Goal: Task Accomplishment & Management: Manage account settings

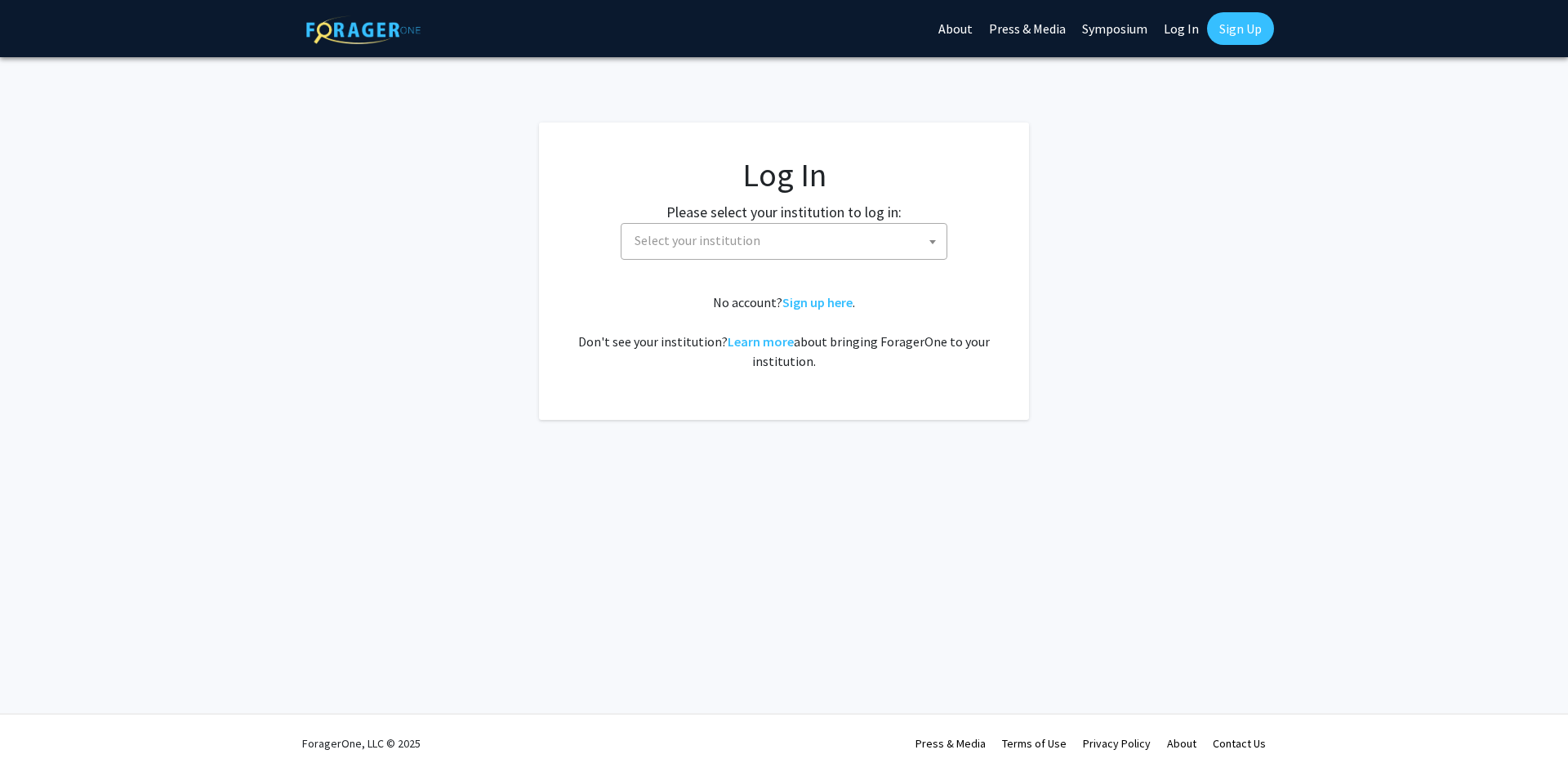
select select
click at [813, 244] on span "Select your institution" at bounding box center [787, 241] width 319 height 33
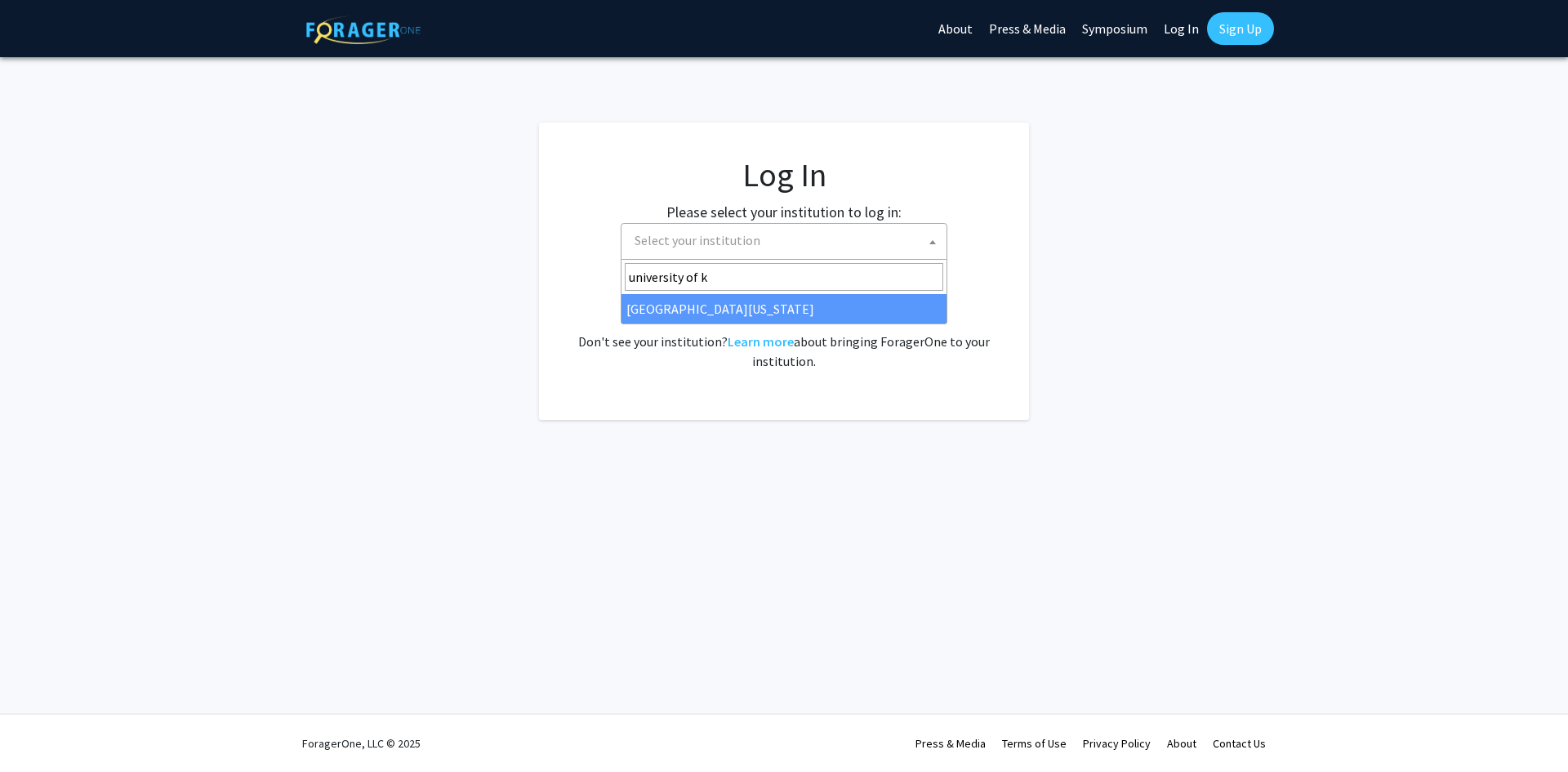
type input "university of k"
select select "13"
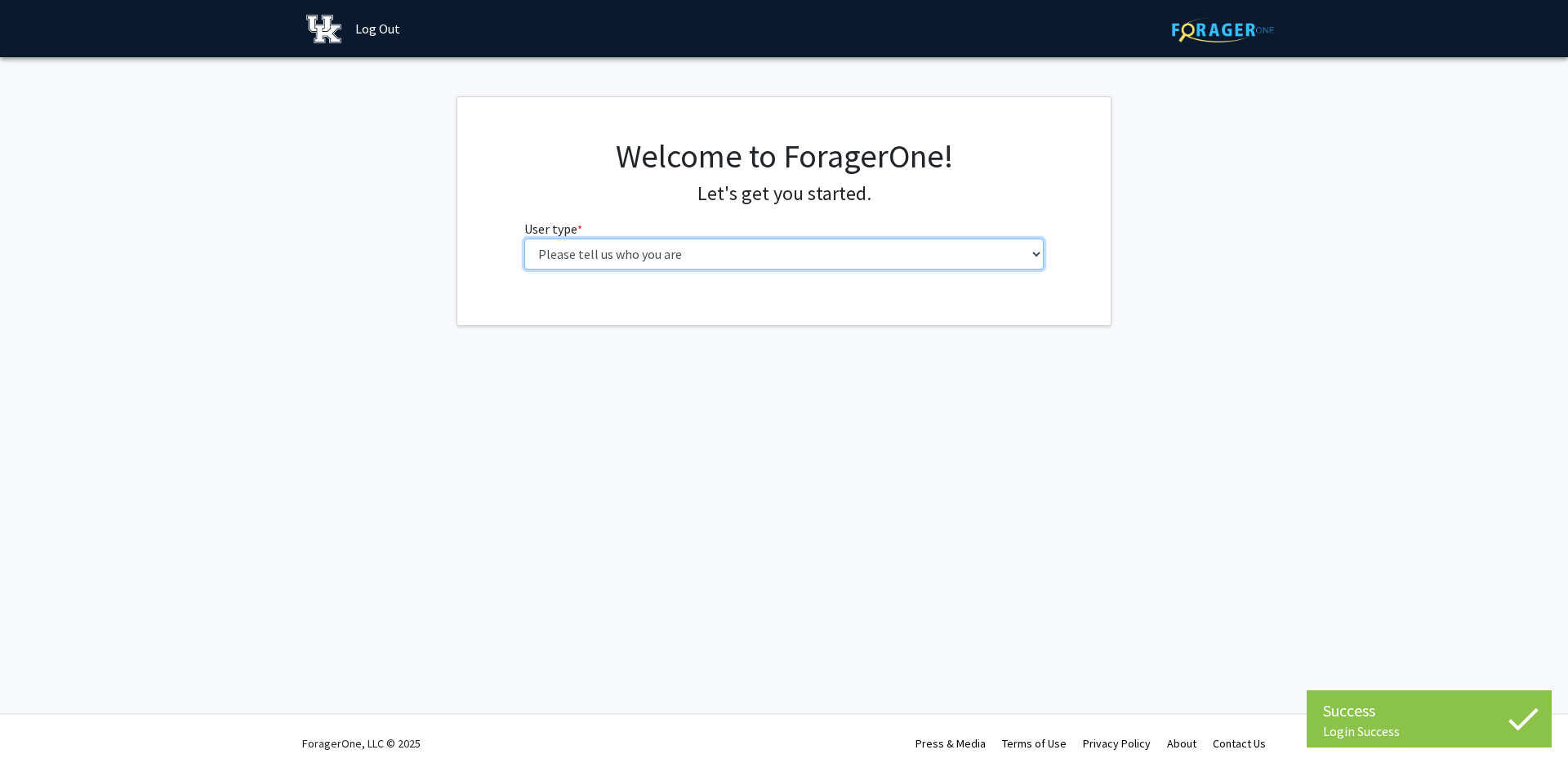
click at [811, 253] on select "Please tell us who you are Undergraduate Student Master's Student Doctoral Cand…" at bounding box center [784, 254] width 520 height 31
select select "1: undergrad"
click at [524, 239] on select "Please tell us who you are Undergraduate Student Master's Student Doctoral Cand…" at bounding box center [784, 254] width 520 height 31
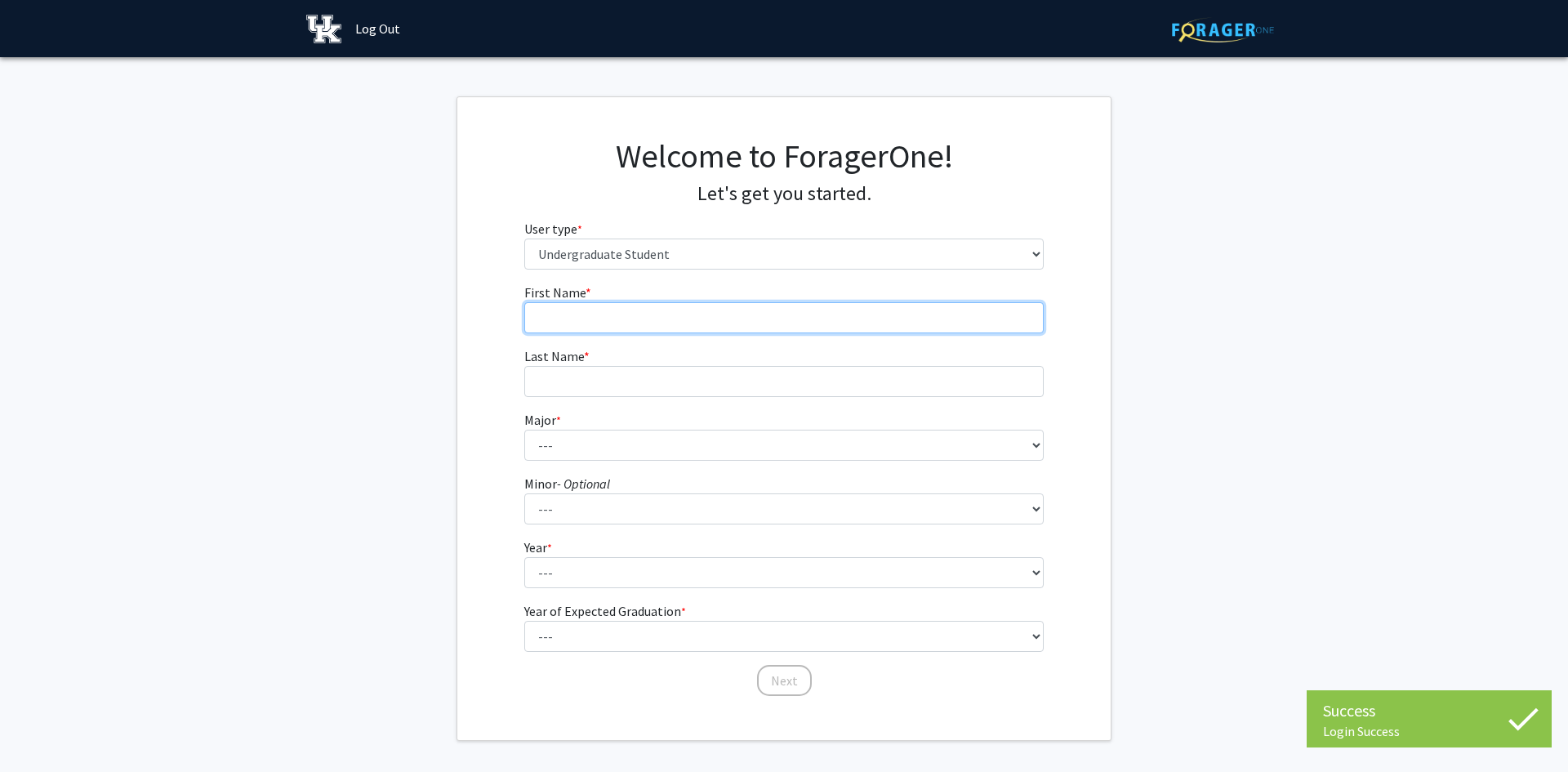
click at [698, 310] on input "First Name * required" at bounding box center [784, 317] width 520 height 31
type input "[PERSON_NAME]"
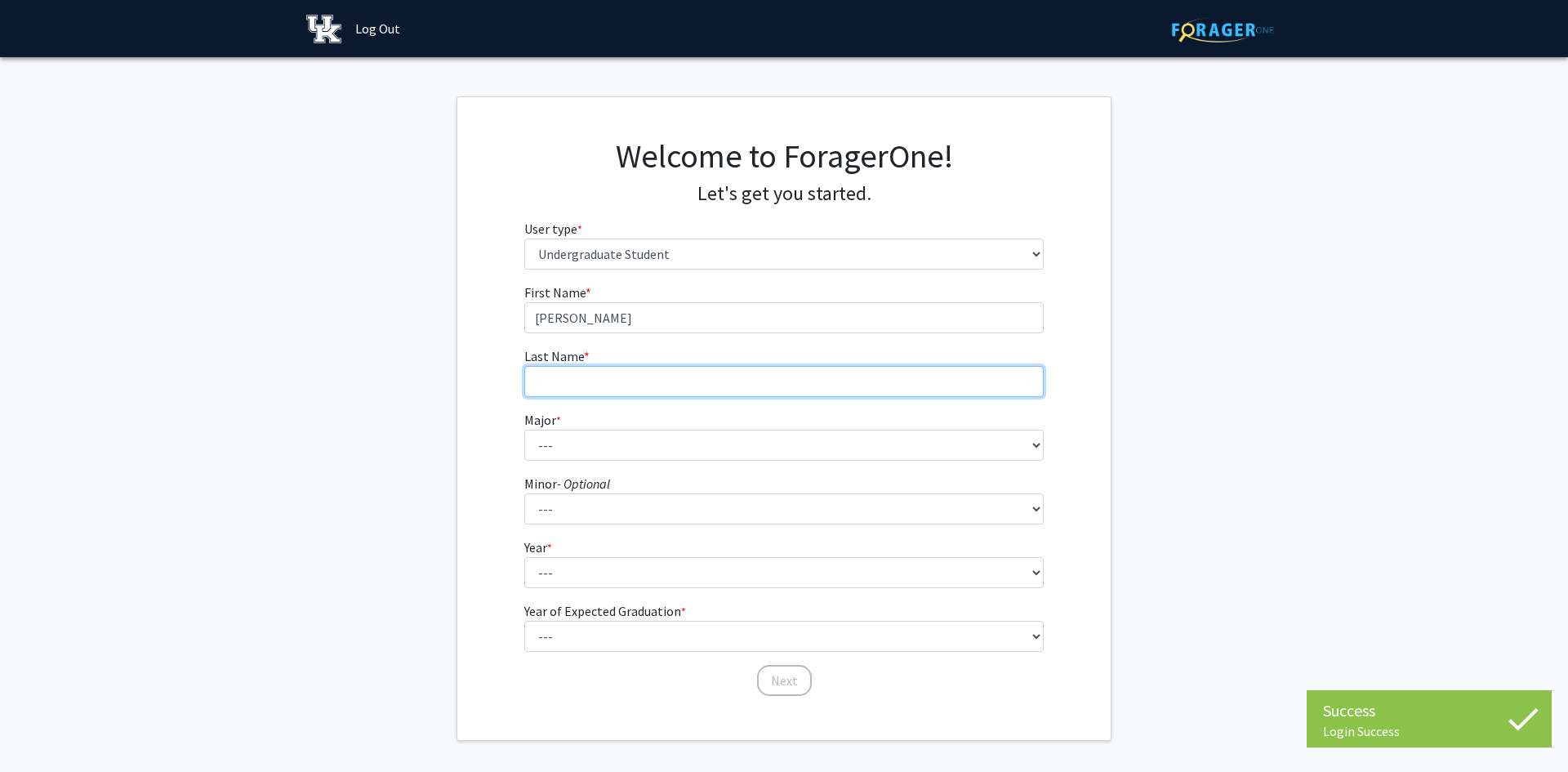
type input "[PERSON_NAME]"
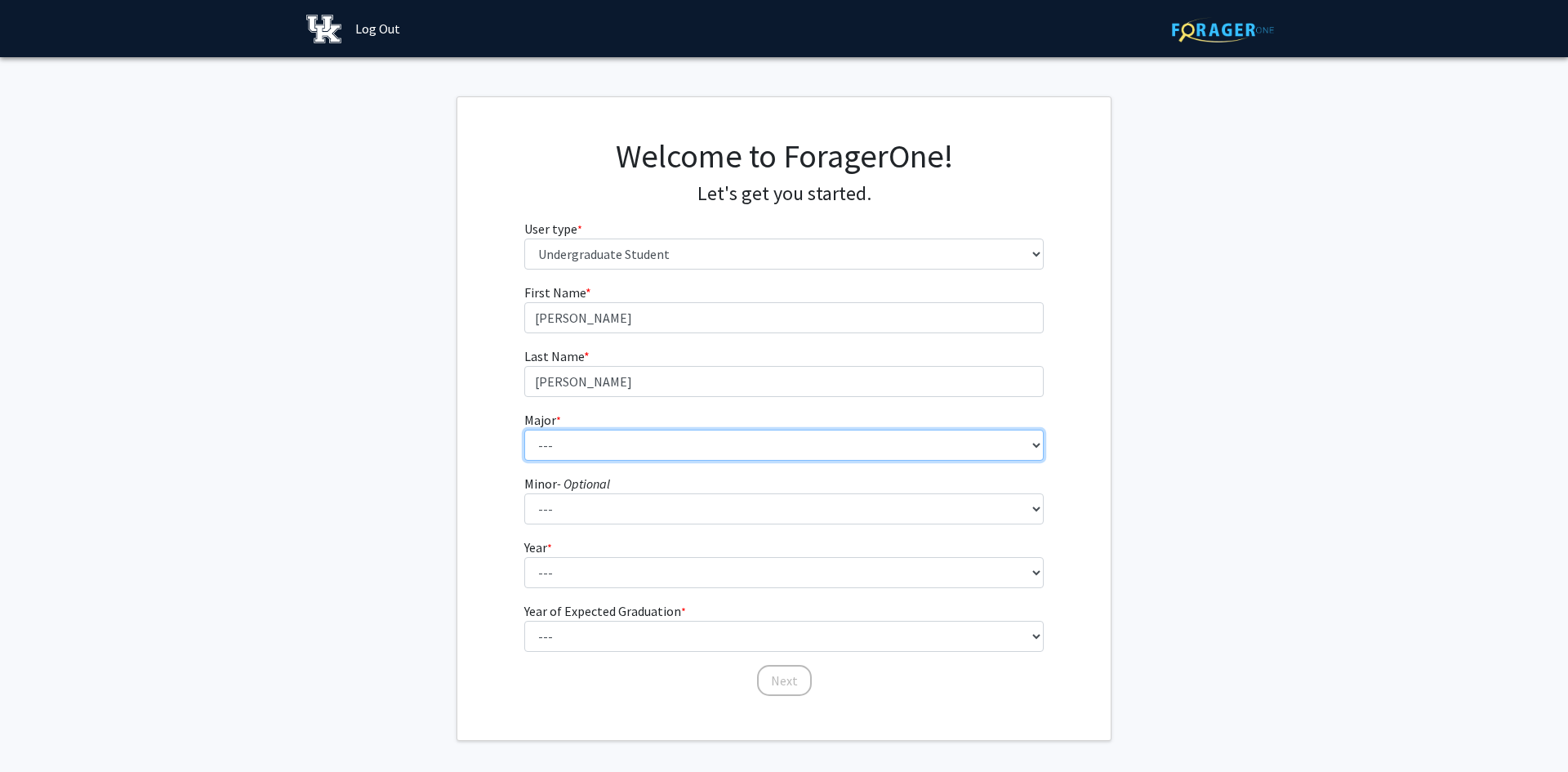
click at [642, 456] on select "--- Accounting Aerospace Engineering African American & Africana Studies Agricu…" at bounding box center [784, 444] width 520 height 31
select select "7: 844"
click at [524, 429] on select "--- Accounting Aerospace Engineering African American & Africana Studies Agricu…" at bounding box center [784, 444] width 520 height 31
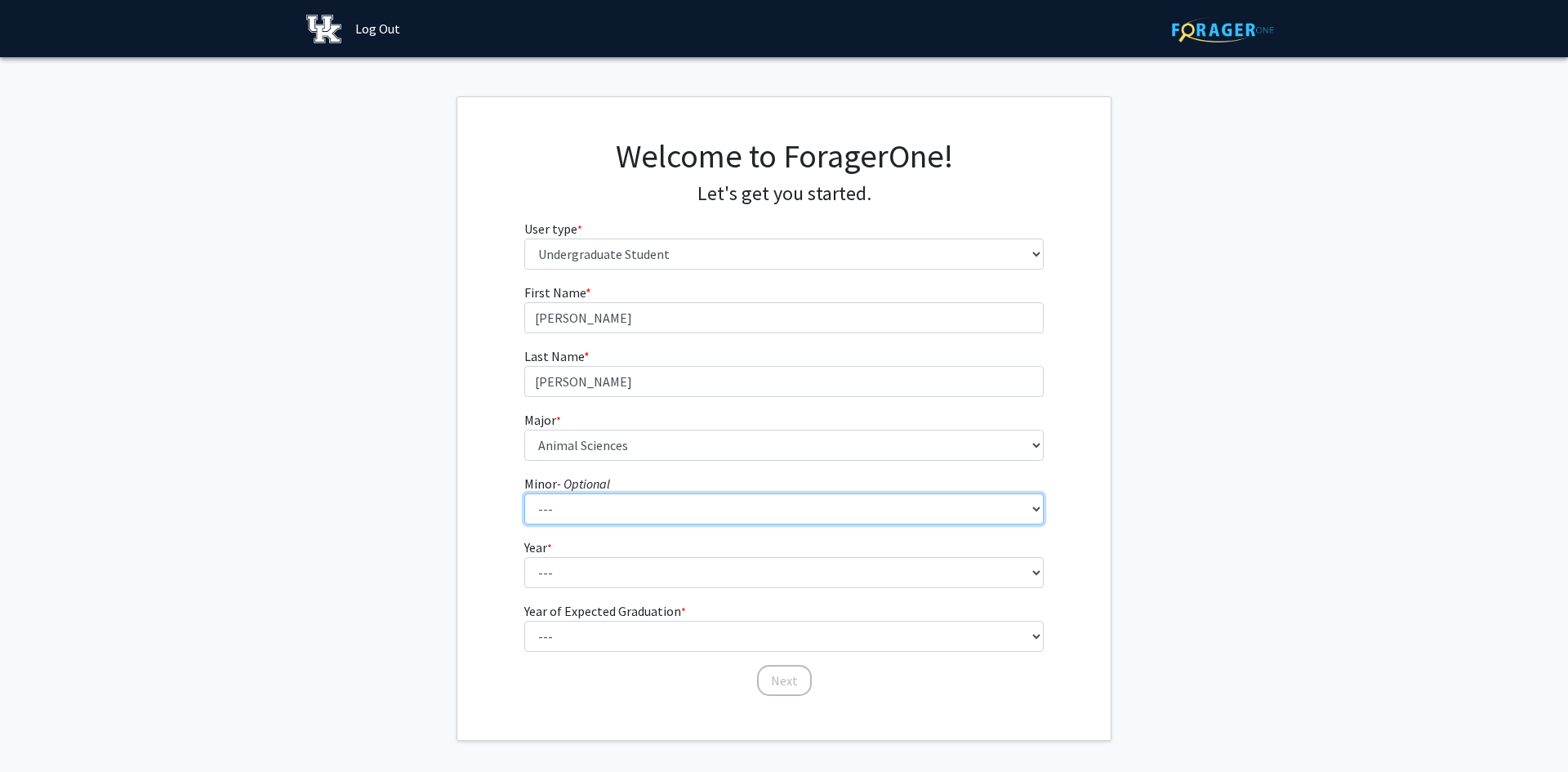
click at [596, 501] on select "--- African American & Africana Studies Agricultural Economics American Studies…" at bounding box center [784, 509] width 520 height 31
click at [367, 416] on fg-get-started "Welcome to ForagerOne! Let's get you started. User type * required Please tell …" at bounding box center [784, 419] width 1568 height 645
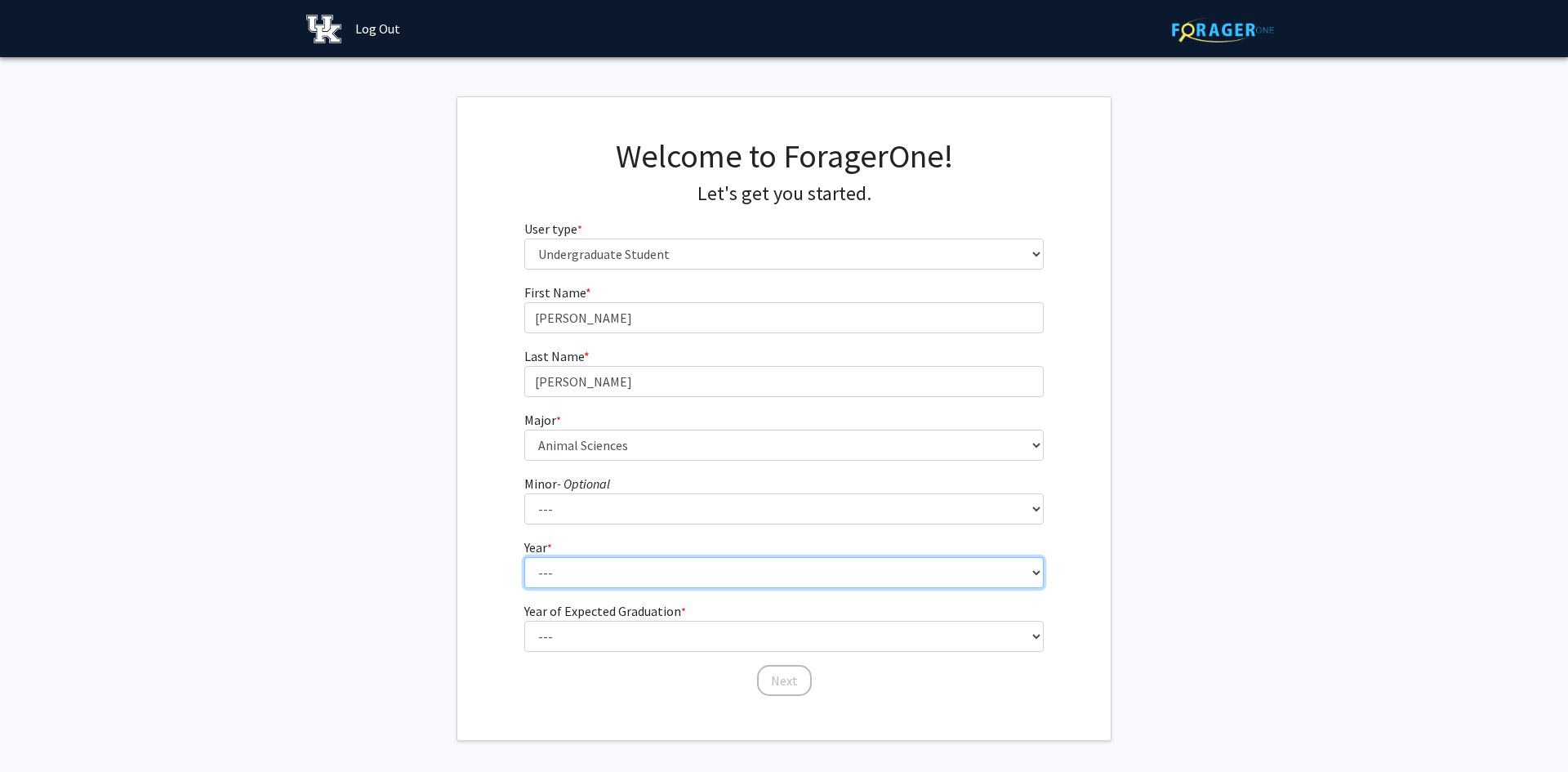
click at [634, 573] on select "--- First-year Sophomore Junior Senior Postbaccalaureate Certificate" at bounding box center [784, 572] width 520 height 31
select select "1: first-year"
click at [524, 557] on select "--- First-year Sophomore Junior Senior Postbaccalaureate Certificate" at bounding box center [784, 572] width 520 height 31
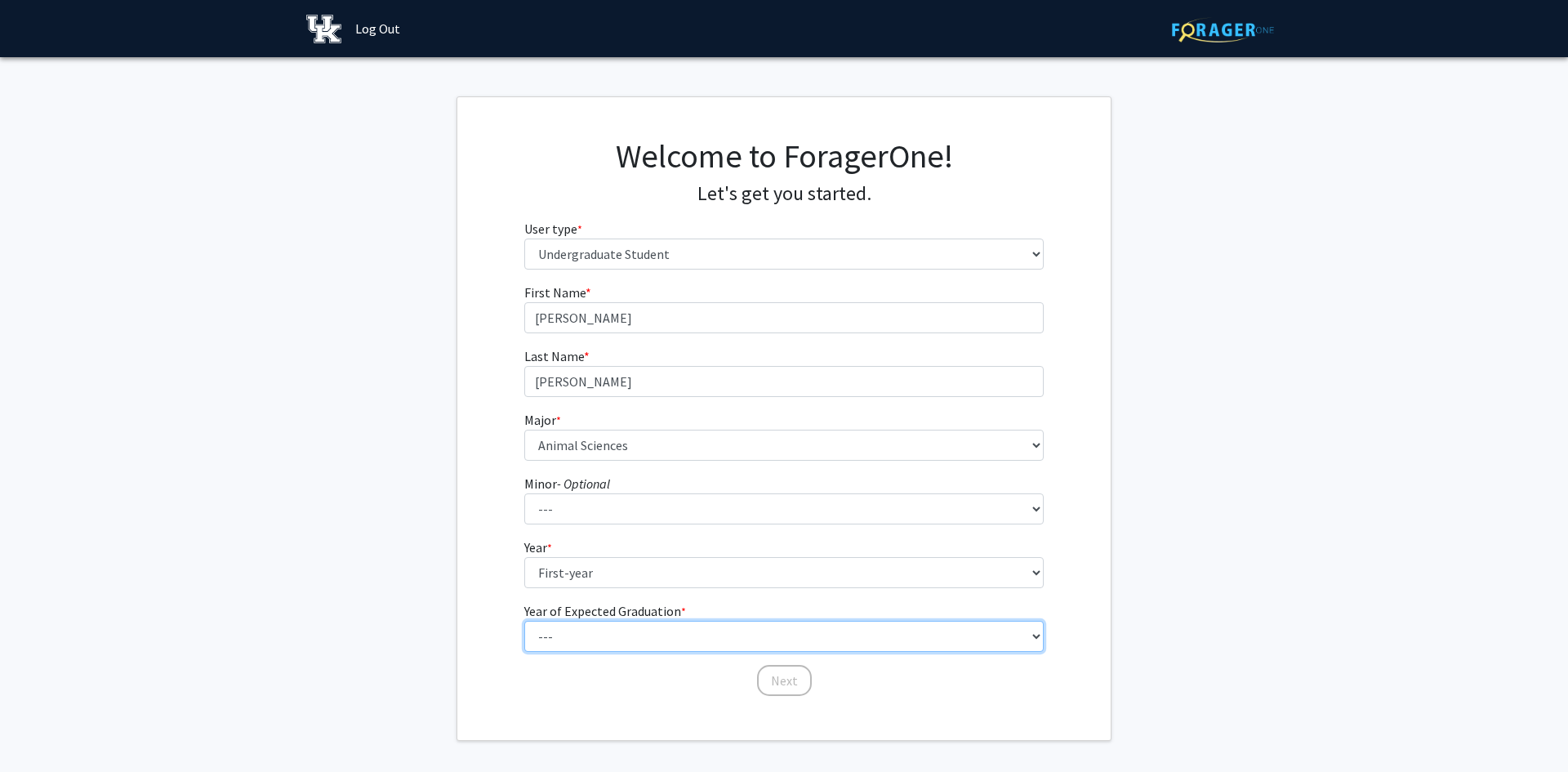
click at [598, 633] on select "--- 2025 2026 2027 2028 2029 2030 2031 2032 2033 2034" at bounding box center [784, 636] width 520 height 31
select select "5: 2029"
click at [524, 621] on select "--- 2025 2026 2027 2028 2029 2030 2031 2032 2033 2034" at bounding box center [784, 636] width 520 height 31
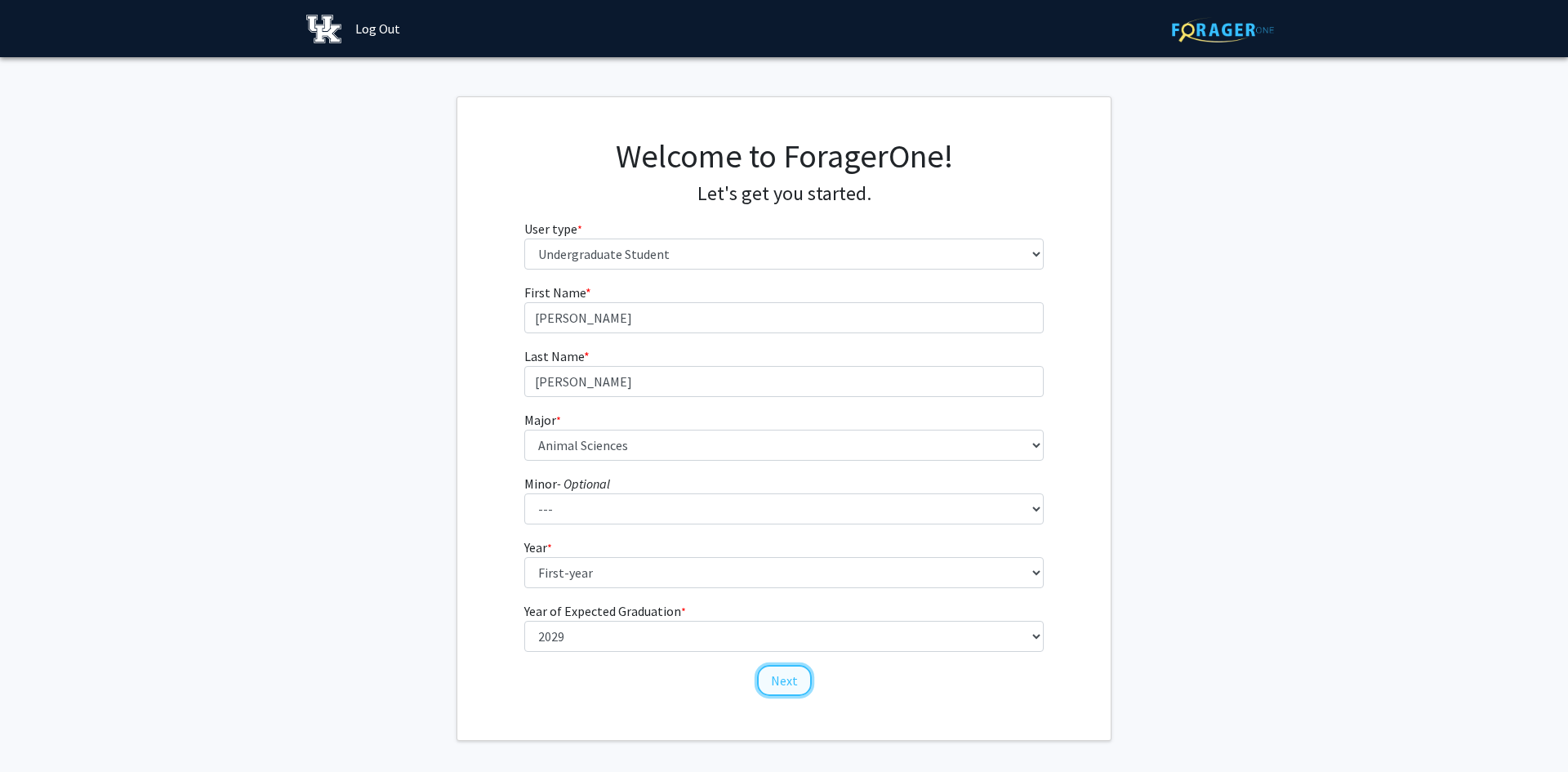
click at [797, 689] on button "Next" at bounding box center [784, 680] width 54 height 31
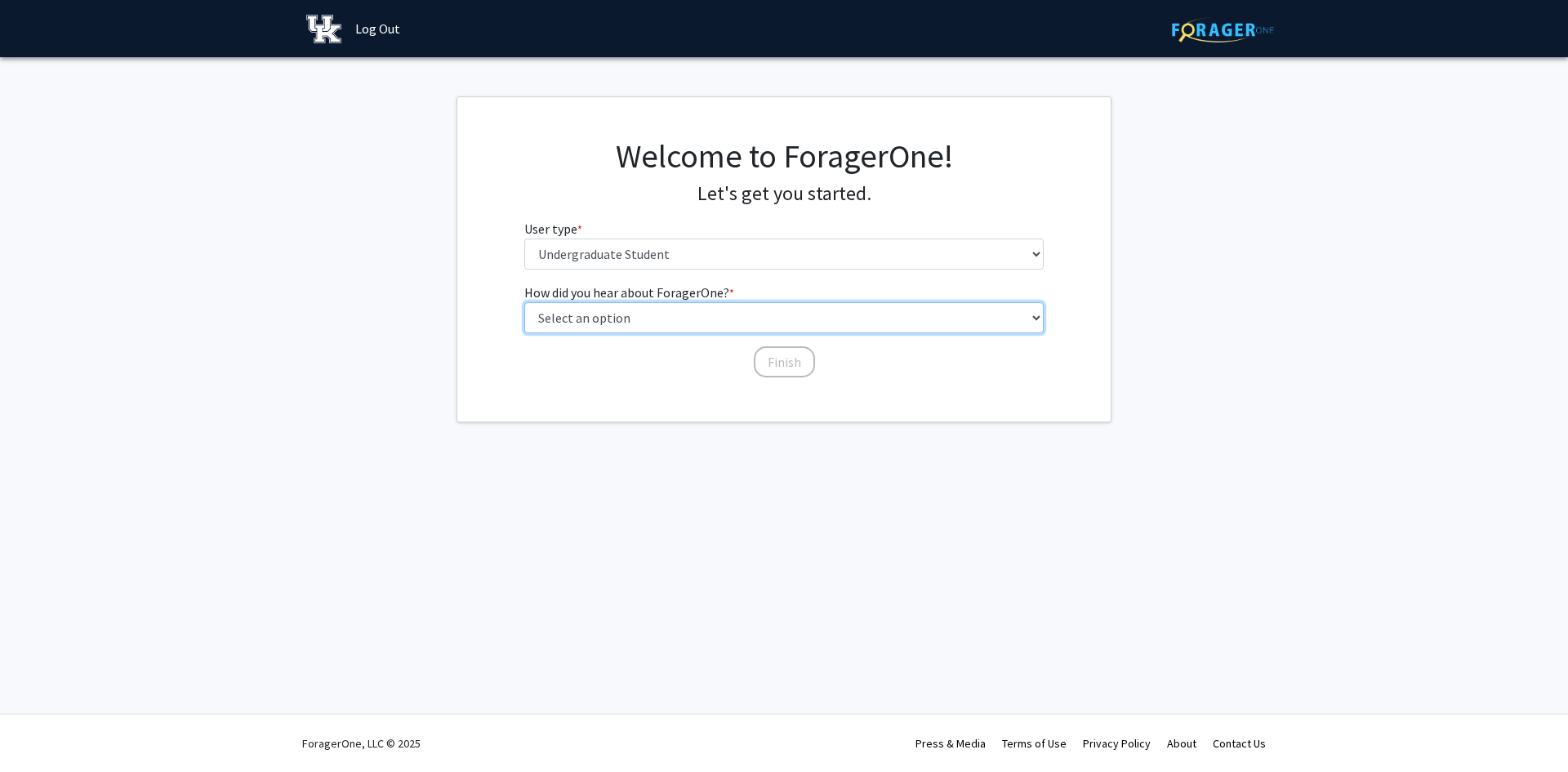
click at [716, 310] on select "Select an option Peer/student recommendation Faculty/staff recommendation Unive…" at bounding box center [784, 317] width 520 height 31
select select "3: university_website"
click at [524, 302] on select "Select an option Peer/student recommendation Faculty/staff recommendation Unive…" at bounding box center [784, 317] width 520 height 31
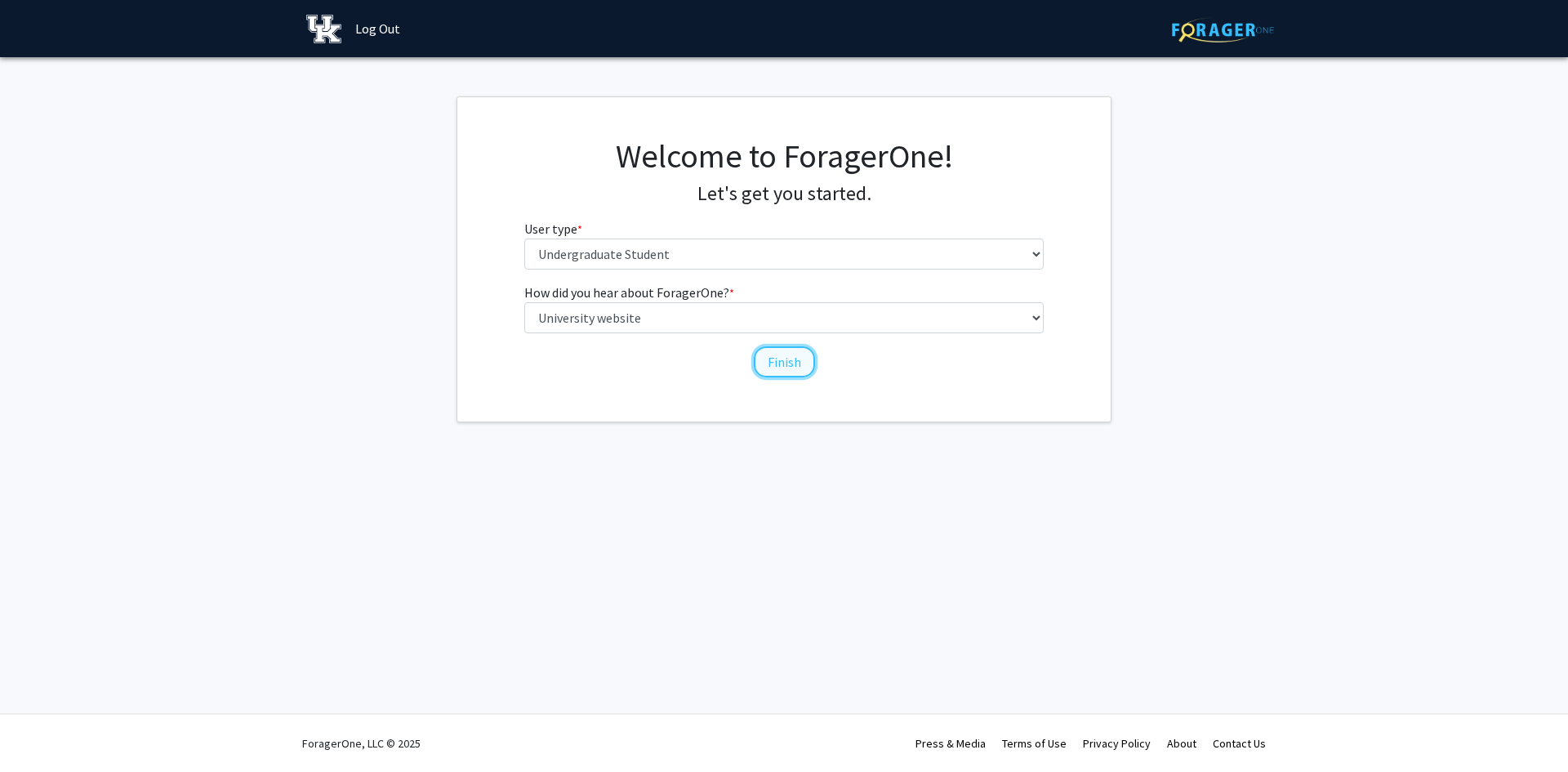
click at [782, 360] on button "Finish" at bounding box center [784, 361] width 61 height 31
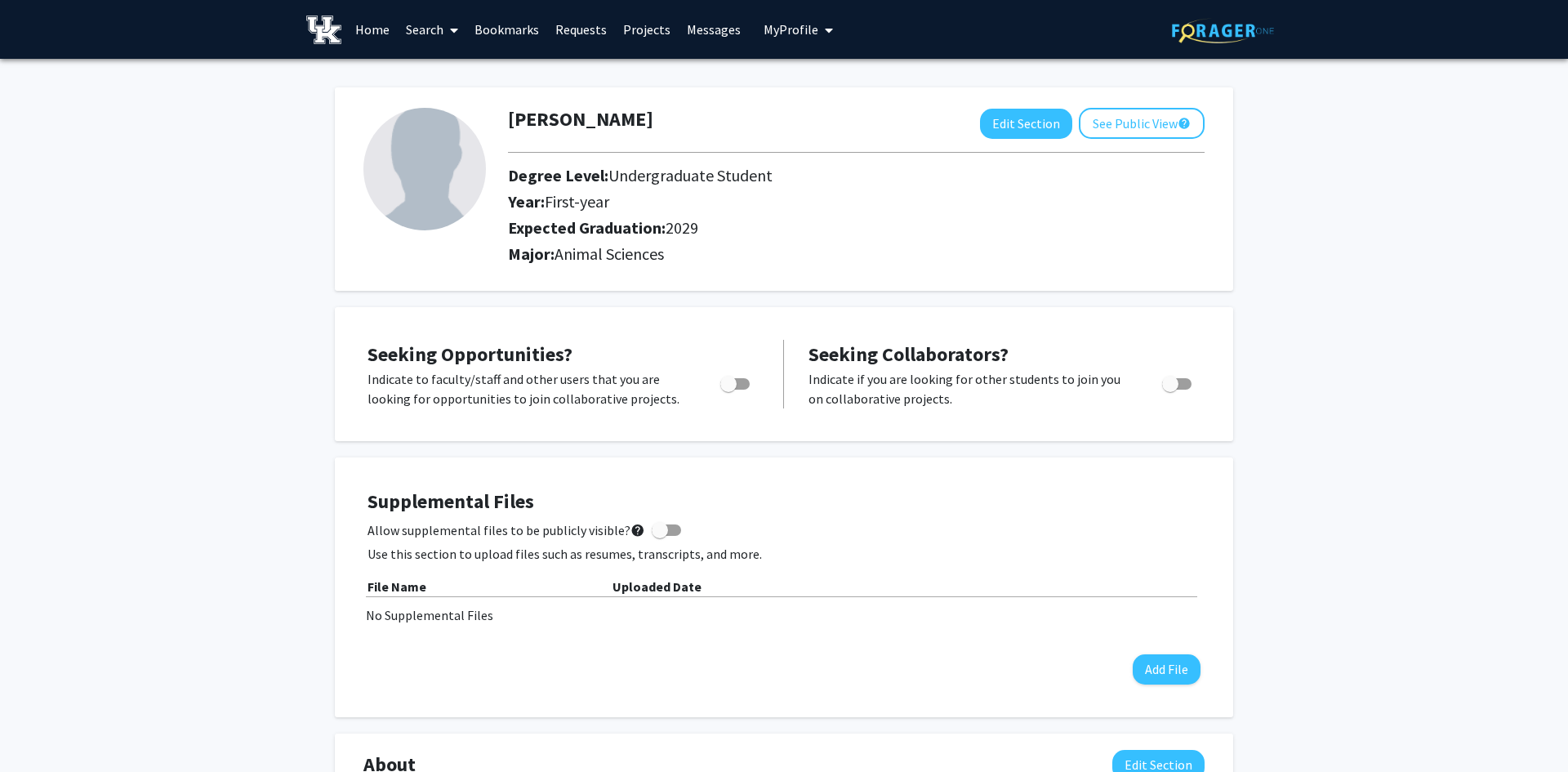
click at [732, 388] on span "Toggle" at bounding box center [728, 384] width 17 height 17
click at [728, 390] on input "Are you actively seeking opportunities?" at bounding box center [727, 390] width 1 height 1
checkbox input "true"
click at [1030, 126] on button "Edit Section" at bounding box center [1026, 124] width 92 height 30
select select "first-year"
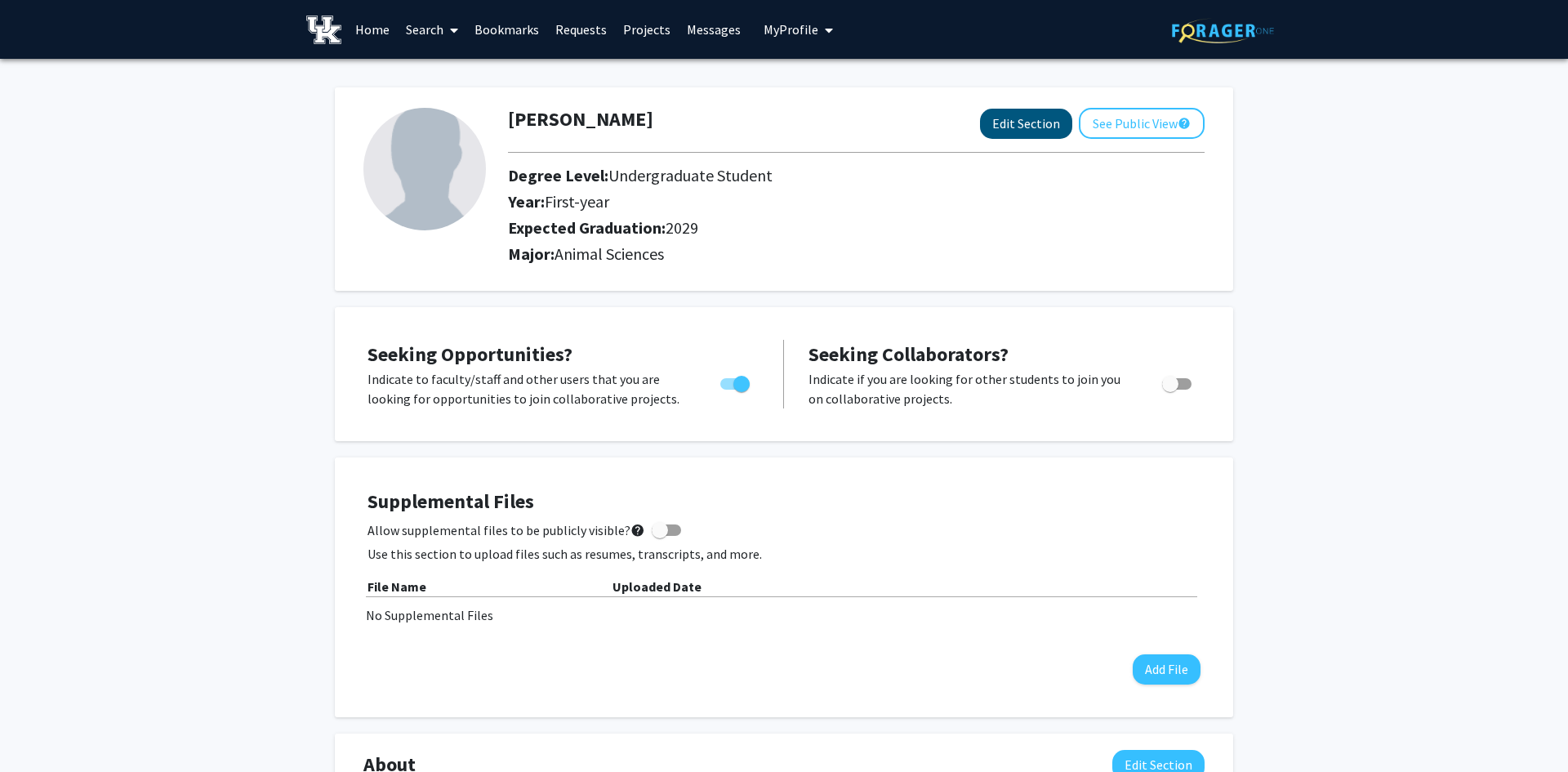
select select "2029"
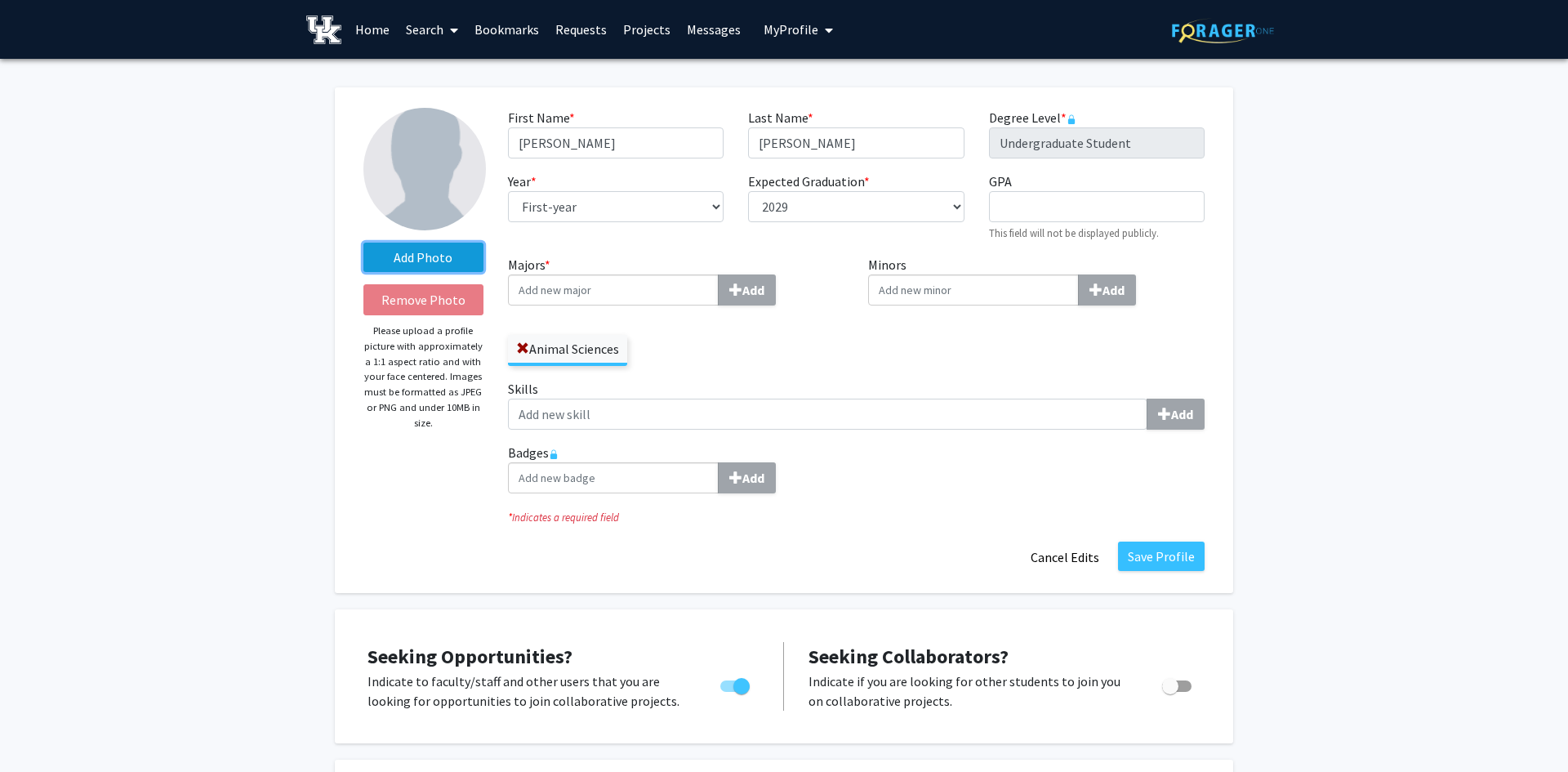
click at [440, 252] on label "Add Photo" at bounding box center [423, 256] width 120 height 29
click at [0, 0] on input "Add Photo" at bounding box center [0, 0] width 0 height 0
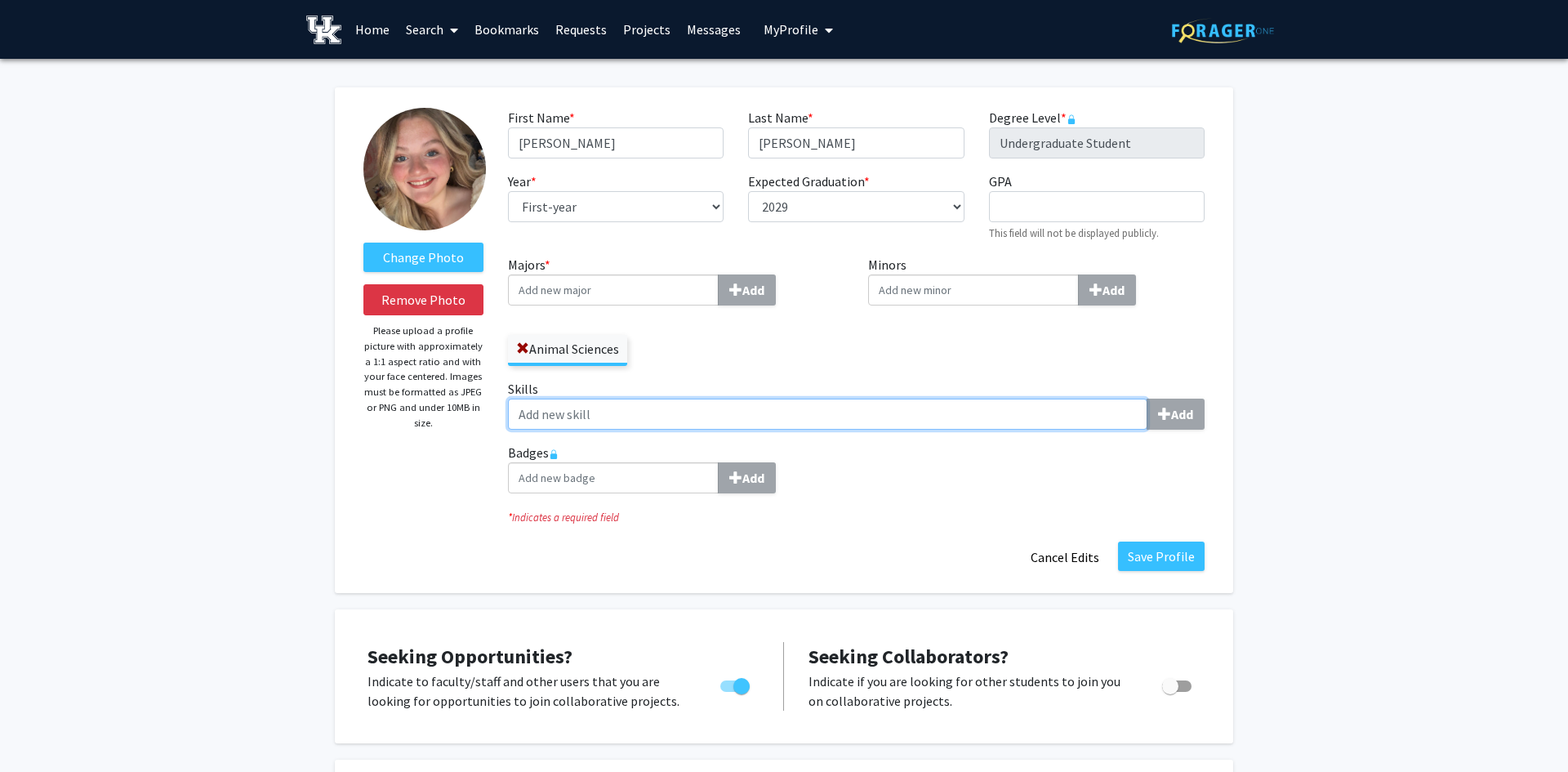
click at [978, 415] on input "Skills Add" at bounding box center [827, 414] width 639 height 31
type input "Leadership"
click at [1170, 410] on span "submit" at bounding box center [1165, 414] width 13 height 13
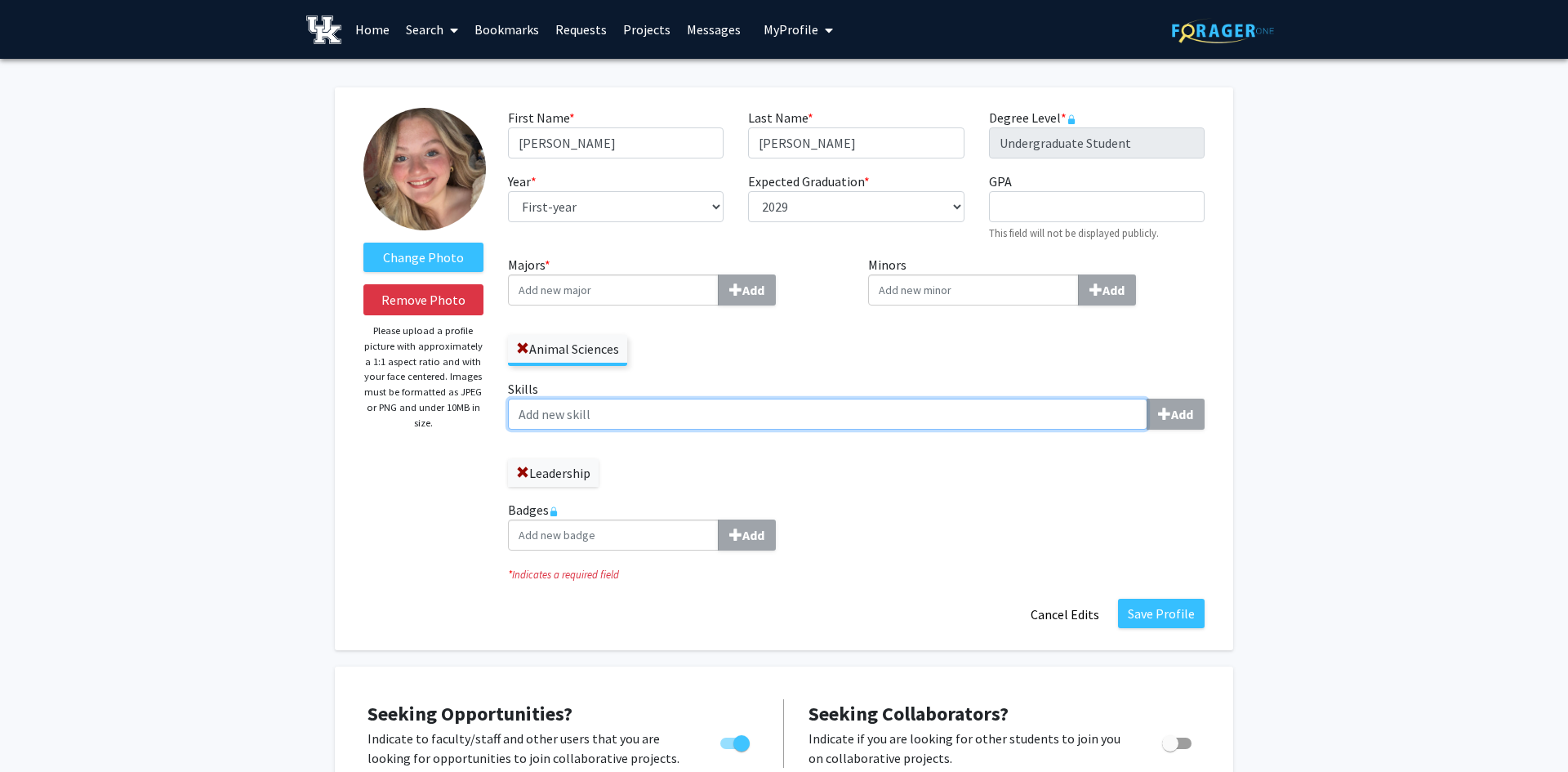
click at [901, 422] on input "Skills Add" at bounding box center [827, 414] width 639 height 31
type input "Communication"
click at [1183, 408] on b "Add" at bounding box center [1181, 414] width 22 height 17
click at [854, 418] on input "Skills Add" at bounding box center [827, 414] width 639 height 31
type input "Public Speaking"
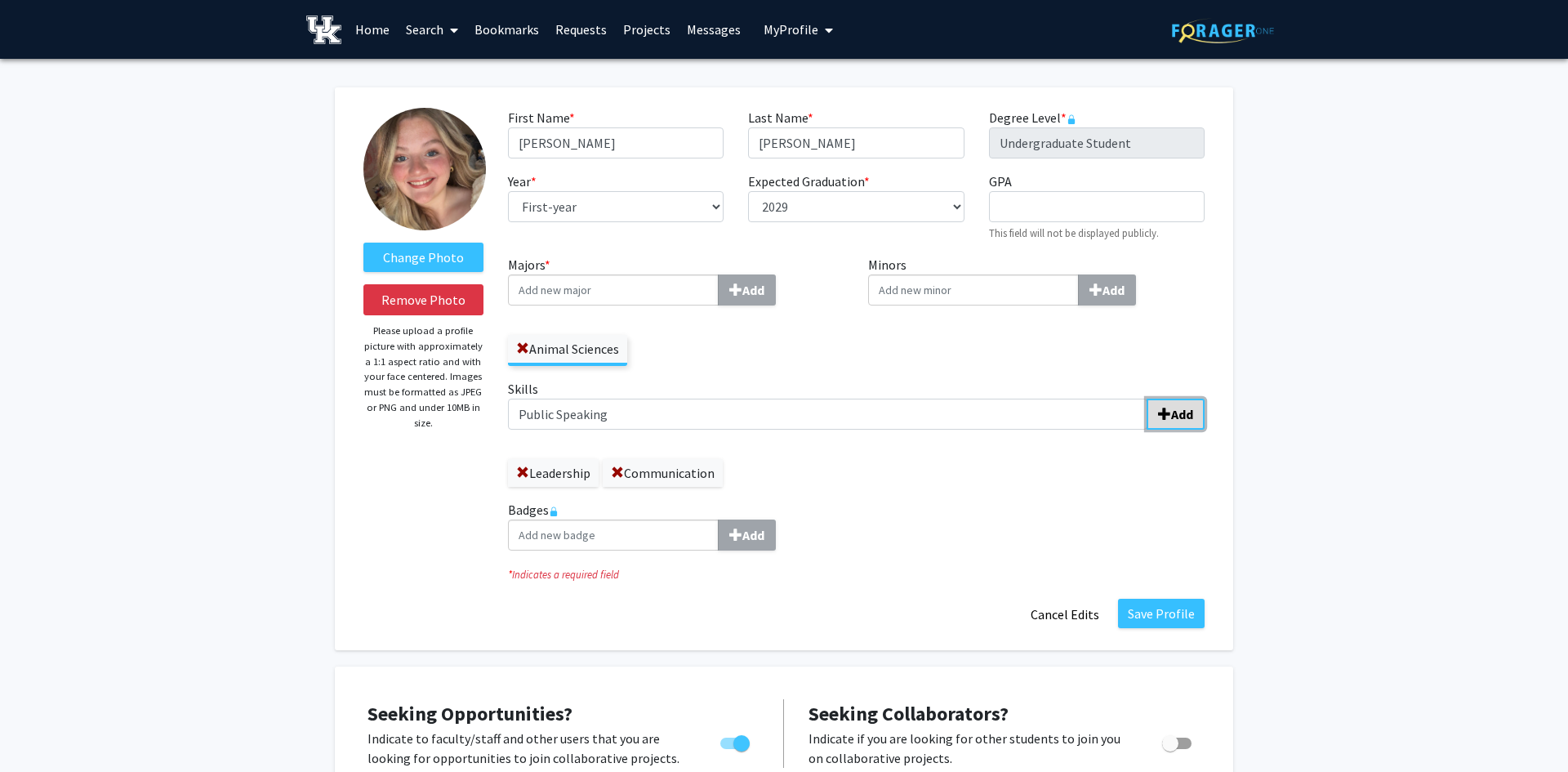
click at [1178, 421] on b "Add" at bounding box center [1181, 414] width 22 height 17
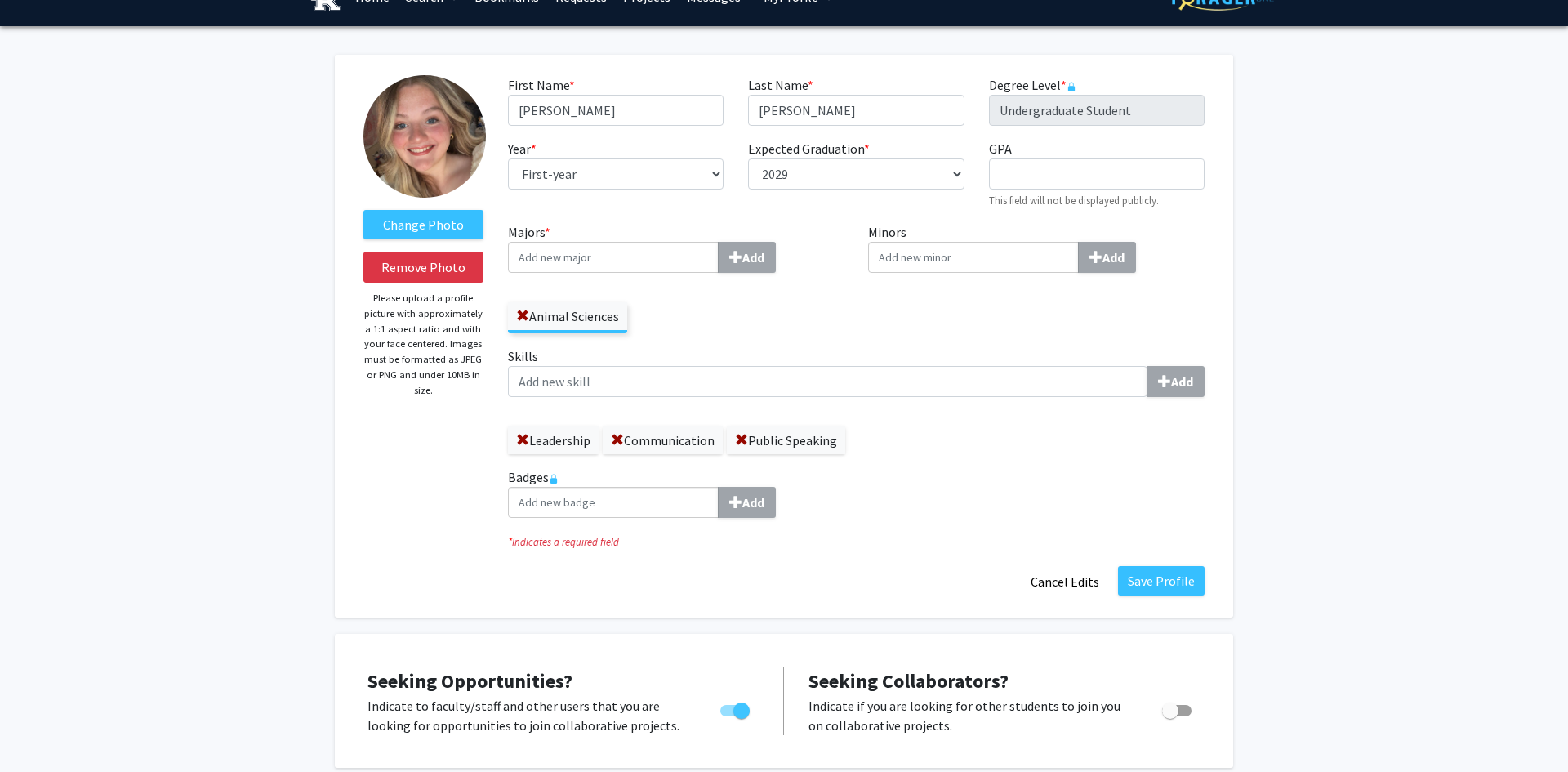
scroll to position [26, 0]
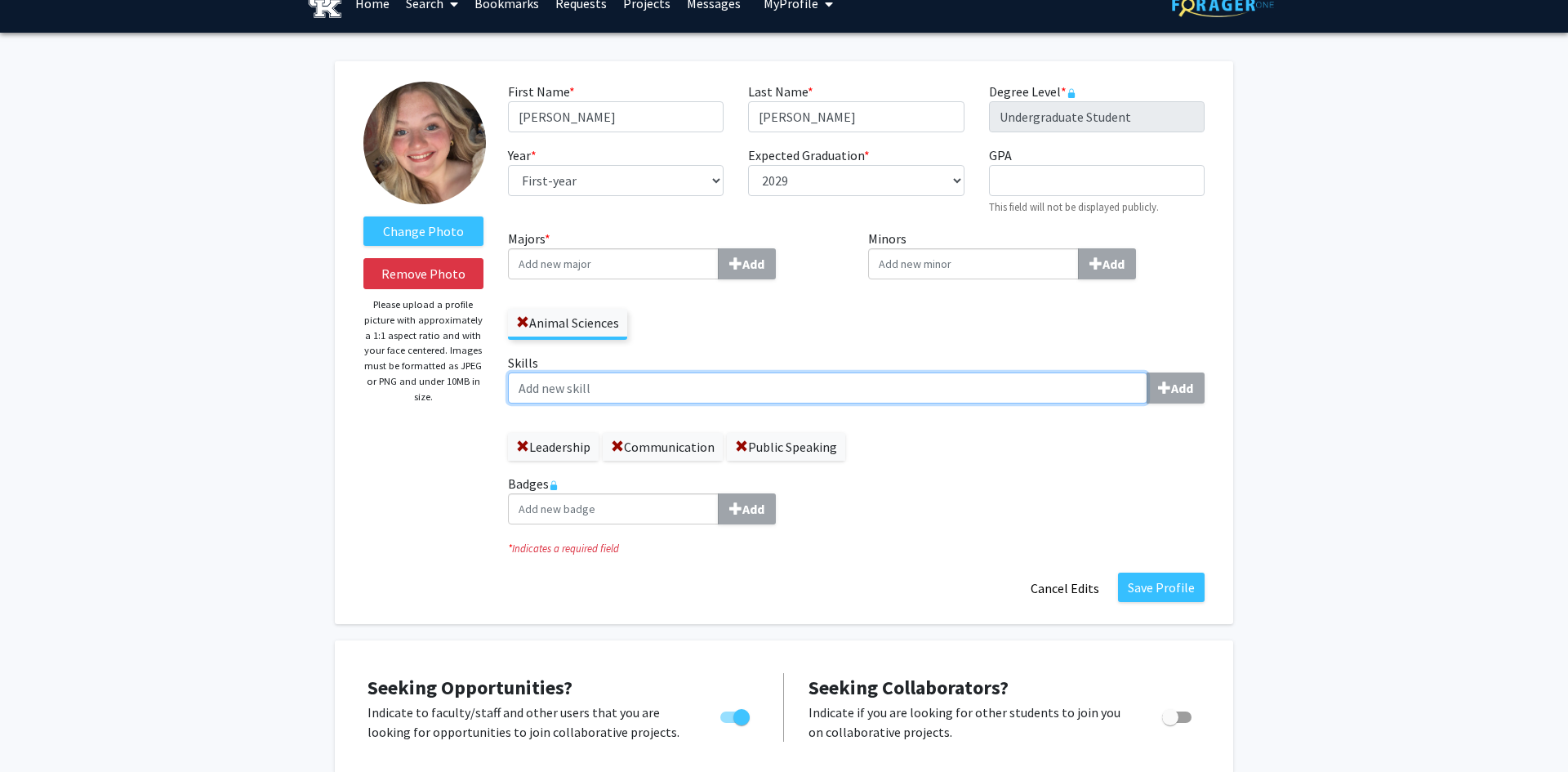
click at [830, 391] on input "Skills Add" at bounding box center [827, 387] width 639 height 31
type input "Strong Work Ethic"
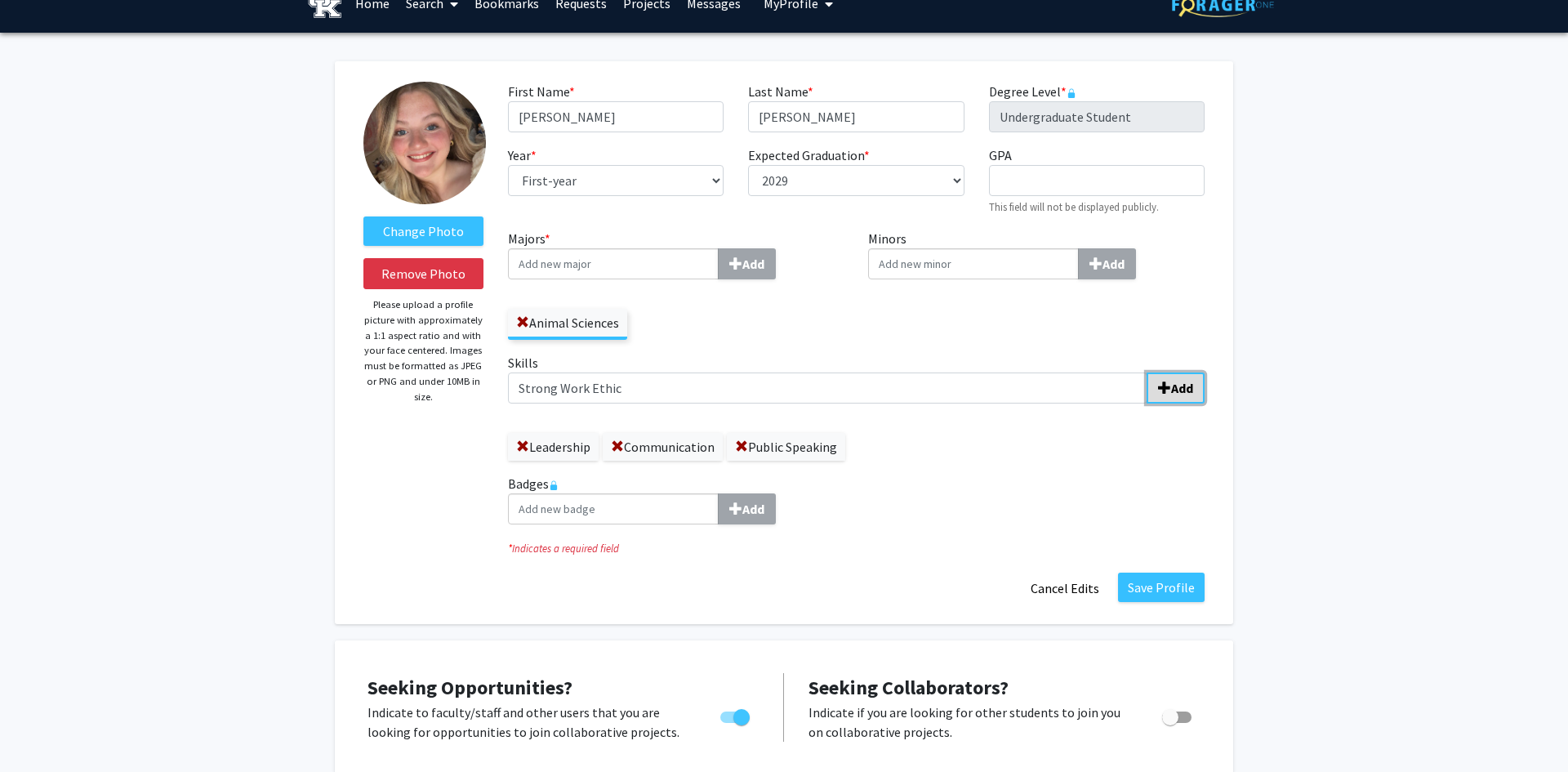
click at [1194, 394] on button "Add" at bounding box center [1175, 387] width 58 height 31
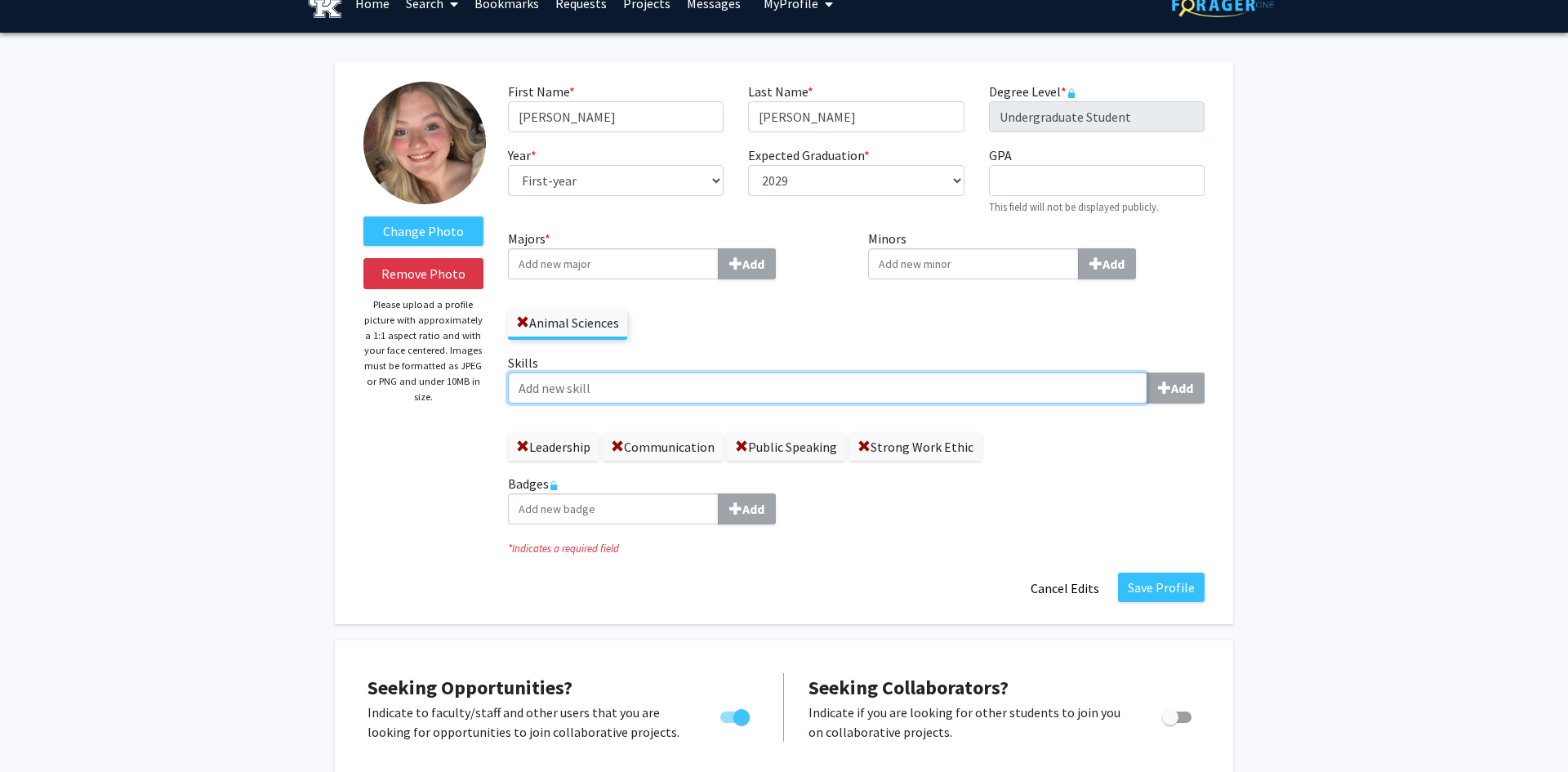
click at [936, 401] on input "Skills Add" at bounding box center [827, 387] width 639 height 31
type input "Willingness to Learn and Adapt"
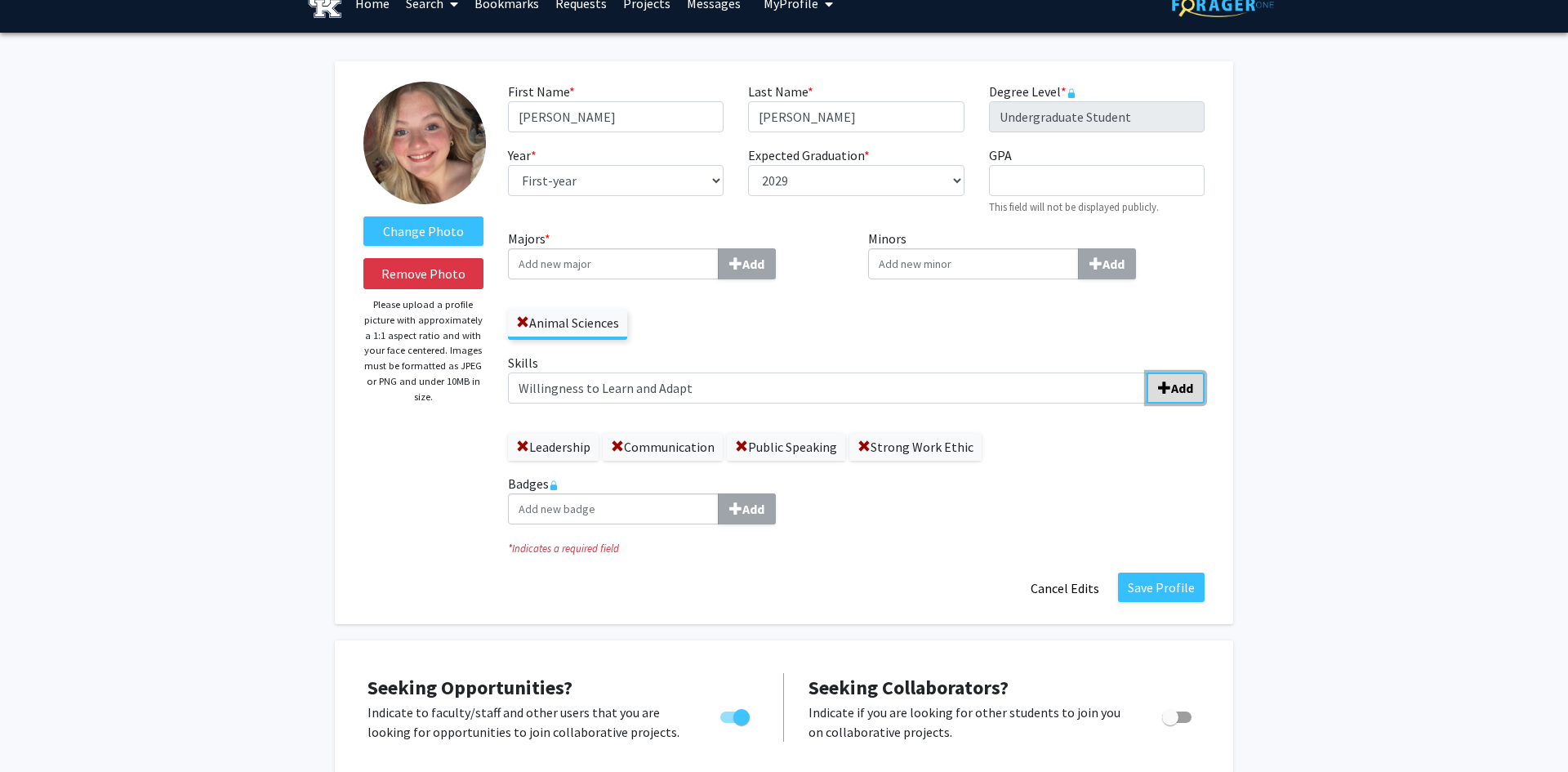
click at [1181, 401] on button "Add" at bounding box center [1175, 387] width 58 height 31
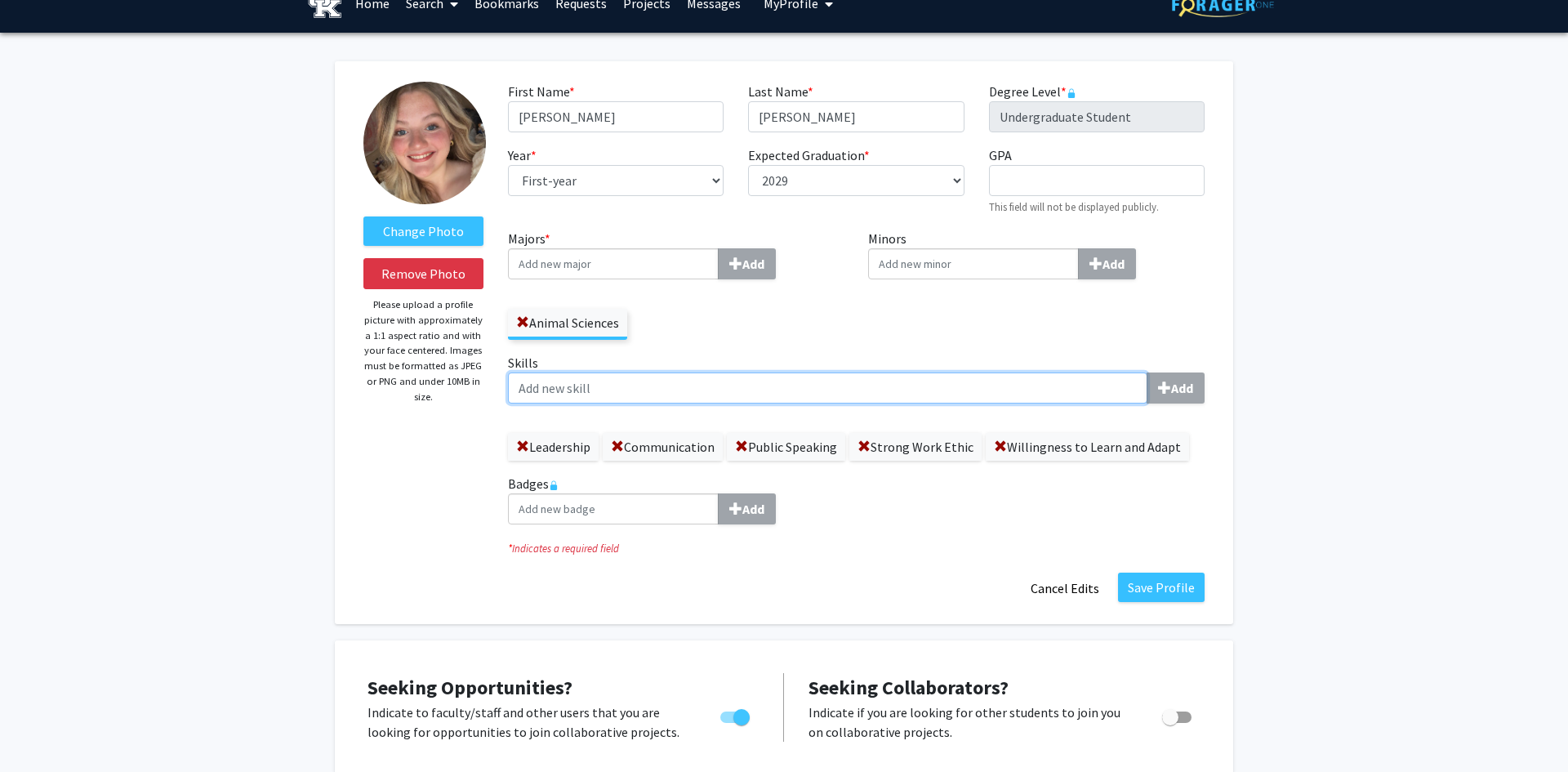
click at [1059, 374] on input "Skills Add" at bounding box center [827, 387] width 639 height 31
click at [1143, 391] on input "Problem solver" at bounding box center [827, 387] width 639 height 31
type input "Problem solver"
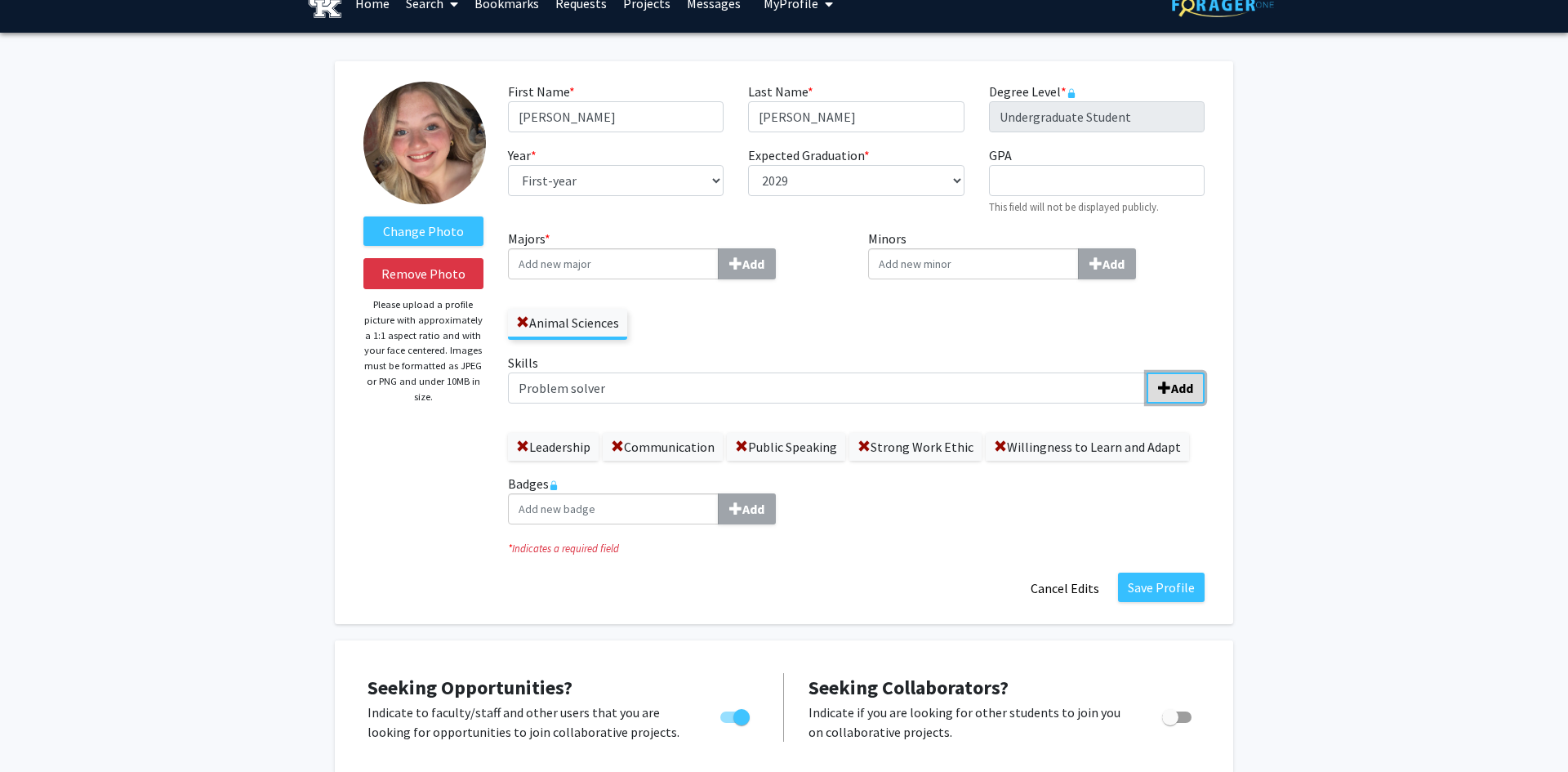
click at [1167, 390] on span "submit" at bounding box center [1165, 387] width 13 height 13
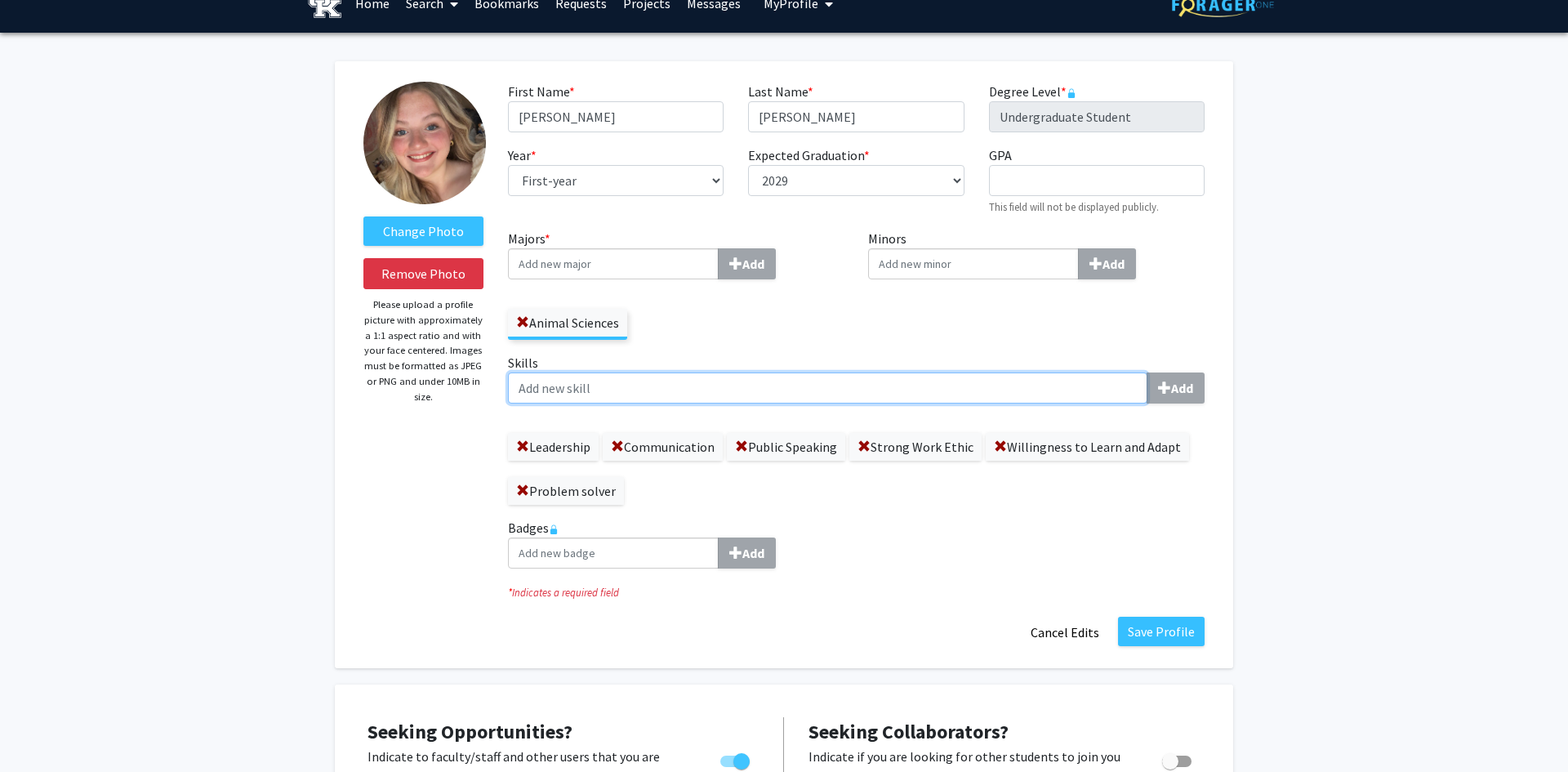
click at [989, 383] on input "Skills Add" at bounding box center [827, 387] width 639 height 31
type input "Good management"
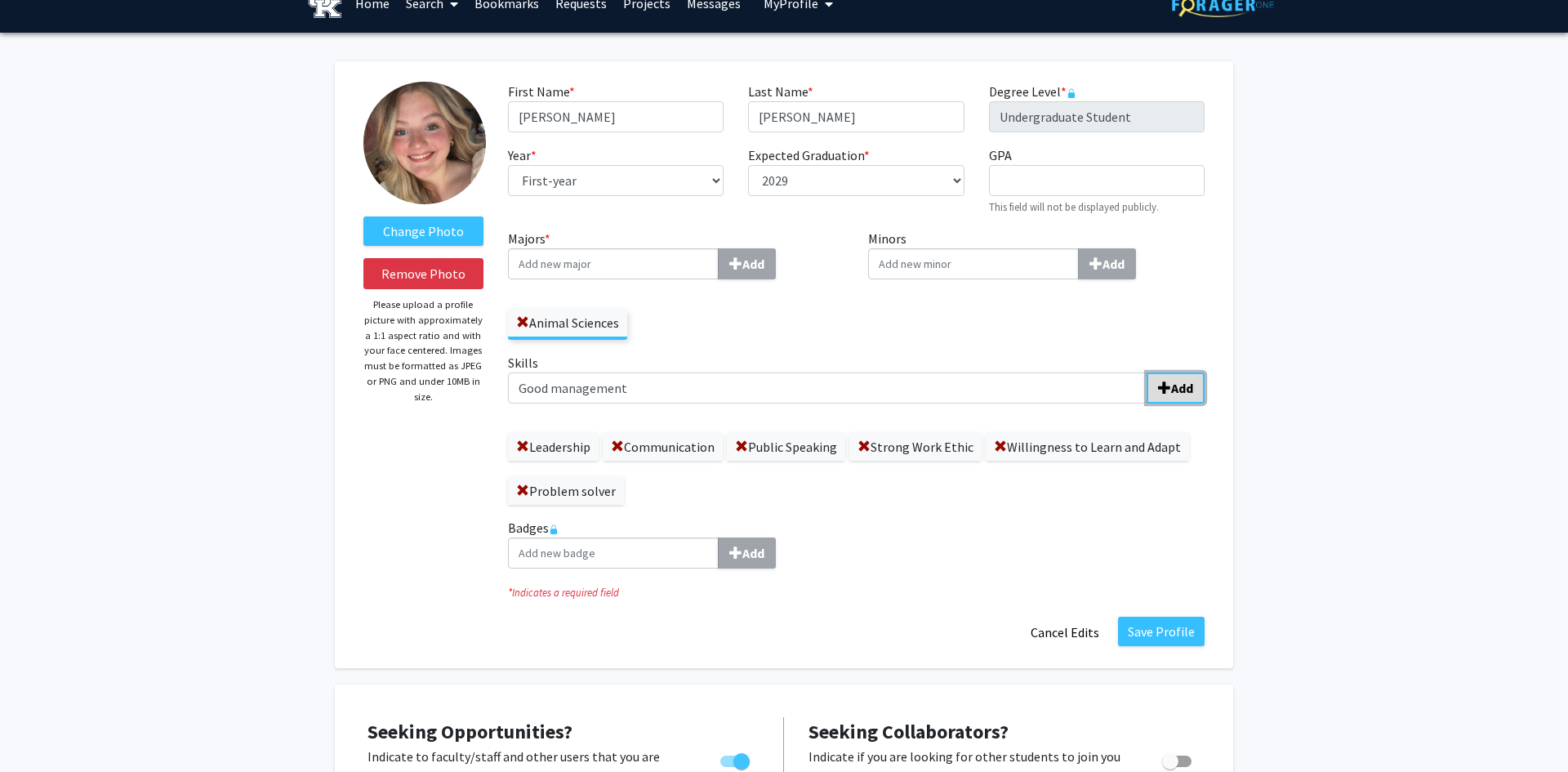
click at [1167, 399] on button "Add" at bounding box center [1175, 387] width 58 height 31
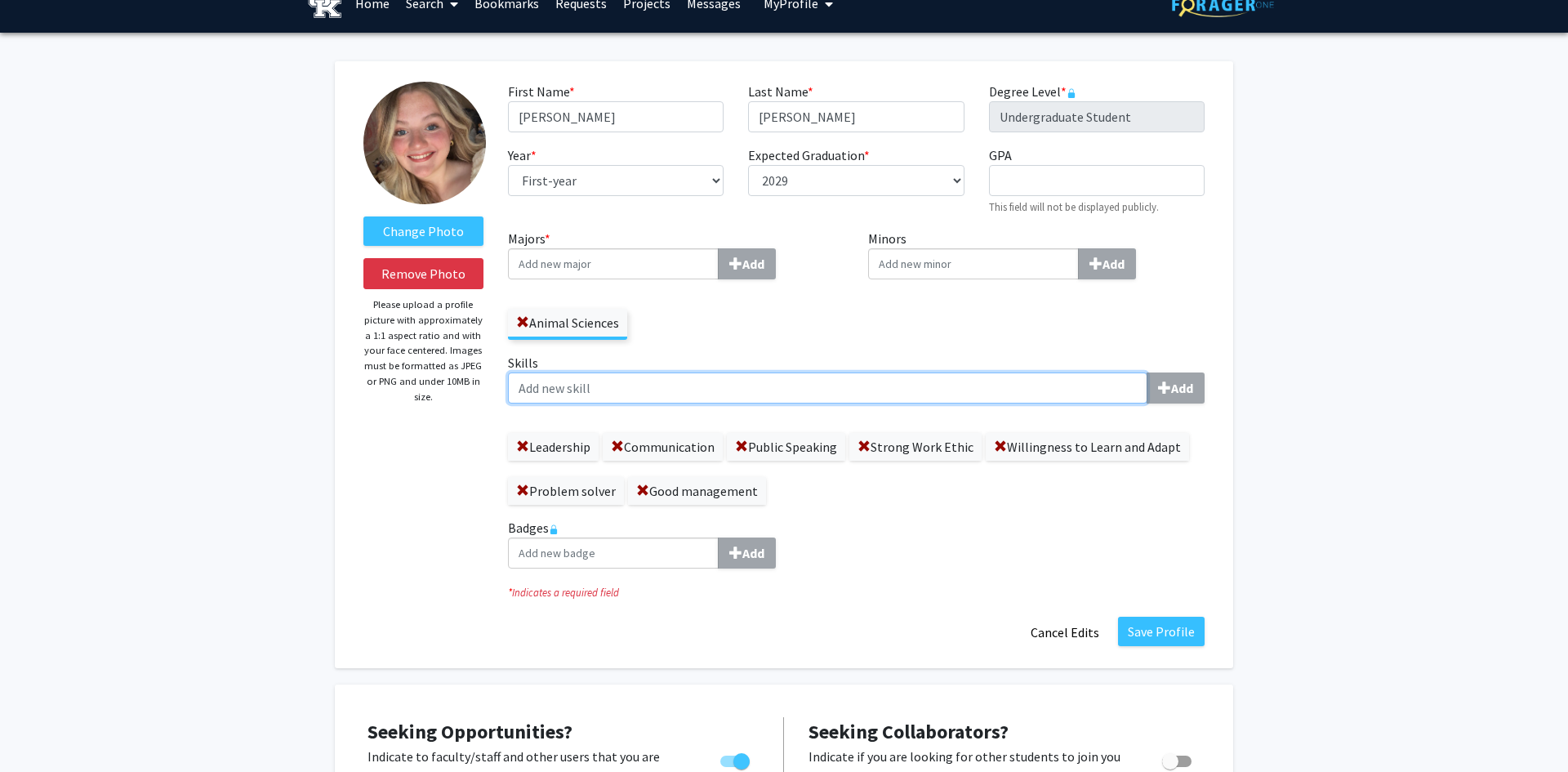
click at [798, 400] on input "Skills Add" at bounding box center [827, 387] width 639 height 31
type input "Dedicated"
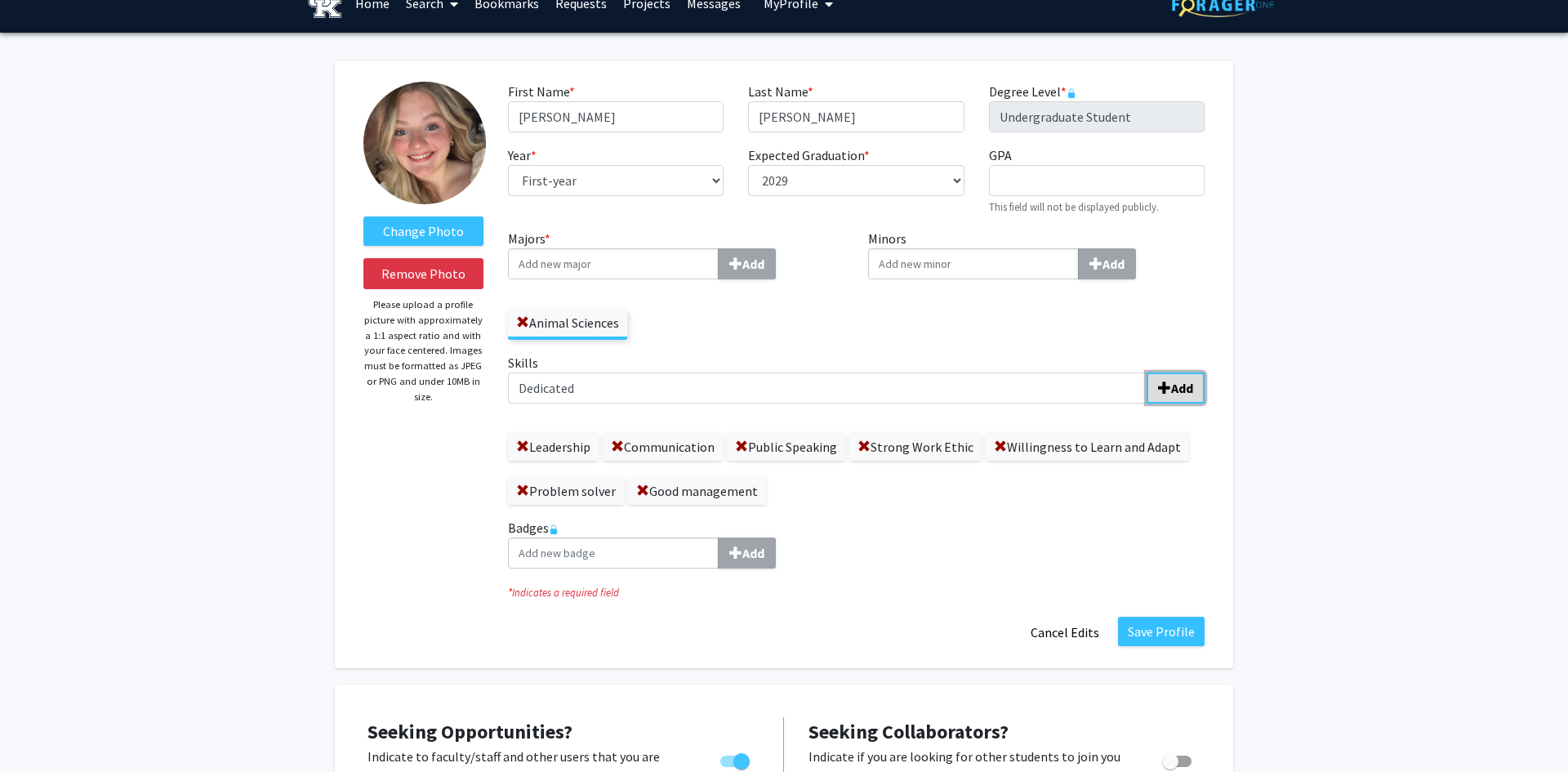
click at [1189, 387] on b "Add" at bounding box center [1181, 387] width 22 height 17
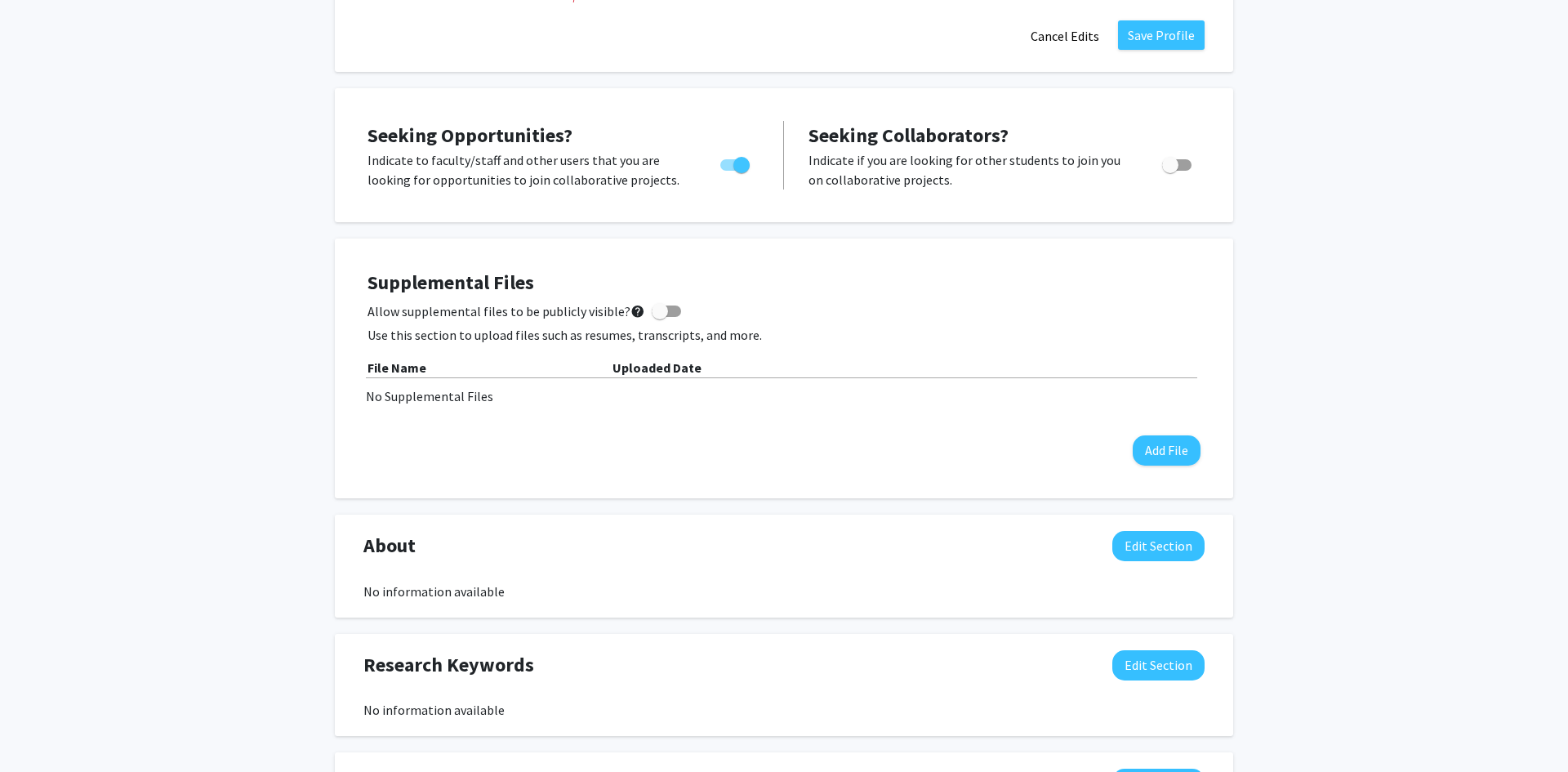
scroll to position [624, 0]
click at [1164, 447] on button "Add File" at bounding box center [1167, 449] width 68 height 30
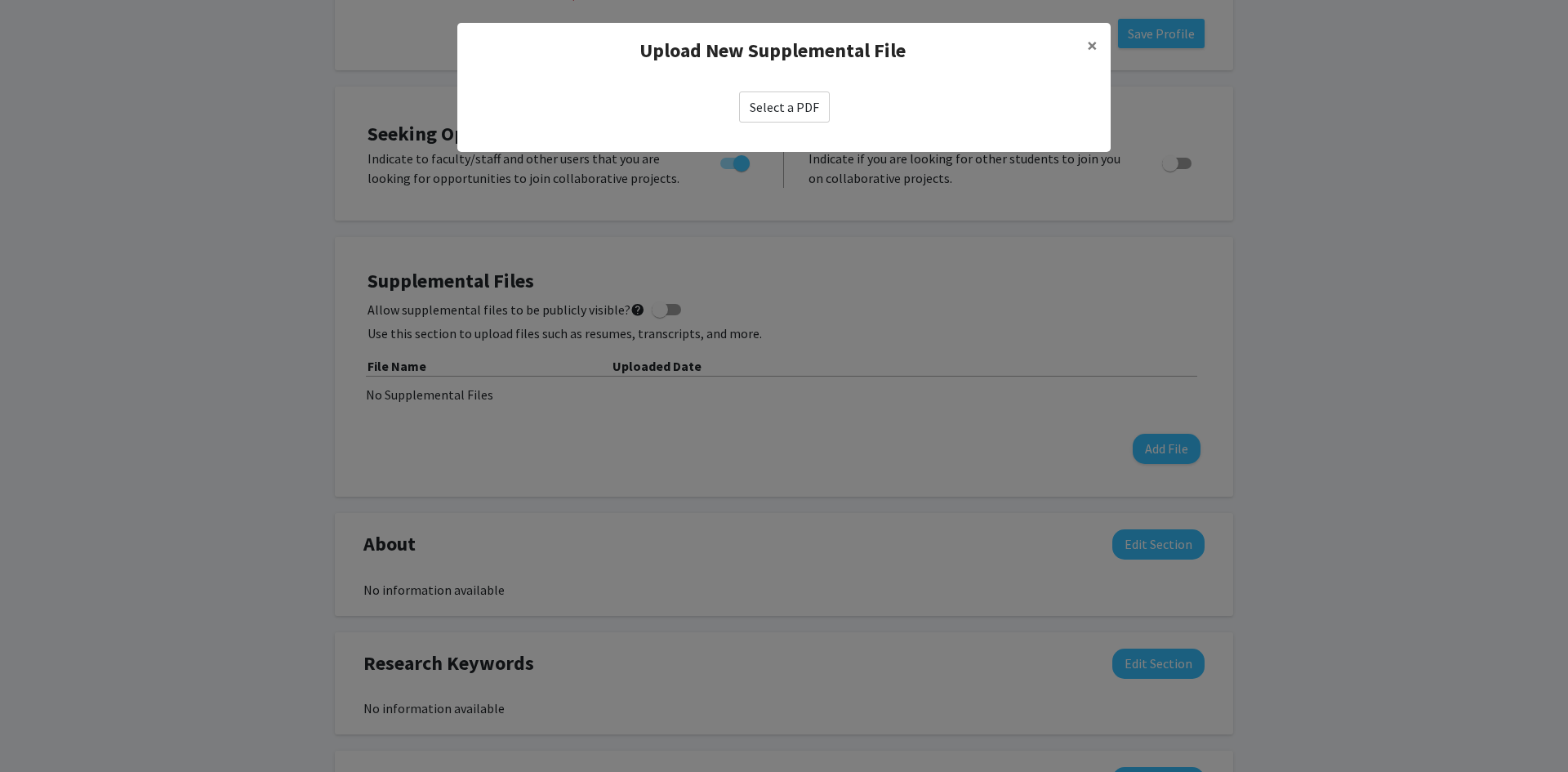
click at [806, 115] on label "Select a PDF" at bounding box center [784, 106] width 90 height 31
click at [0, 0] on input "Select a PDF" at bounding box center [0, 0] width 0 height 0
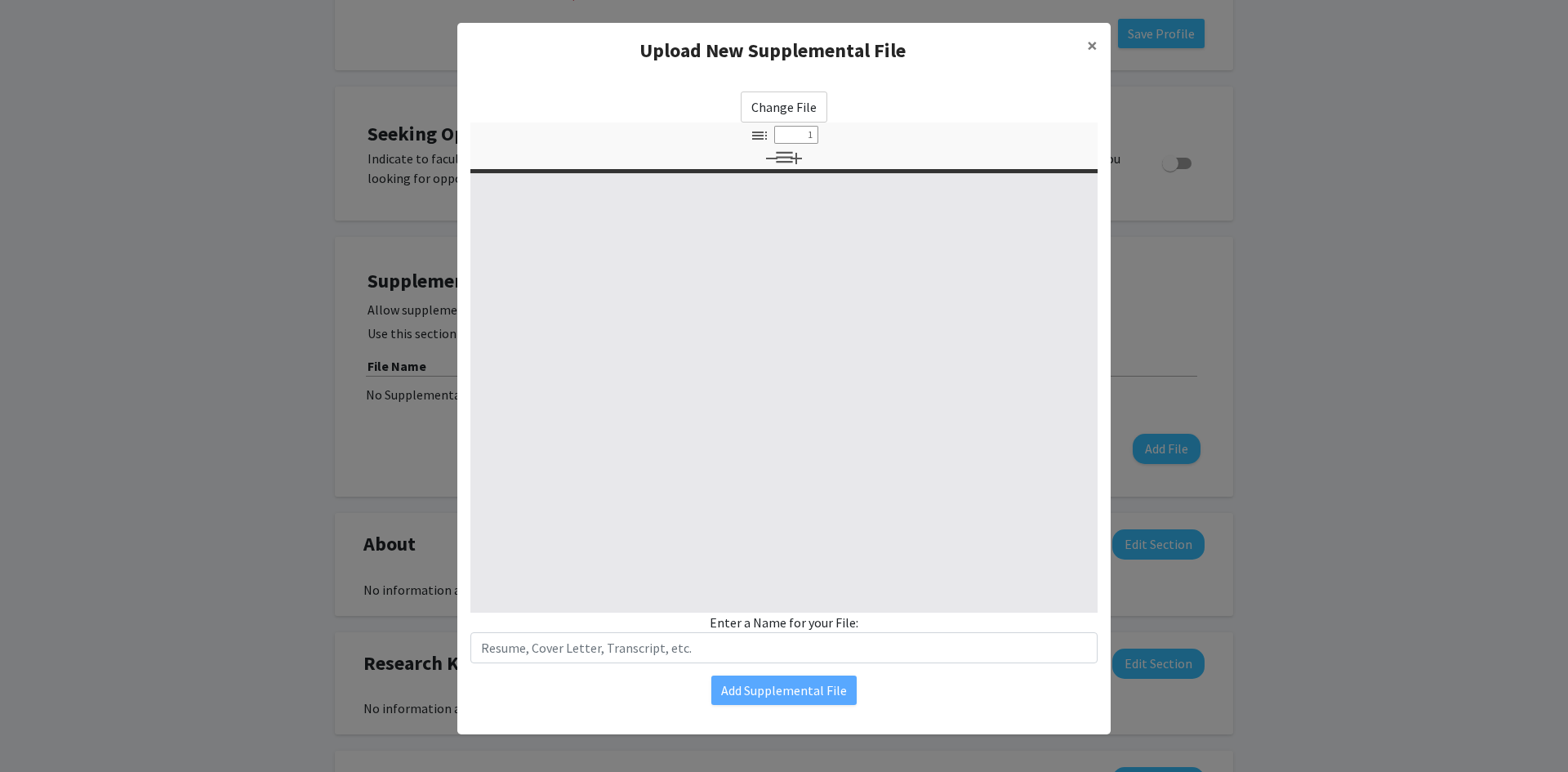
select select "custom"
type input "0"
select select "custom"
type input "1"
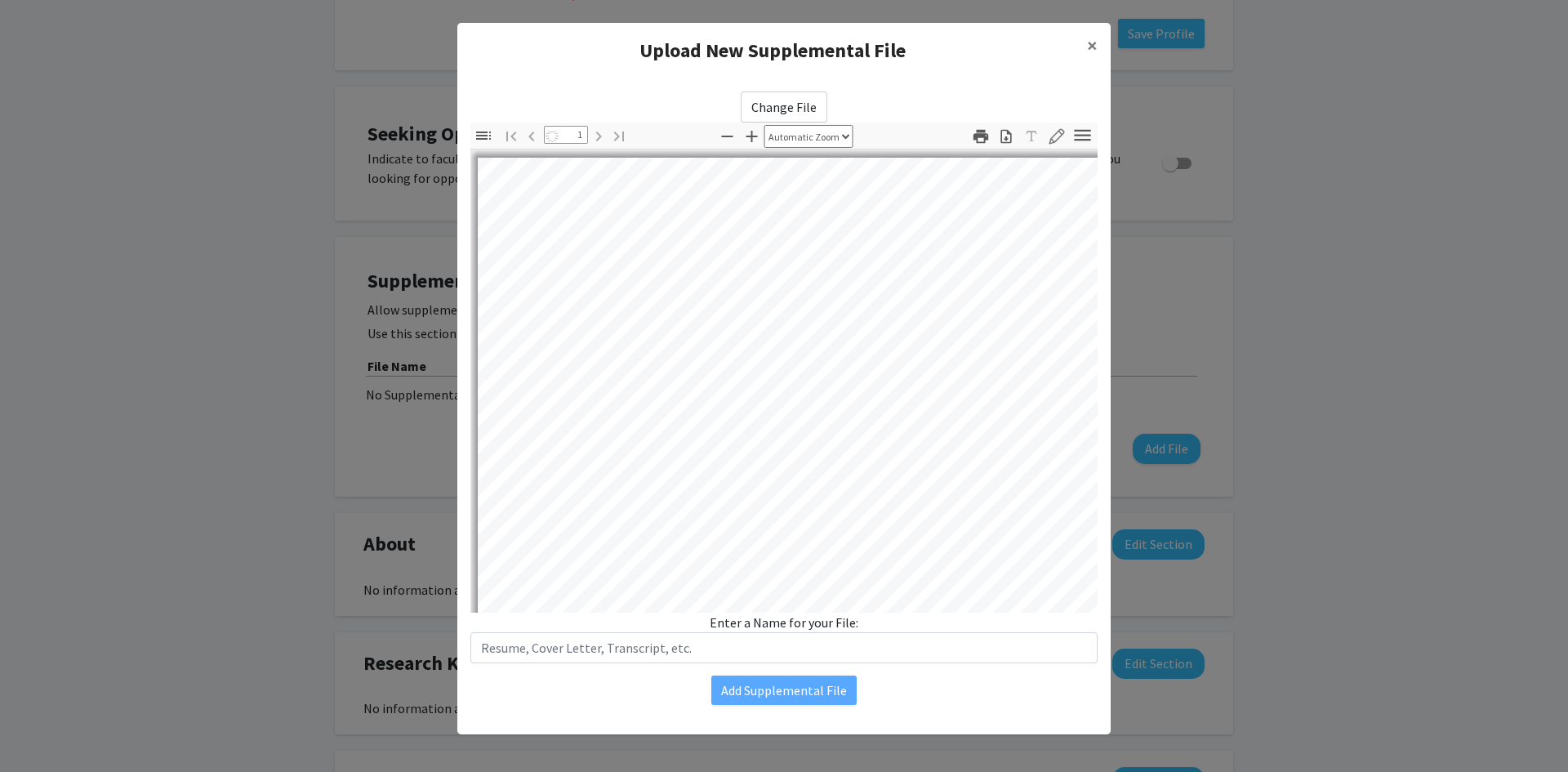
select select "auto"
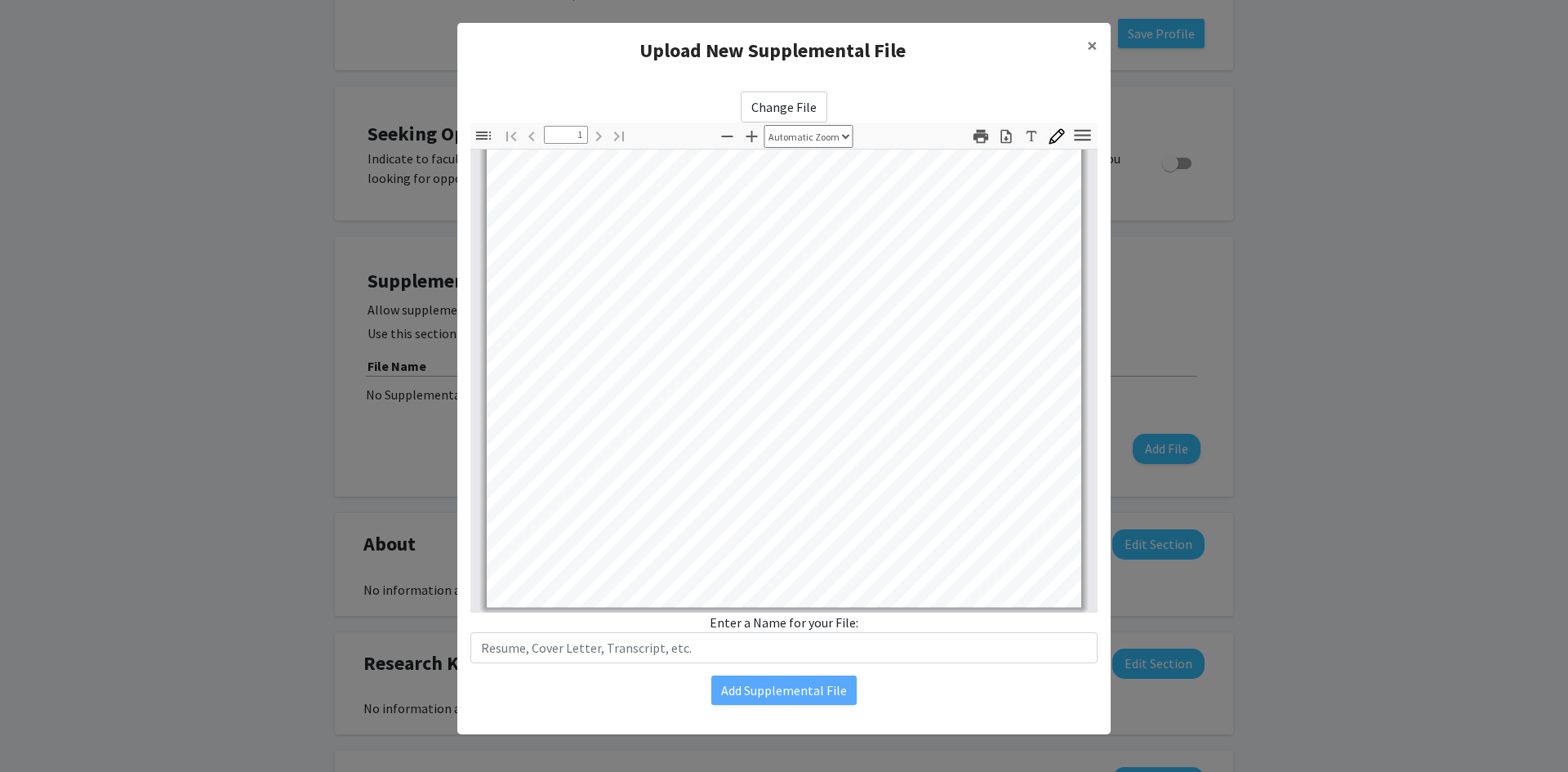
scroll to position [321, 0]
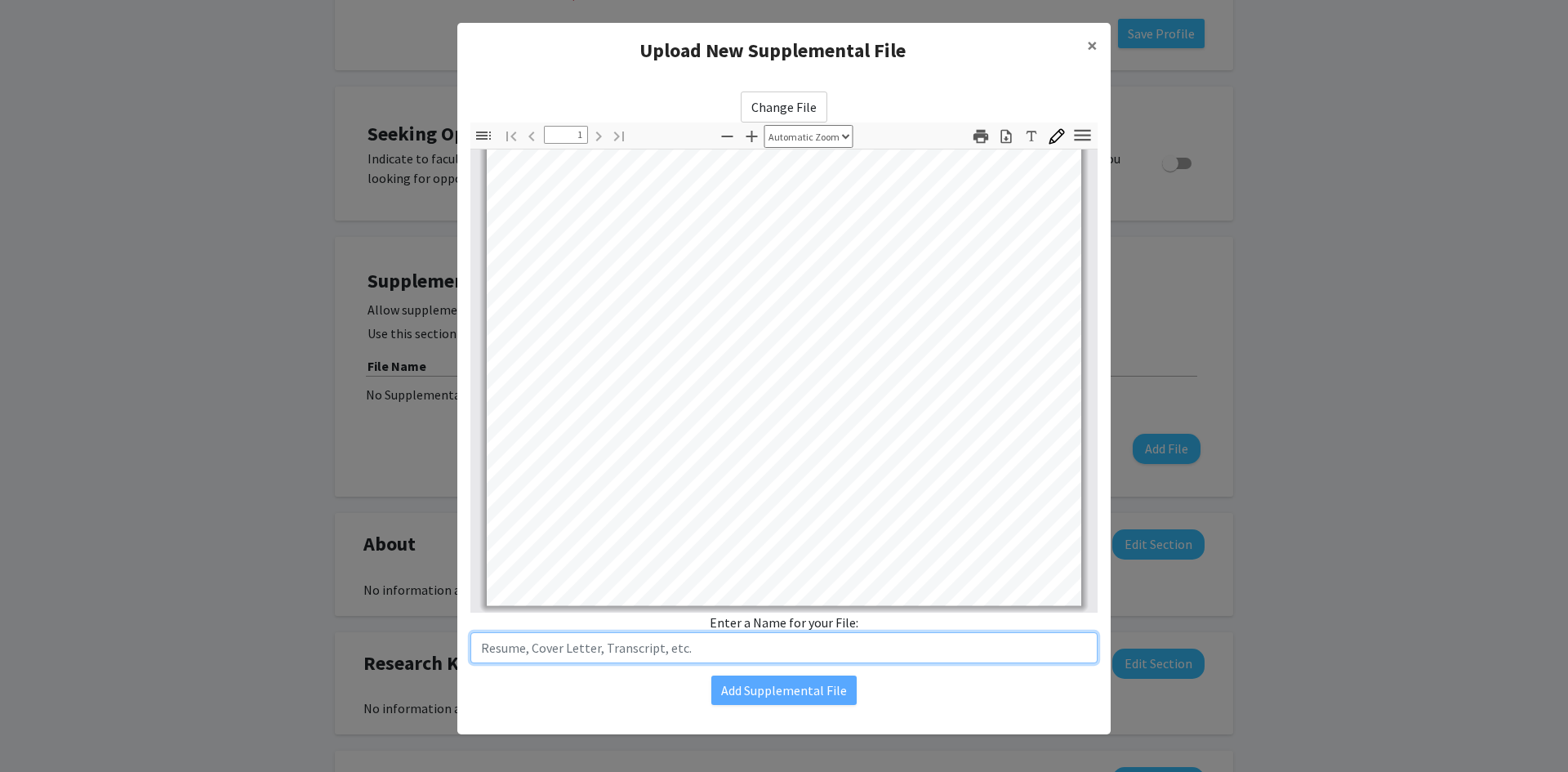
click at [607, 649] on input "text" at bounding box center [784, 647] width 627 height 31
type input "Resume"
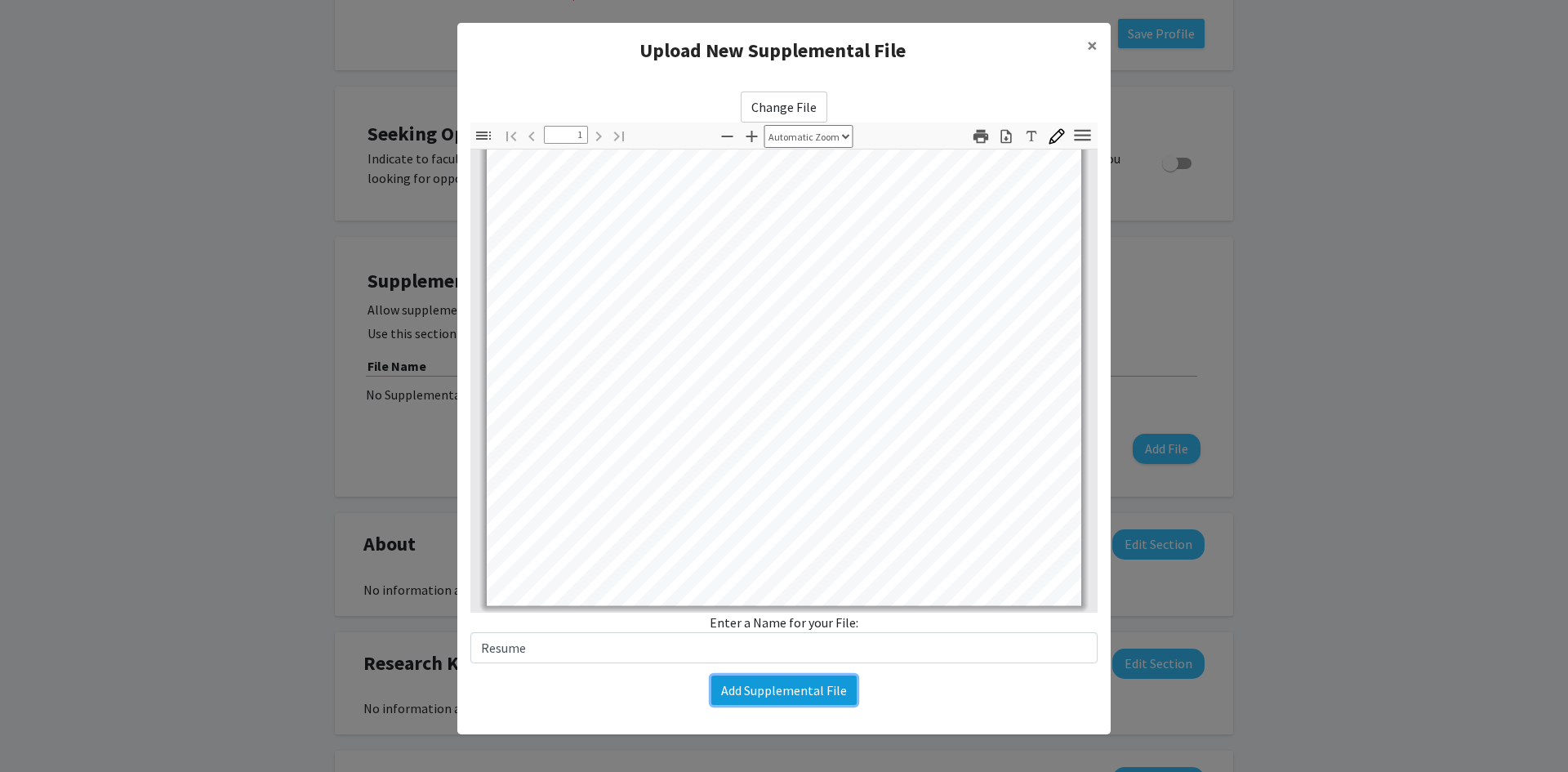
click at [807, 691] on button "Add Supplemental File" at bounding box center [784, 689] width 146 height 29
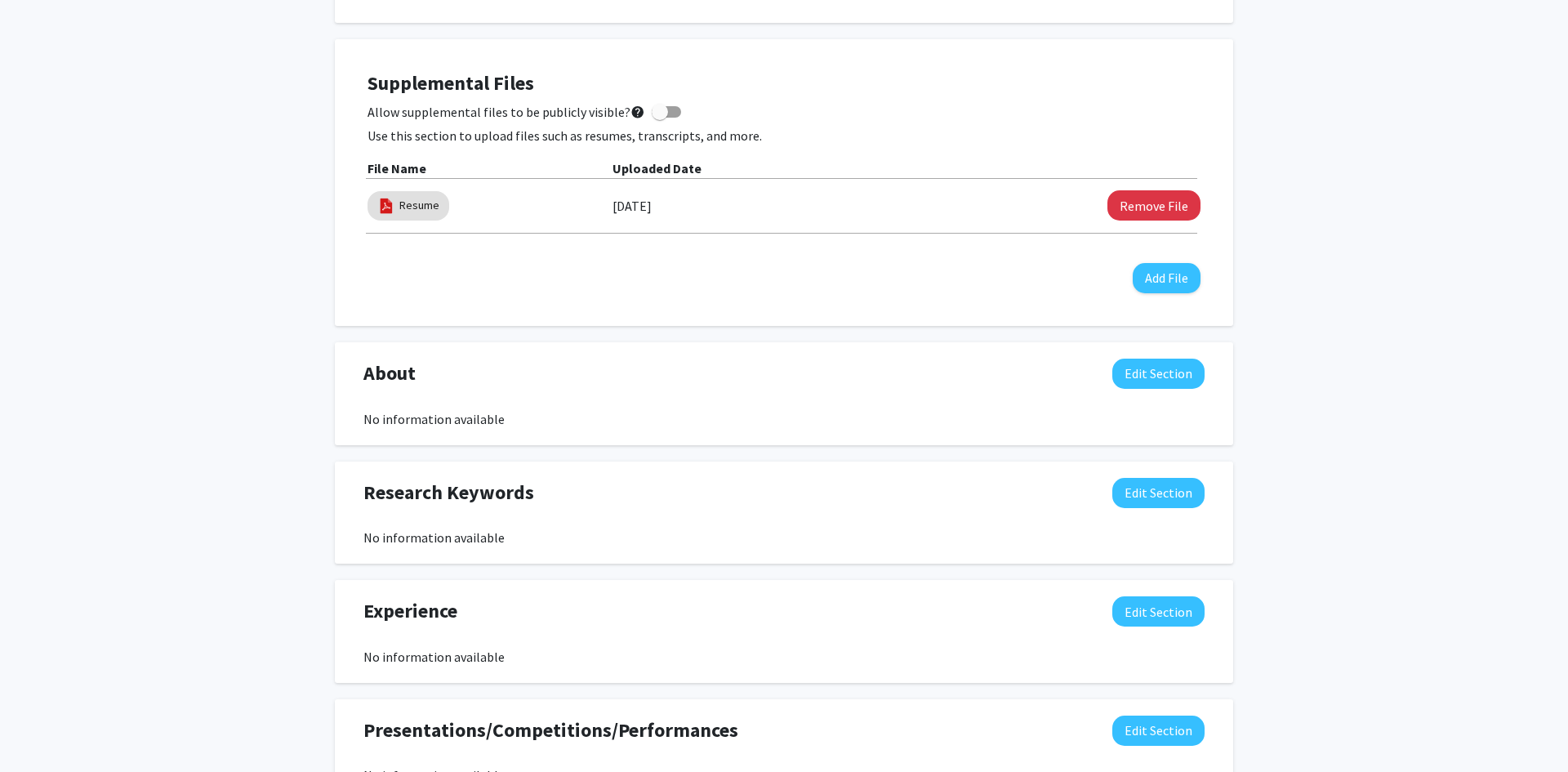
scroll to position [822, 0]
click at [1180, 384] on button "Edit Section" at bounding box center [1158, 372] width 92 height 30
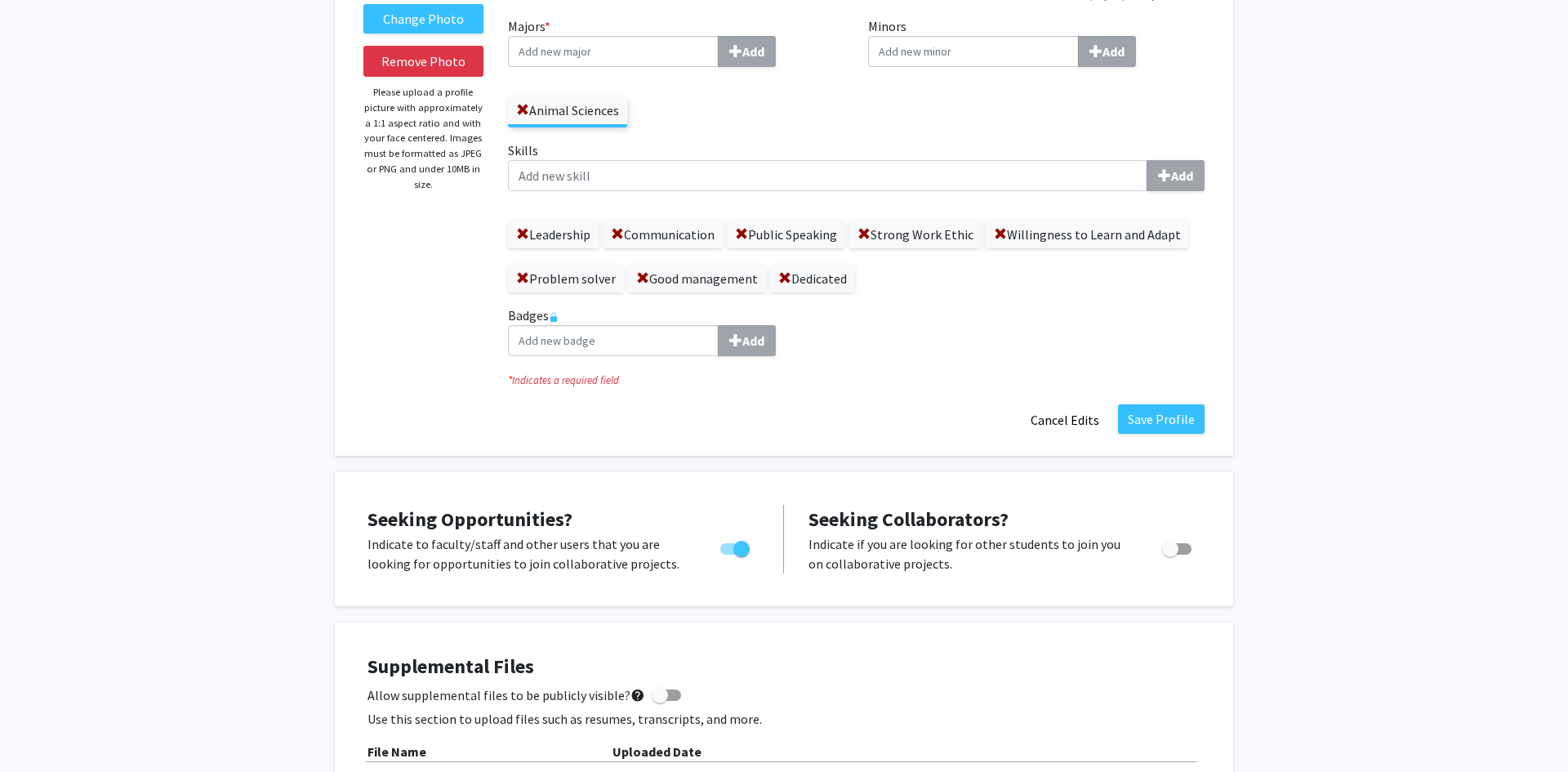
scroll to position [234, 0]
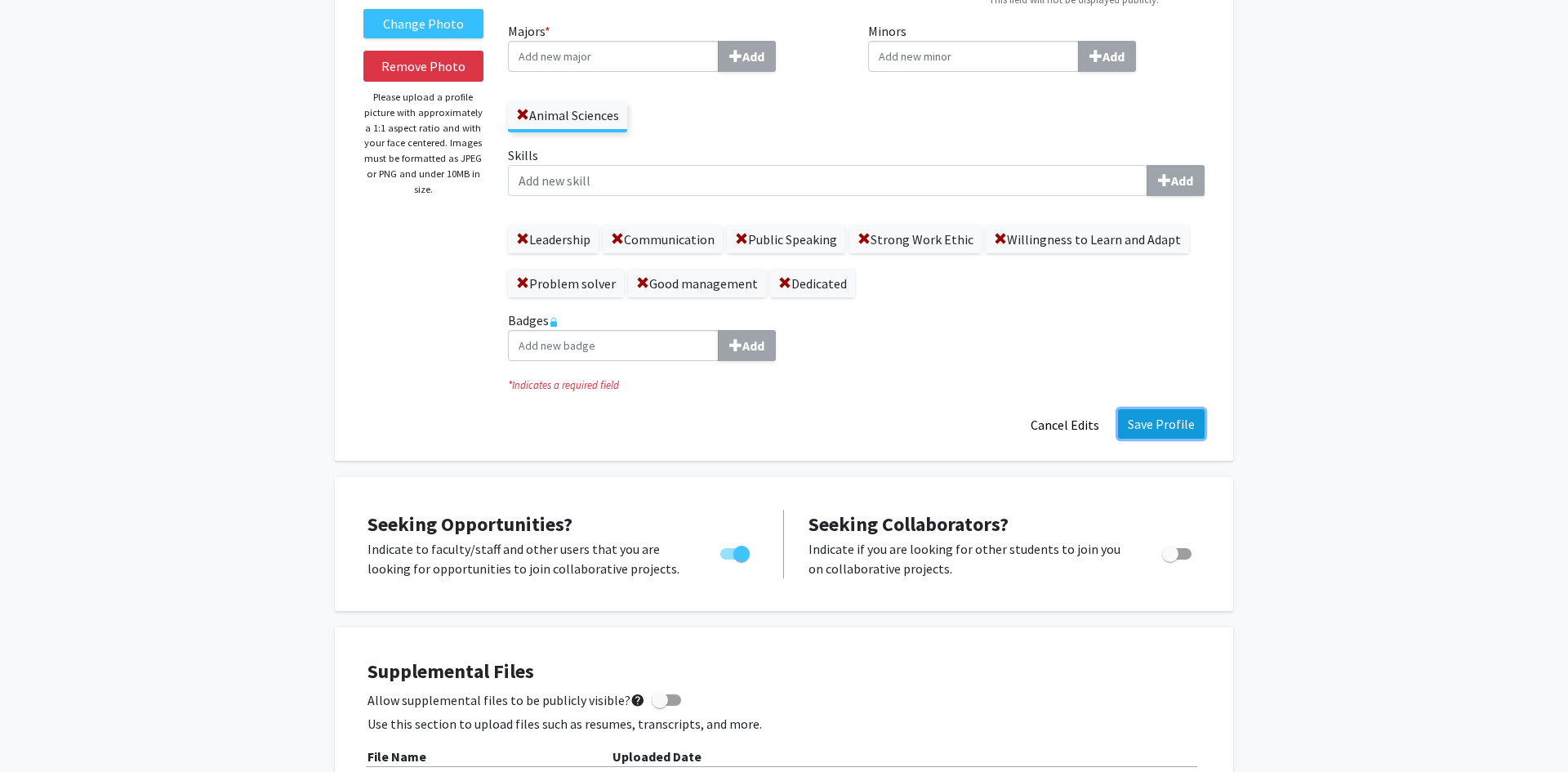
click at [1167, 420] on button "Save Profile" at bounding box center [1161, 423] width 87 height 29
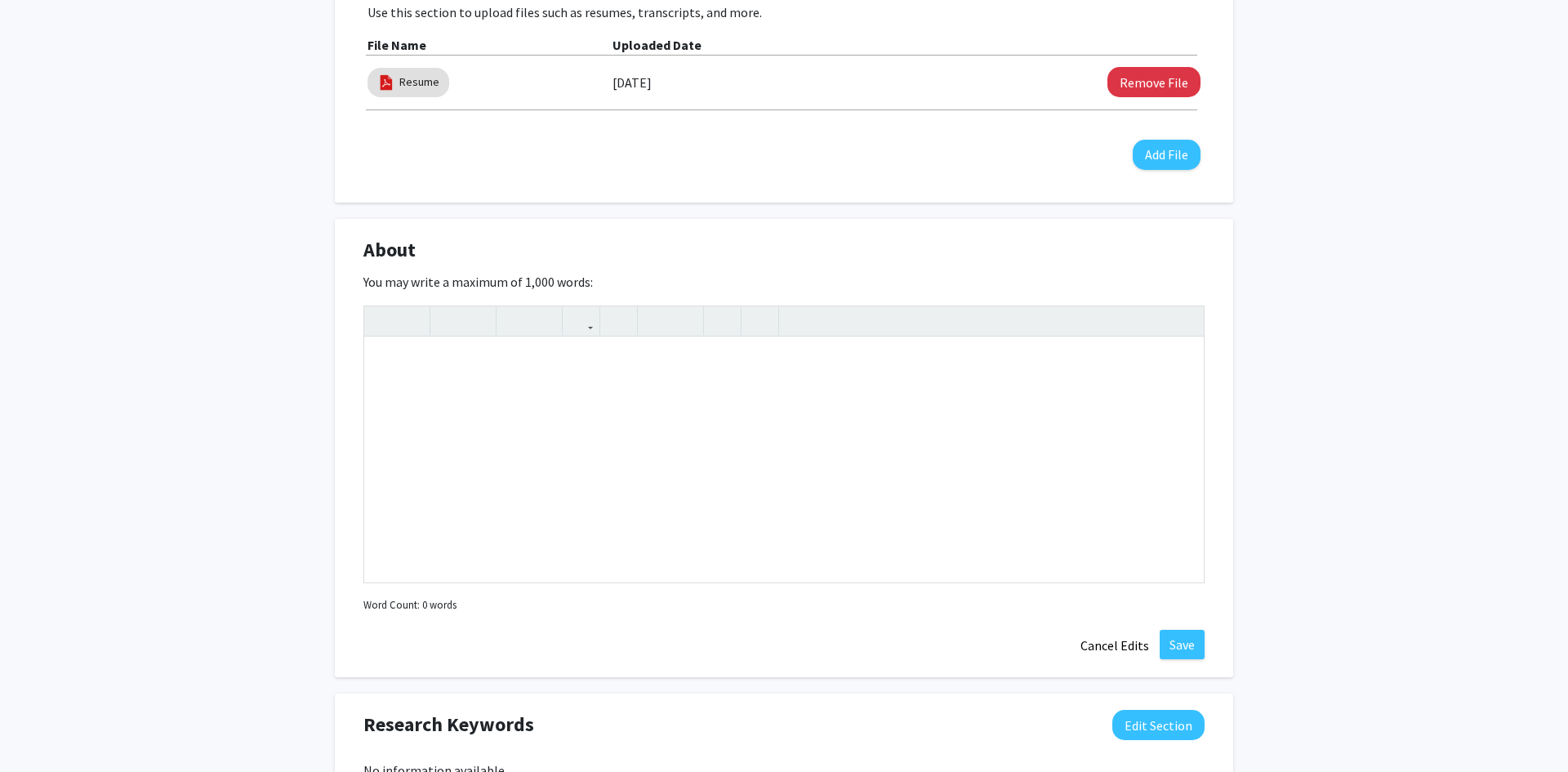
scroll to position [588, 0]
click at [593, 412] on div "Note to users with screen readers: Please deactivate our accessibility plugin f…" at bounding box center [784, 458] width 840 height 245
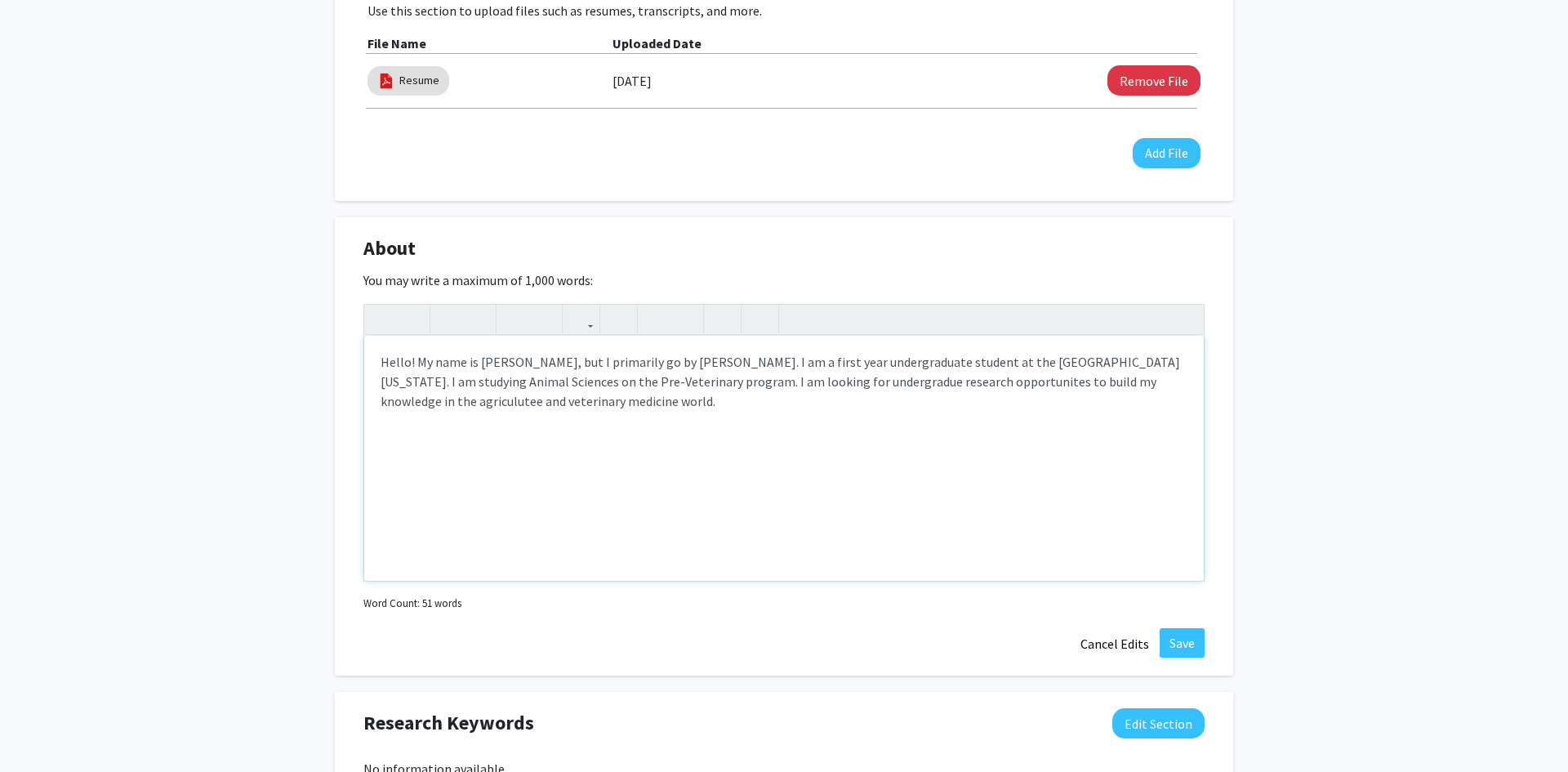
click at [438, 403] on p "Hello! My name is [PERSON_NAME], but I primarily go by [PERSON_NAME]. I am a fi…" at bounding box center [784, 381] width 807 height 59
click at [845, 385] on p "Hello! My name is [PERSON_NAME], but I primarily go by [PERSON_NAME]. I am a fi…" at bounding box center [784, 381] width 807 height 59
click at [851, 386] on p "Hello! My name is [PERSON_NAME], but I primarily go by [PERSON_NAME]. I am a fi…" at bounding box center [784, 381] width 807 height 59
click at [993, 408] on p "Hello! My name is [PERSON_NAME], but I primarily go by [PERSON_NAME]. I am a fi…" at bounding box center [784, 381] width 807 height 59
type textarea "<p>Hello! My name is [PERSON_NAME], but I primarily go by [PERSON_NAME]. I am a…"
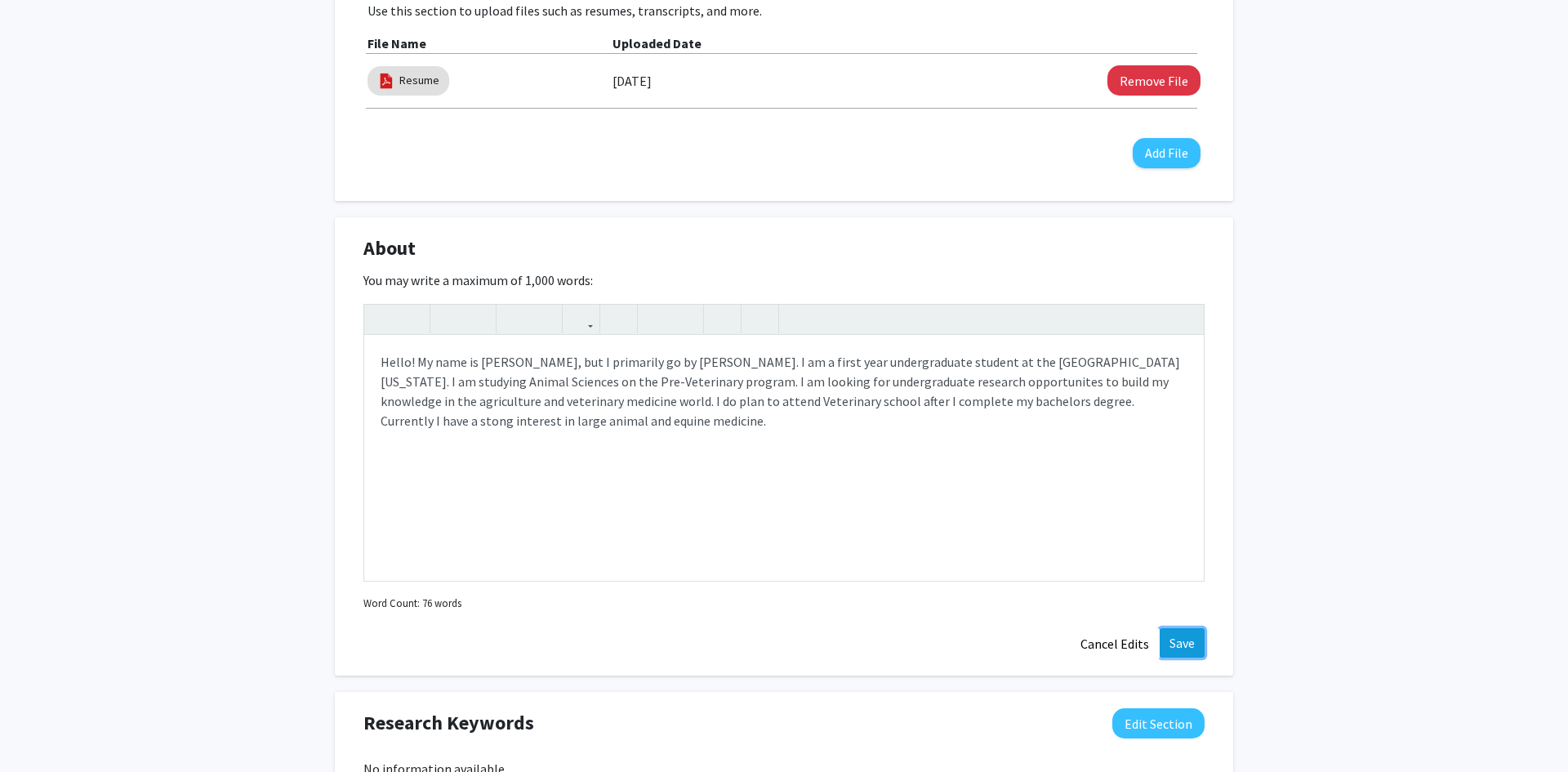
click at [1188, 636] on button "Save" at bounding box center [1181, 642] width 45 height 29
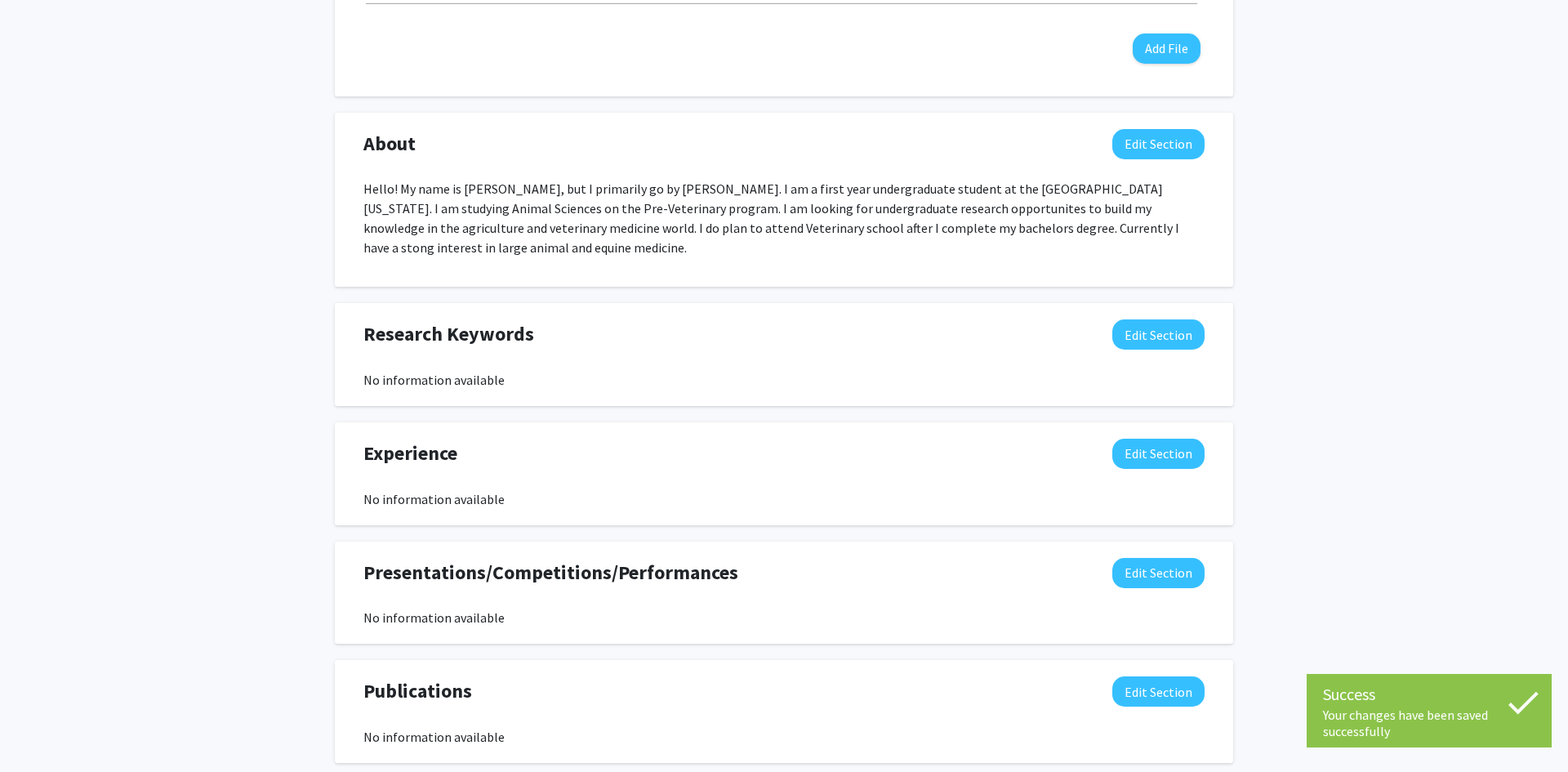
scroll to position [695, 0]
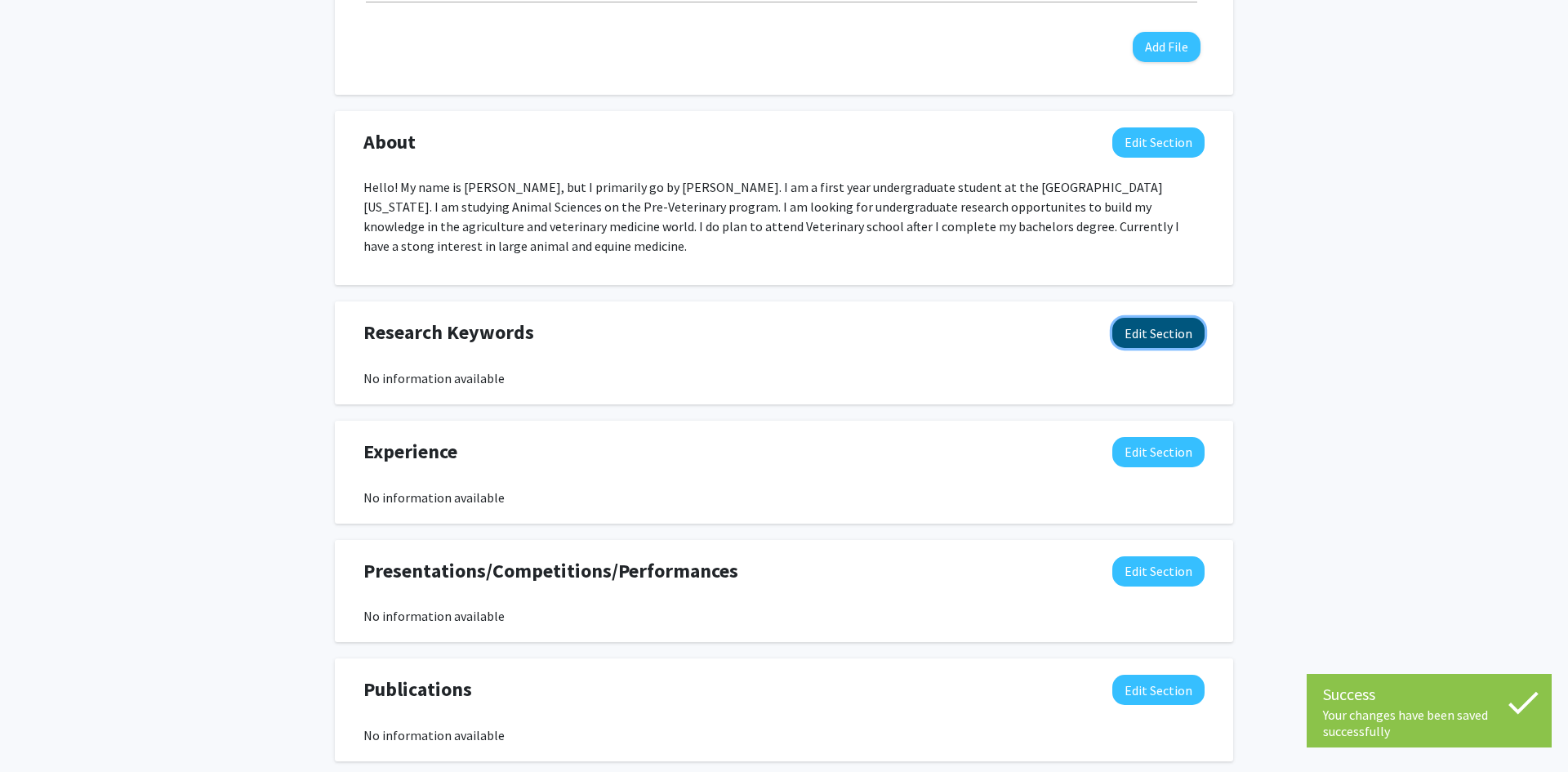
click at [1185, 332] on button "Edit Section" at bounding box center [1158, 333] width 92 height 30
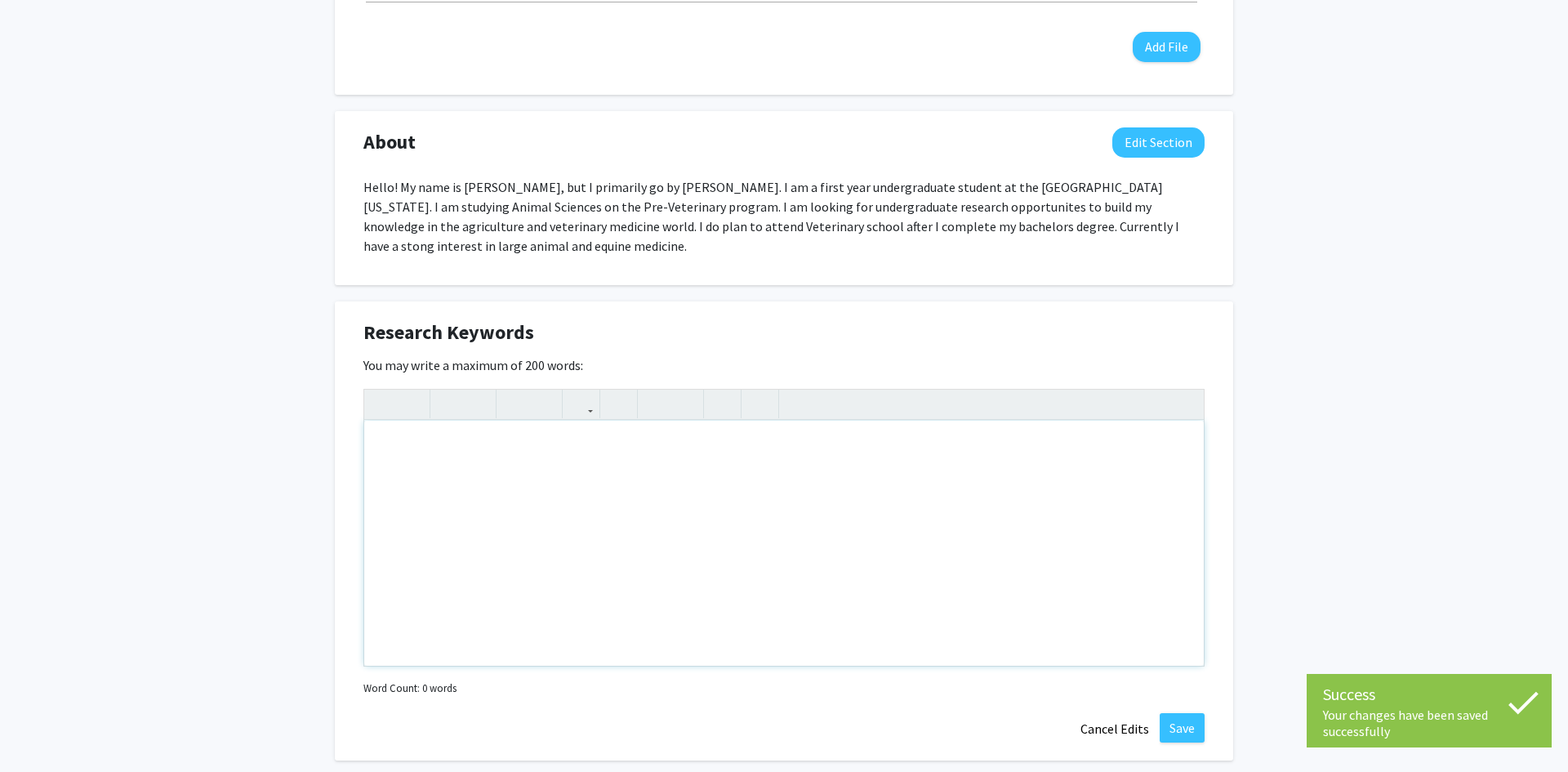
click at [663, 497] on div "Note to users with screen readers: Please deactivate our accessibility plugin f…" at bounding box center [784, 543] width 840 height 245
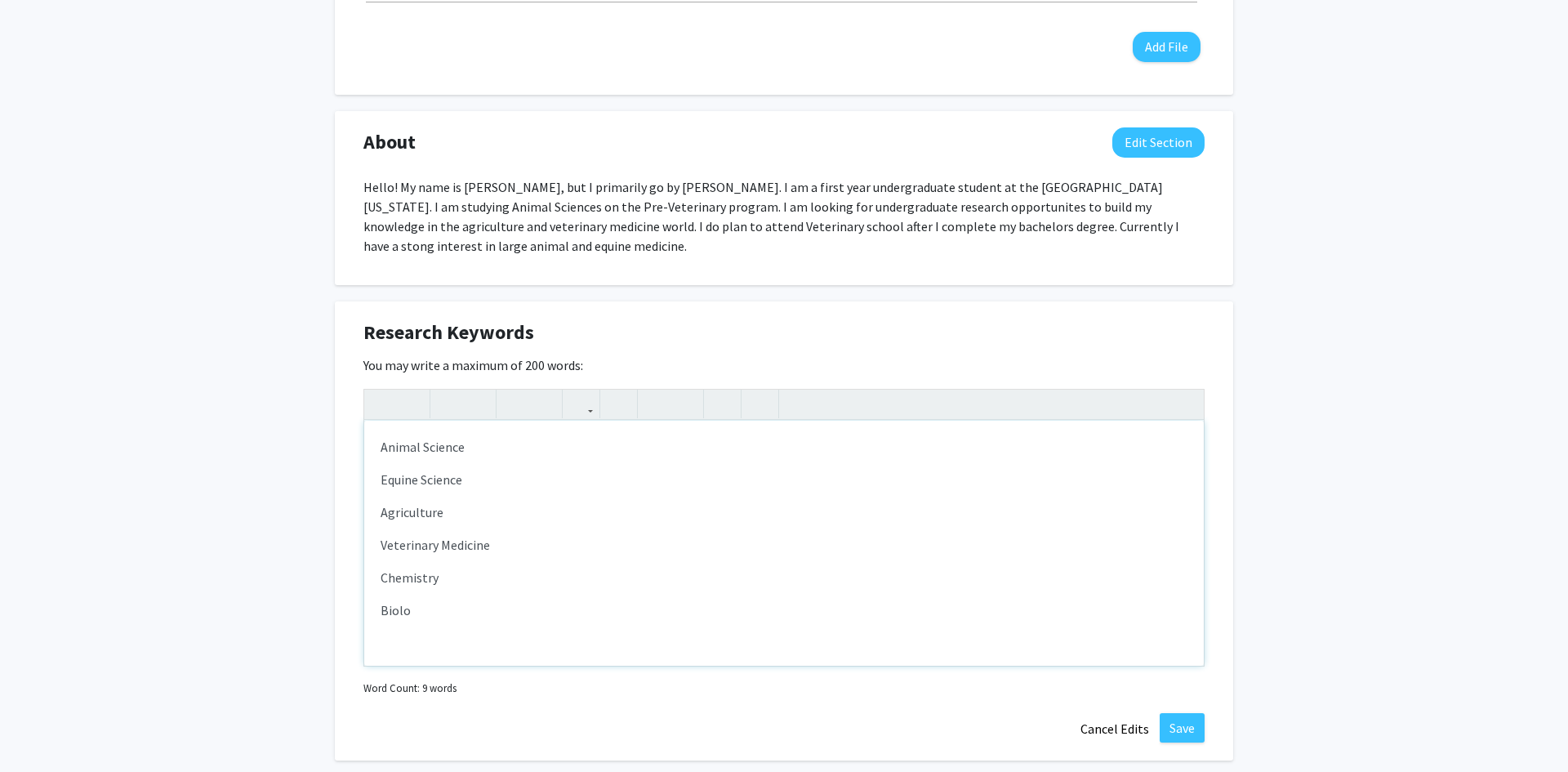
type textarea "<p>Animal Science</p><p>Equine Science</p><p>Agriculture</p><p>Veterinary Medic…"
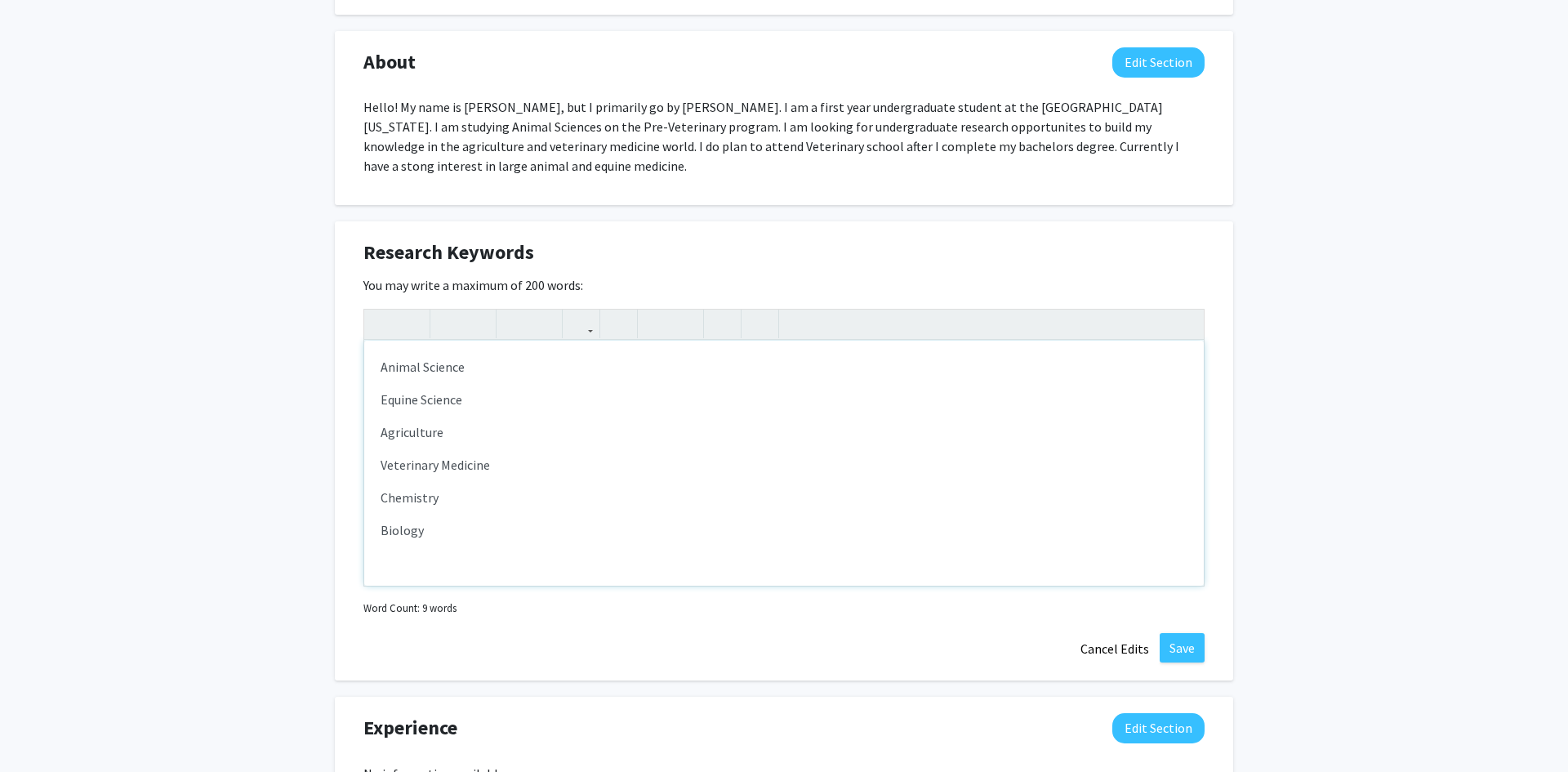
scroll to position [797, 0]
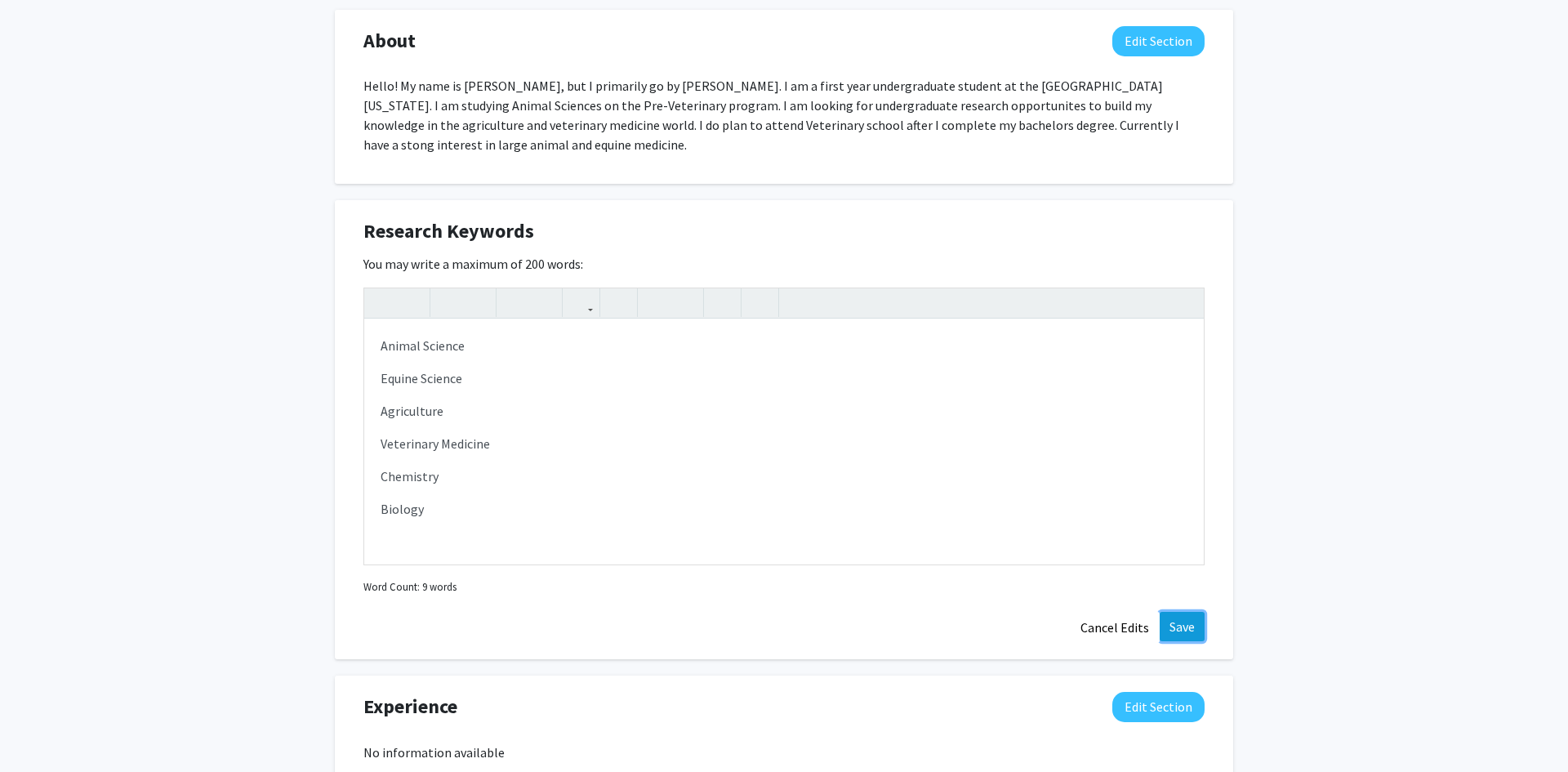
click at [1184, 623] on button "Save" at bounding box center [1181, 625] width 45 height 29
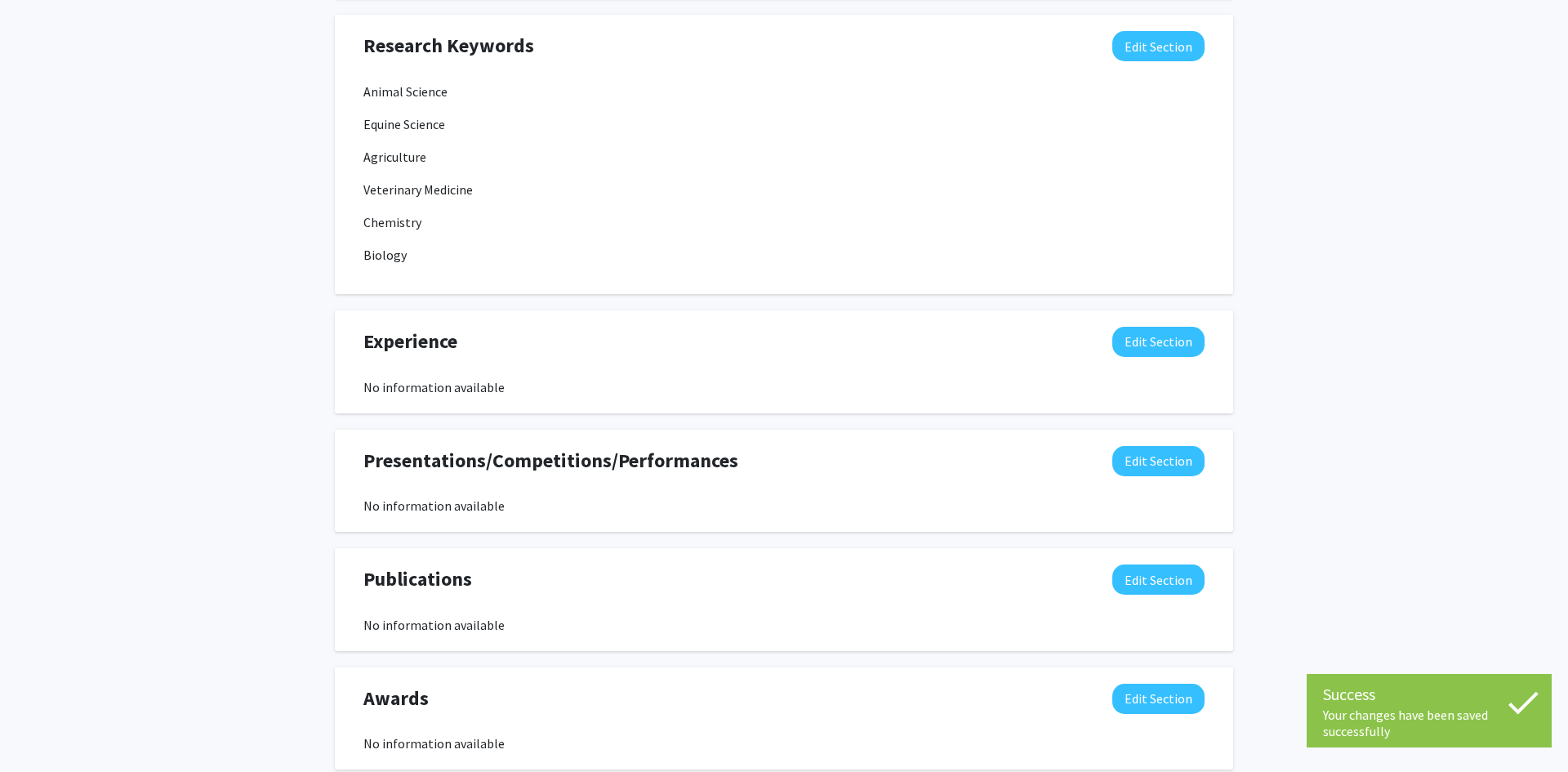
scroll to position [983, 0]
click at [1174, 351] on button "Edit Section" at bounding box center [1158, 341] width 92 height 30
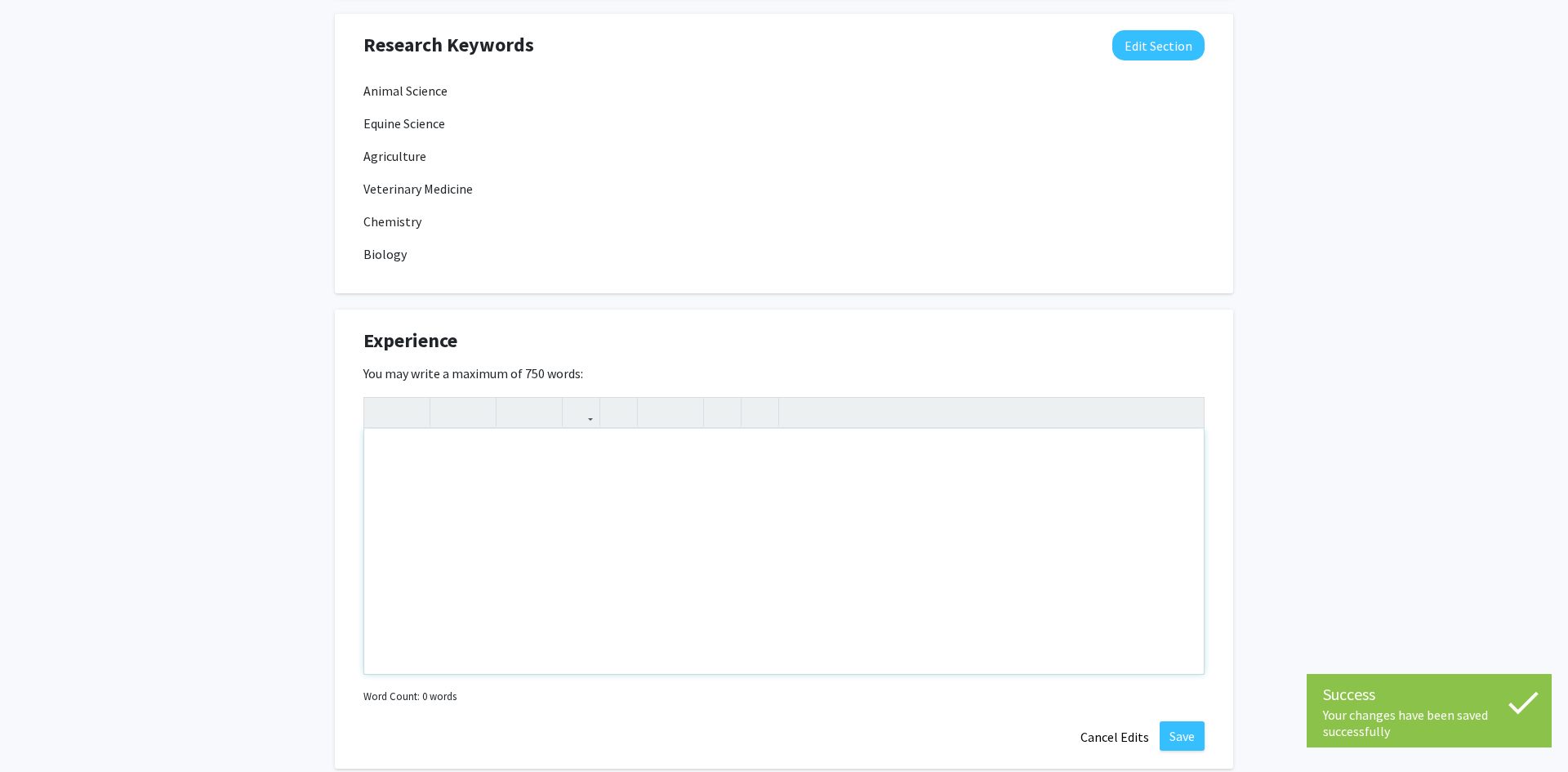
click at [683, 494] on div "Note to users with screen readers: Please deactivate our accessibility plugin f…" at bounding box center [784, 551] width 840 height 245
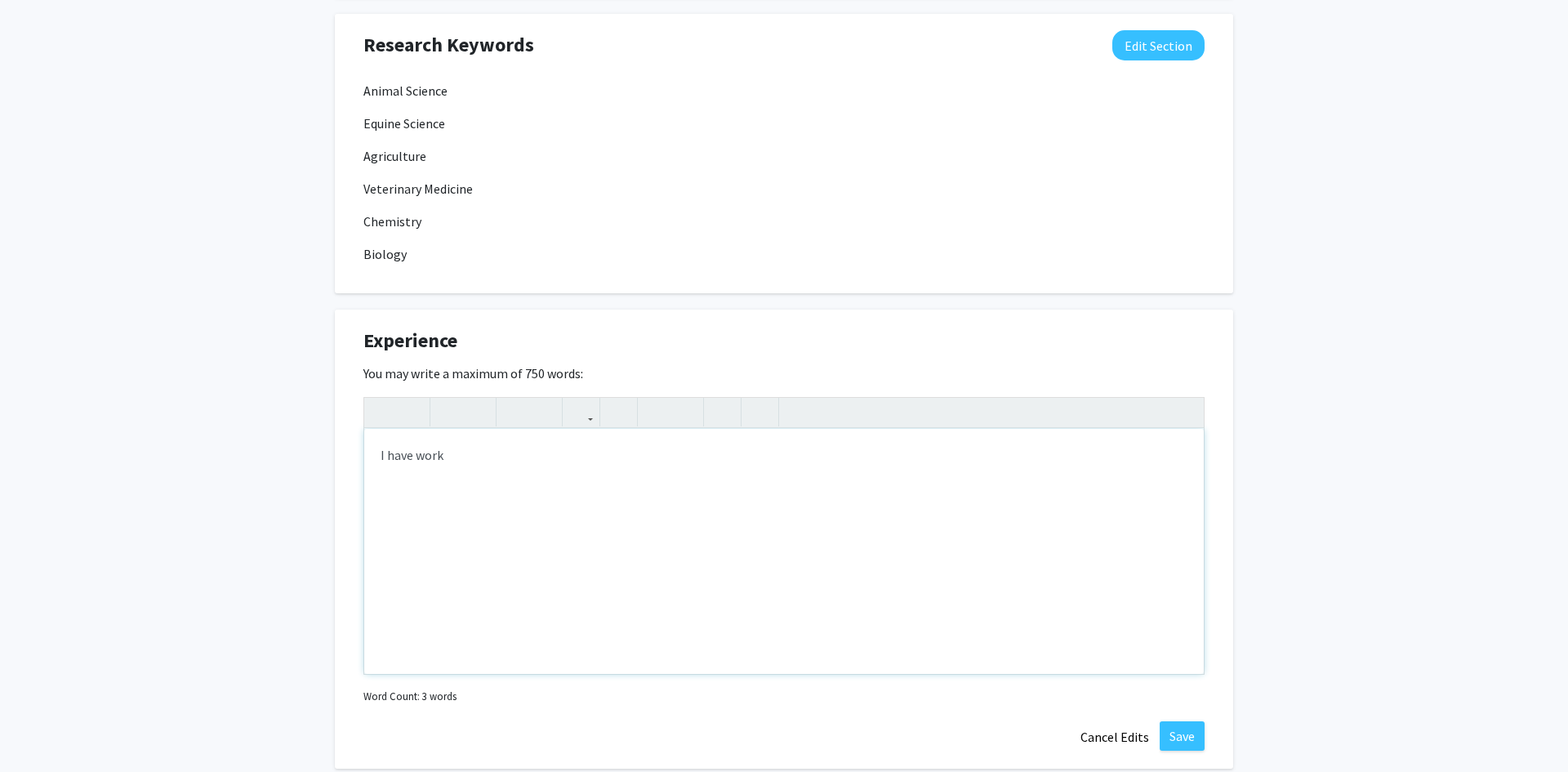
type textarea "I have worke"
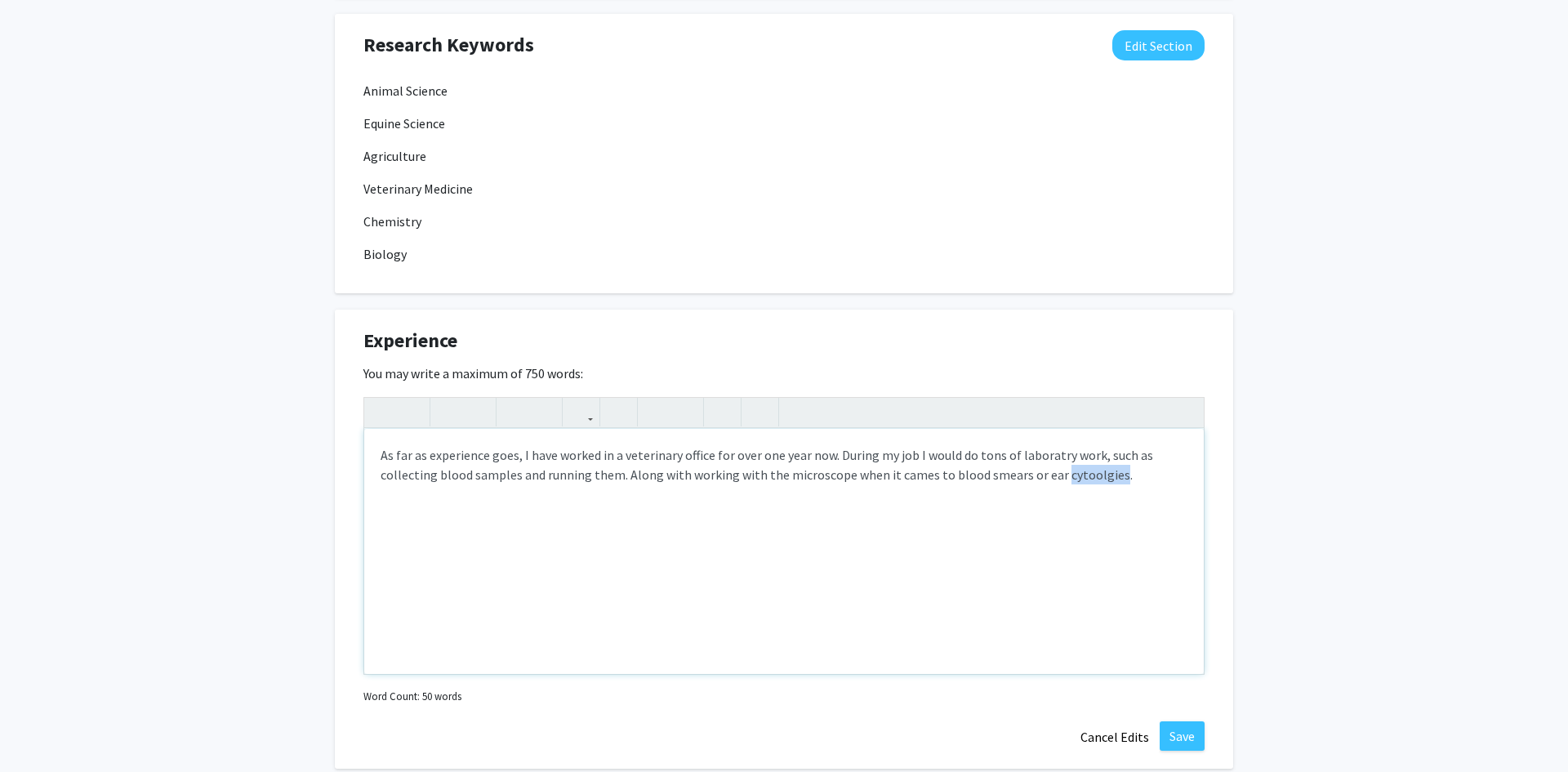
click at [1101, 479] on div "As far as experience goes, I have worked in a veterinary office for over one ye…" at bounding box center [784, 551] width 840 height 245
click at [1105, 480] on div "As far as experience goes, I have worked in a veterinary office for over one ye…" at bounding box center [784, 551] width 840 height 245
click at [922, 484] on div "As far as experience goes, I have worked in a veterinary office for over one ye…" at bounding box center [784, 551] width 840 height 245
click at [619, 479] on div "As far as experience goes, I have worked in a veterinary office for over one ye…" at bounding box center [784, 551] width 840 height 245
click at [616, 477] on div "As far as experience goes, I have worked in a veterinary office for over one ye…" at bounding box center [784, 551] width 840 height 245
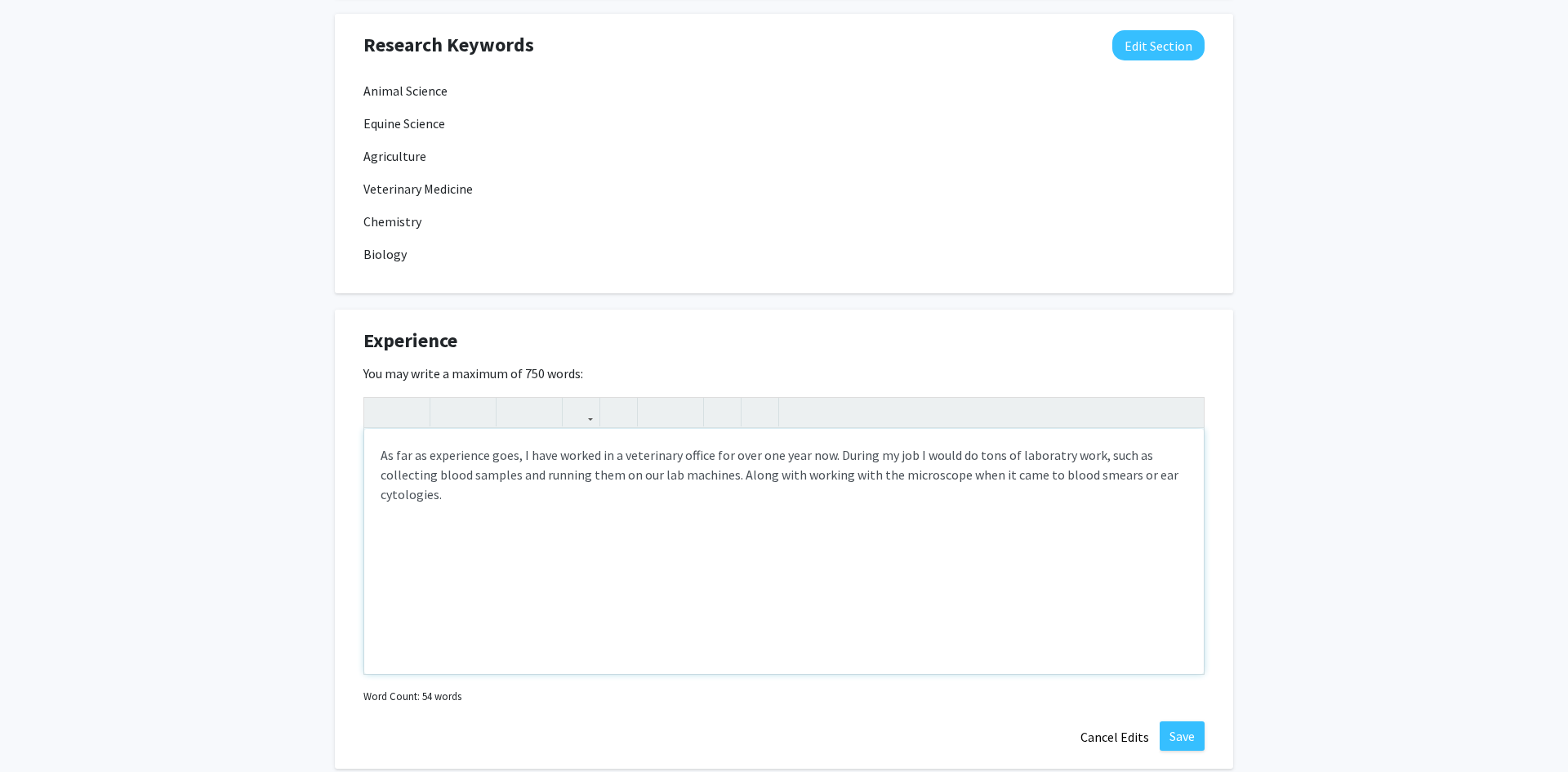
click at [798, 480] on div "As far as experience goes, I have worked in a veterinary office for over one ye…" at bounding box center [784, 551] width 840 height 245
click at [957, 473] on div "As far as experience goes, I have worked in a veterinary office for over one ye…" at bounding box center [784, 551] width 840 height 245
click at [797, 501] on div "As far as experience goes, I have worked in a veterinary office for over one ye…" at bounding box center [784, 551] width 840 height 245
click at [472, 496] on div "As far as experience goes, I have worked in a veterinary office for over one ye…" at bounding box center [784, 551] width 840 height 245
click at [634, 503] on div "As far as experience goes, I have worked in a veterinary office for over one ye…" at bounding box center [784, 551] width 840 height 245
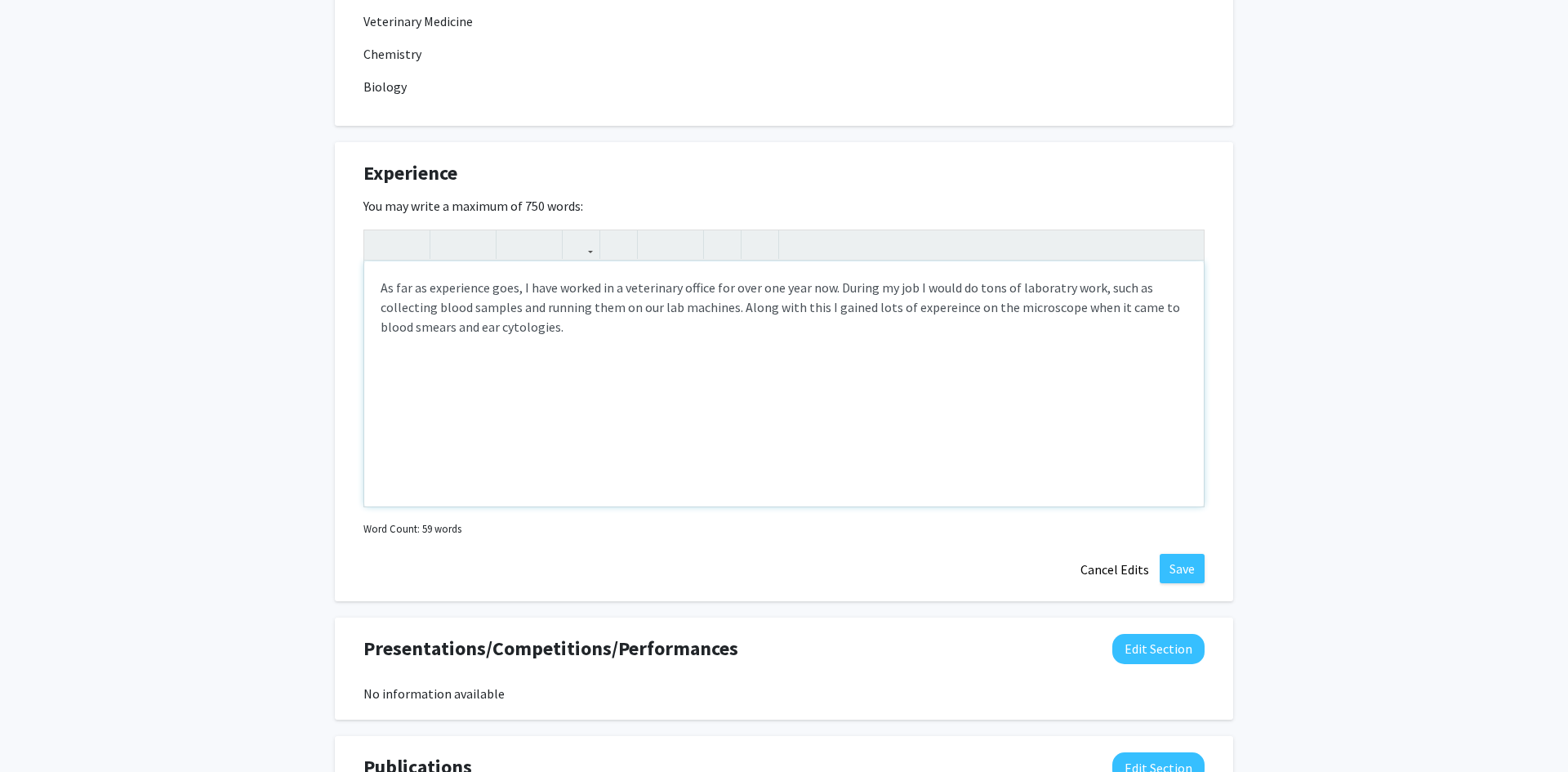
scroll to position [1148, 0]
click at [1066, 292] on div "As far as experience goes, I have worked in a veterinary office for over one ye…" at bounding box center [784, 385] width 840 height 245
click at [1152, 331] on div "As far as experience goes, I have worked in a veterinary office for over one ye…" at bounding box center [784, 385] width 840 height 245
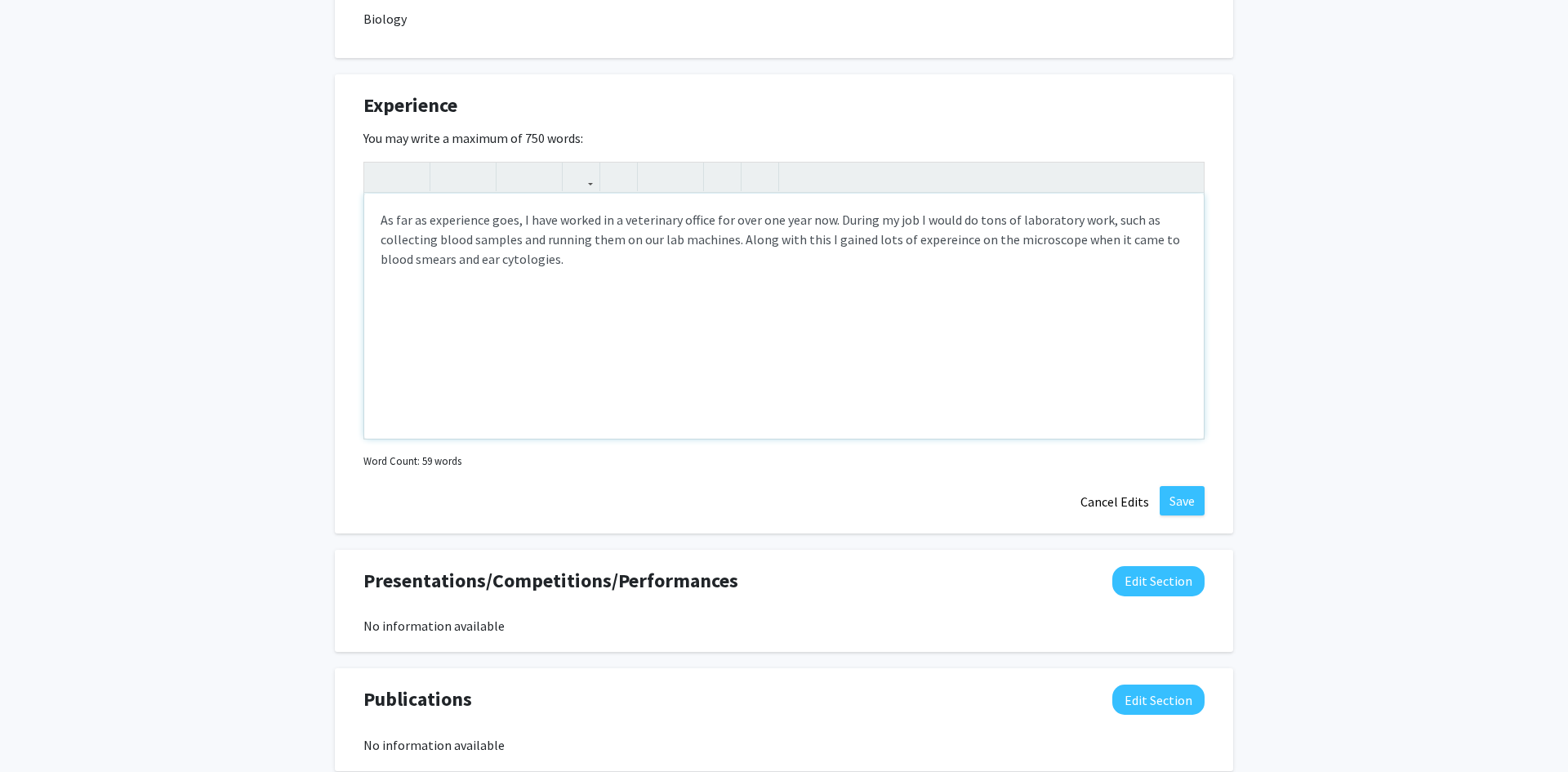
scroll to position [1221, 0]
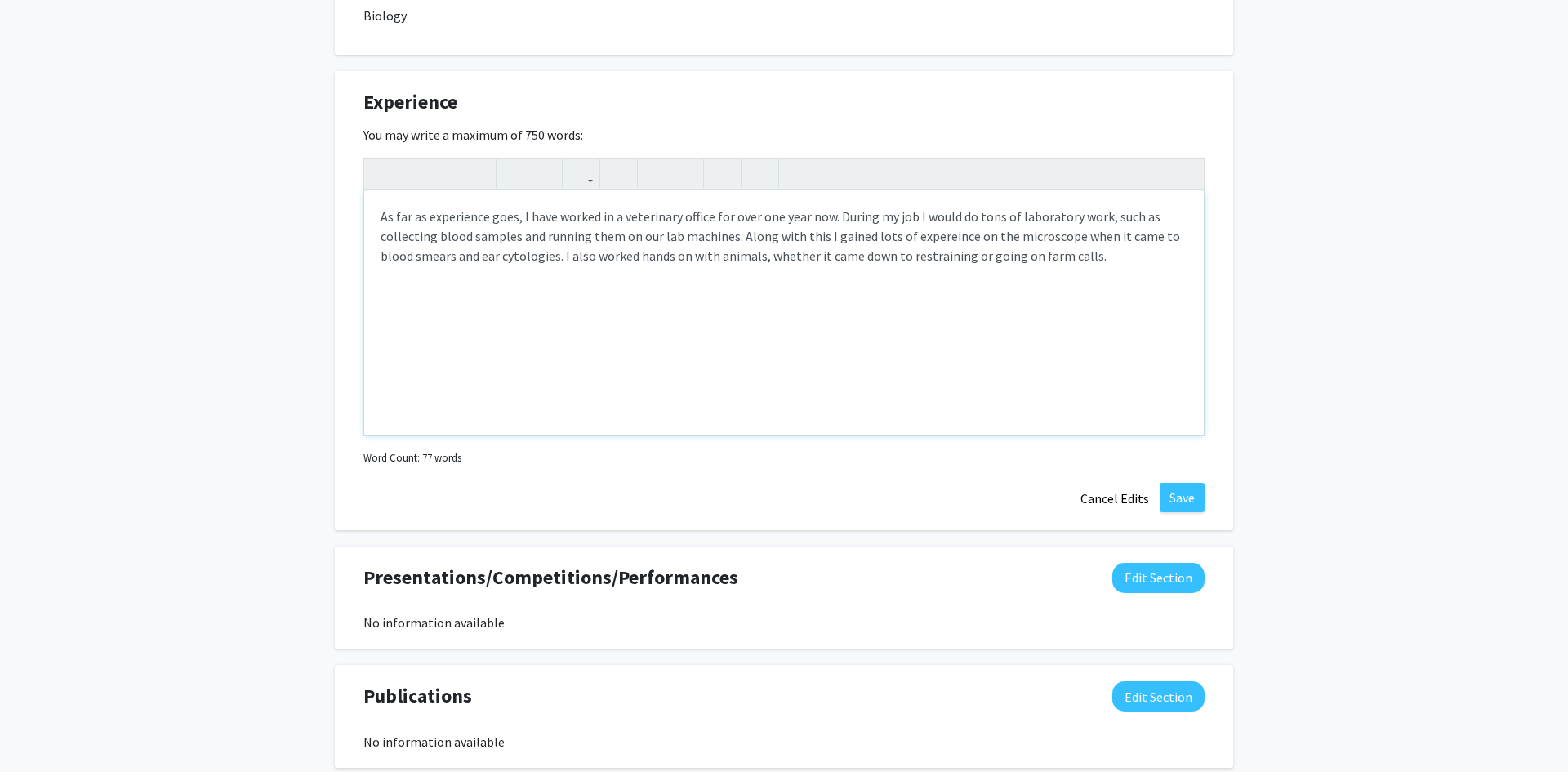
type textarea "As far as experience goes, I have worked in a veterinary office for over one ye…"
click at [1195, 495] on button "Save" at bounding box center [1181, 497] width 45 height 29
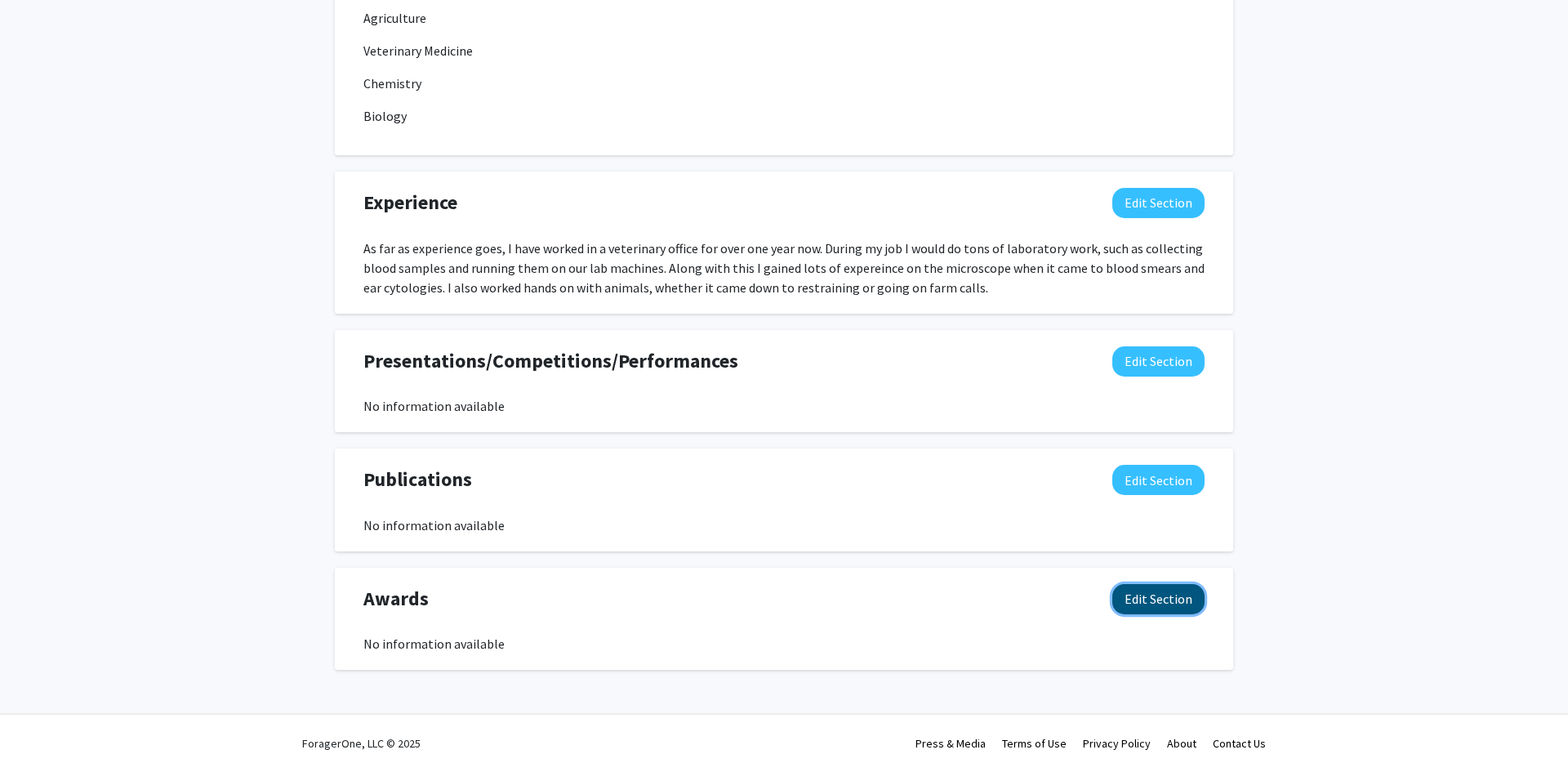
click at [1181, 602] on button "Edit Section" at bounding box center [1158, 599] width 92 height 30
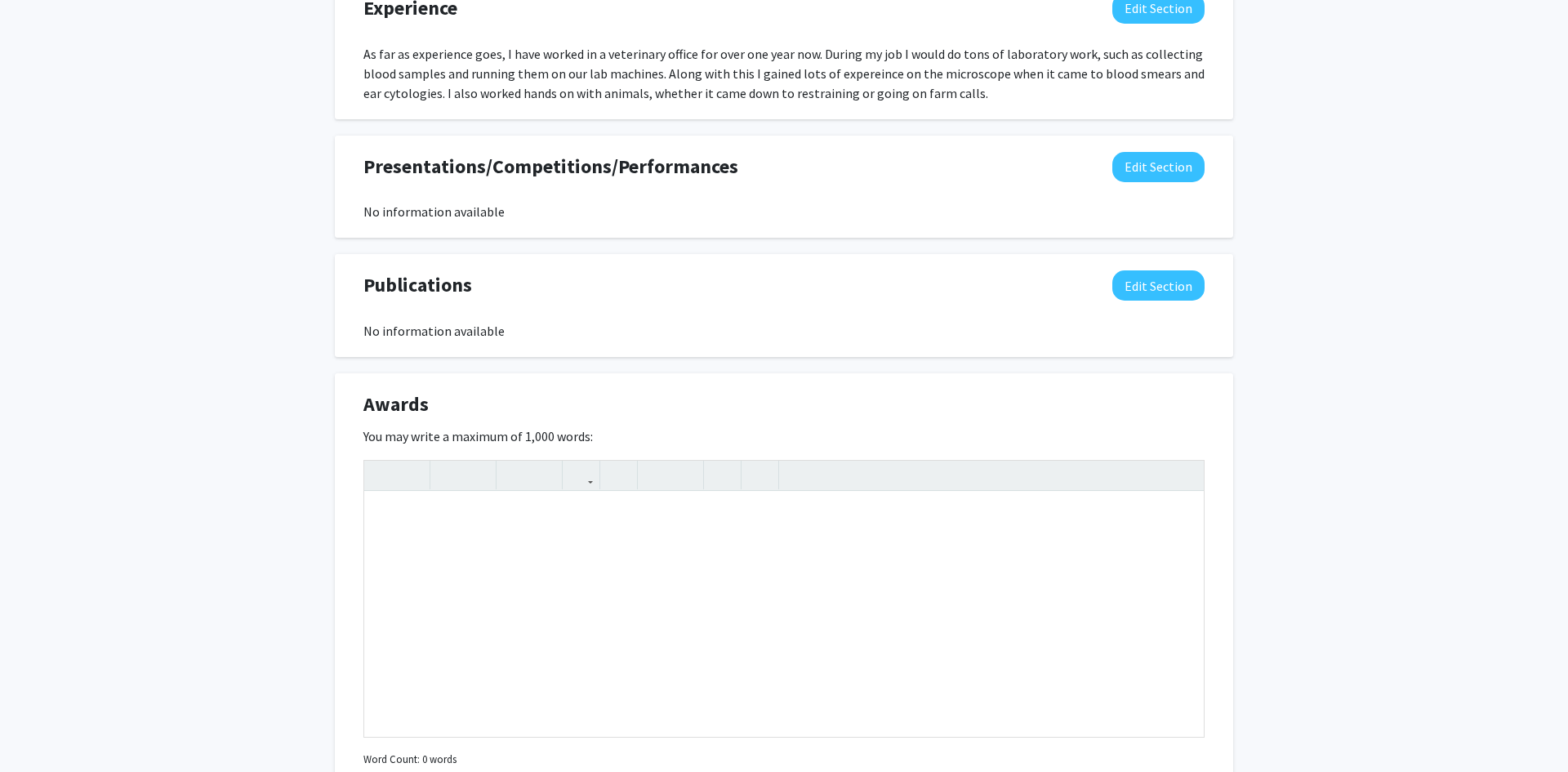
scroll to position [1316, 0]
click at [681, 533] on div "Note to users with screen readers: Please deactivate our accessibility plugin f…" at bounding box center [784, 613] width 840 height 245
type textarea "I am currently a part of the [PERSON_NAME][GEOGRAPHIC_DATA] at the [GEOGRAPHIC_…"
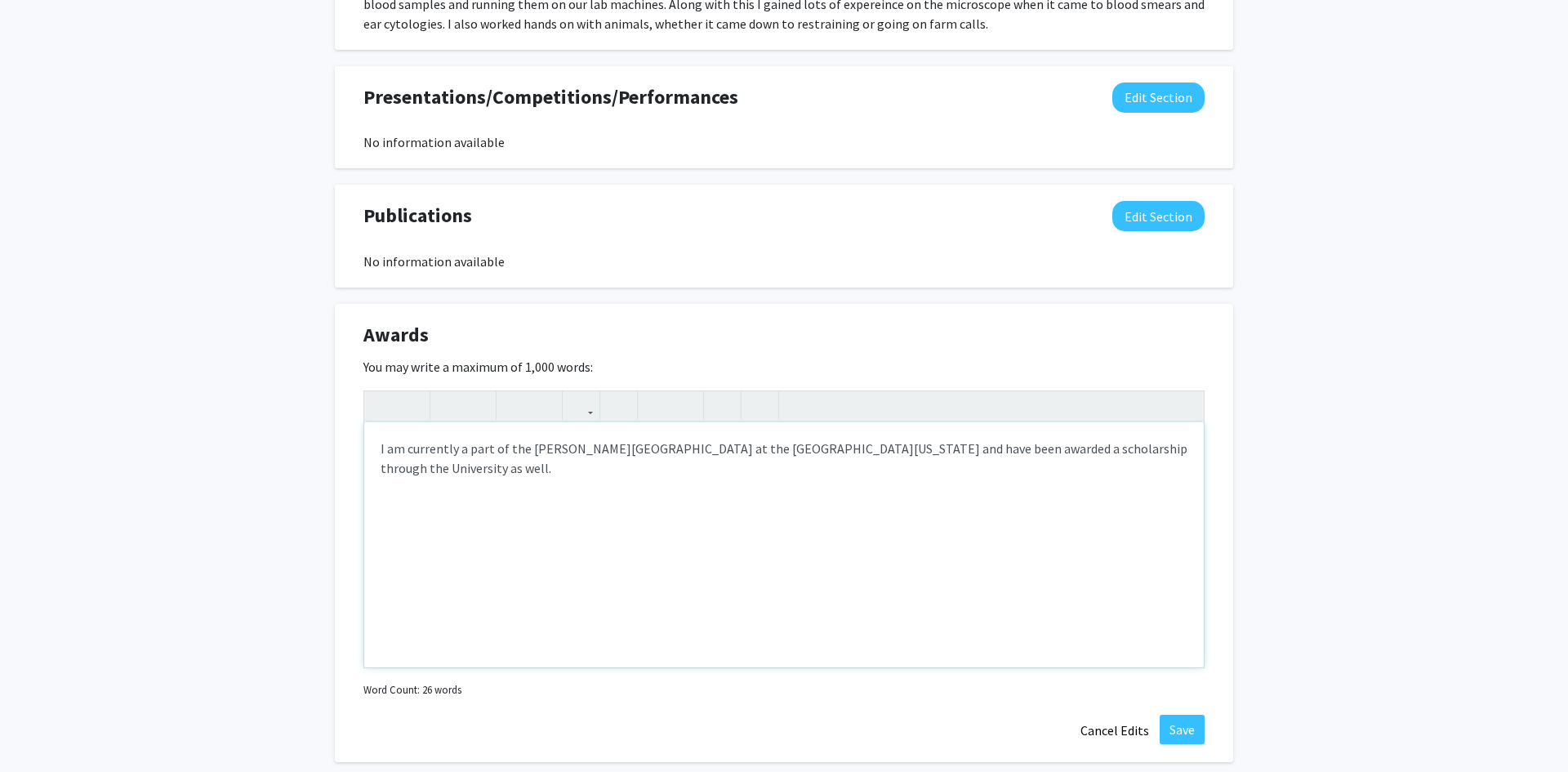
scroll to position [1476, 0]
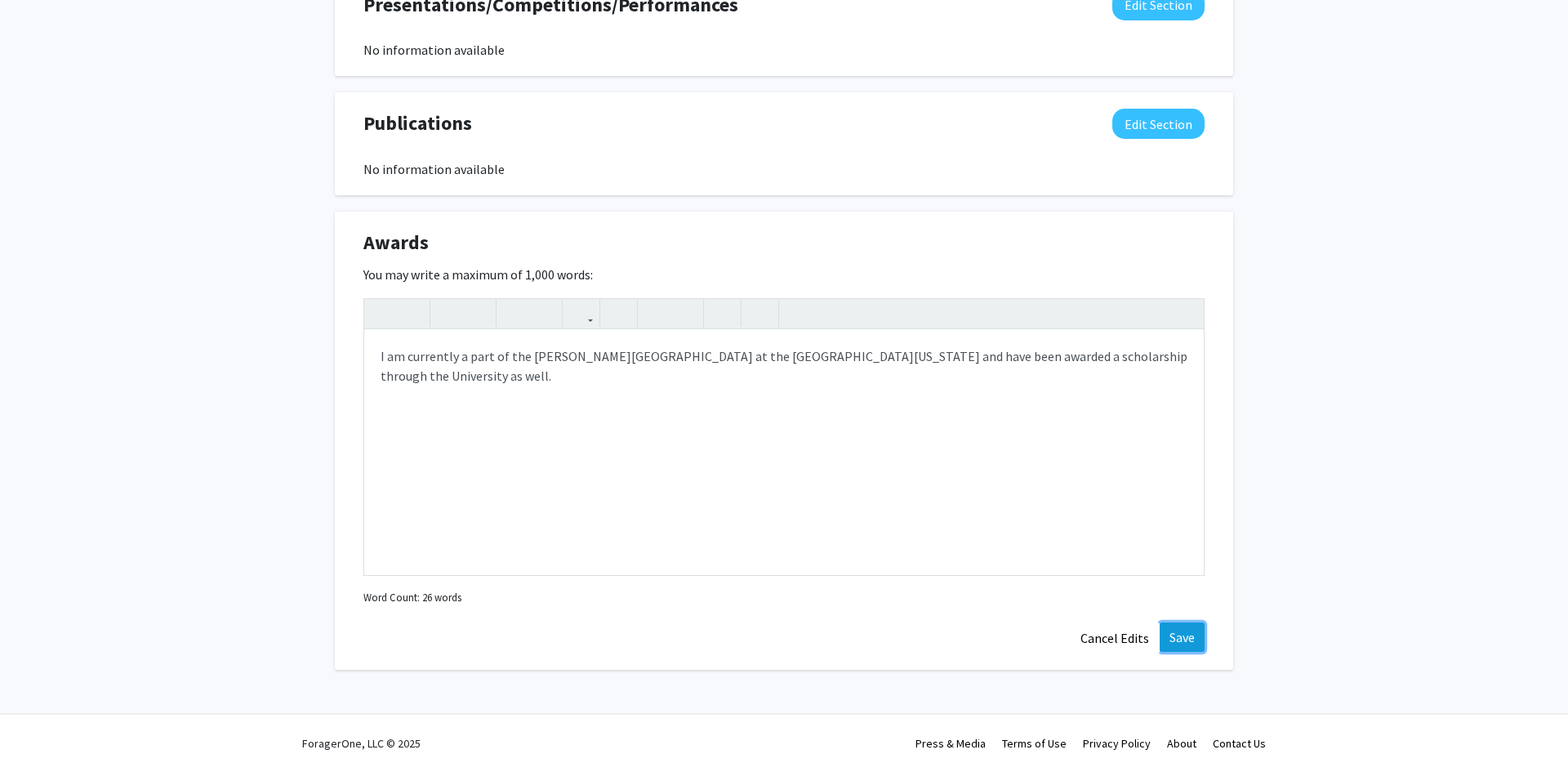
click at [1194, 637] on button "Save" at bounding box center [1181, 637] width 45 height 29
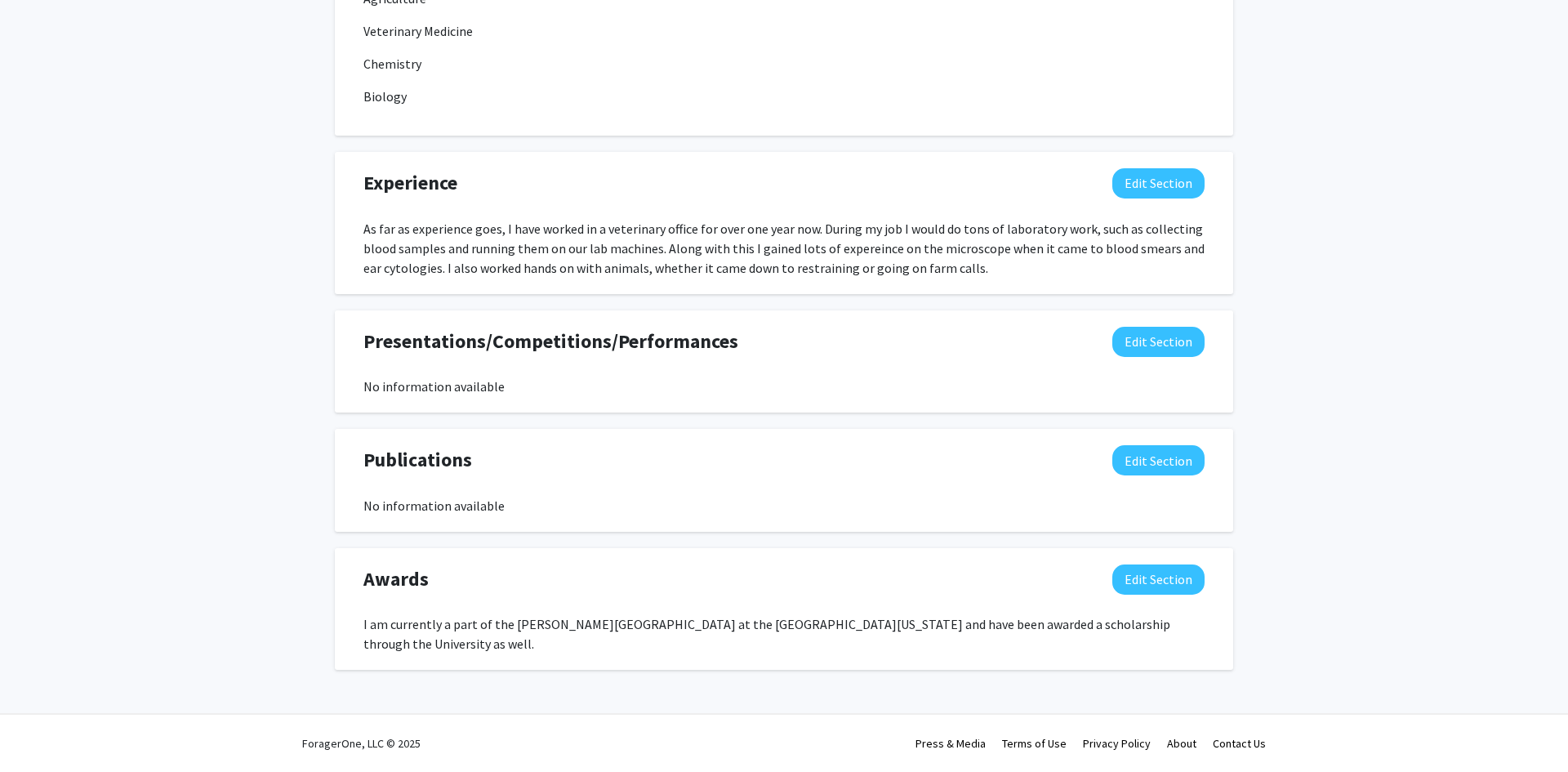
scroll to position [1121, 0]
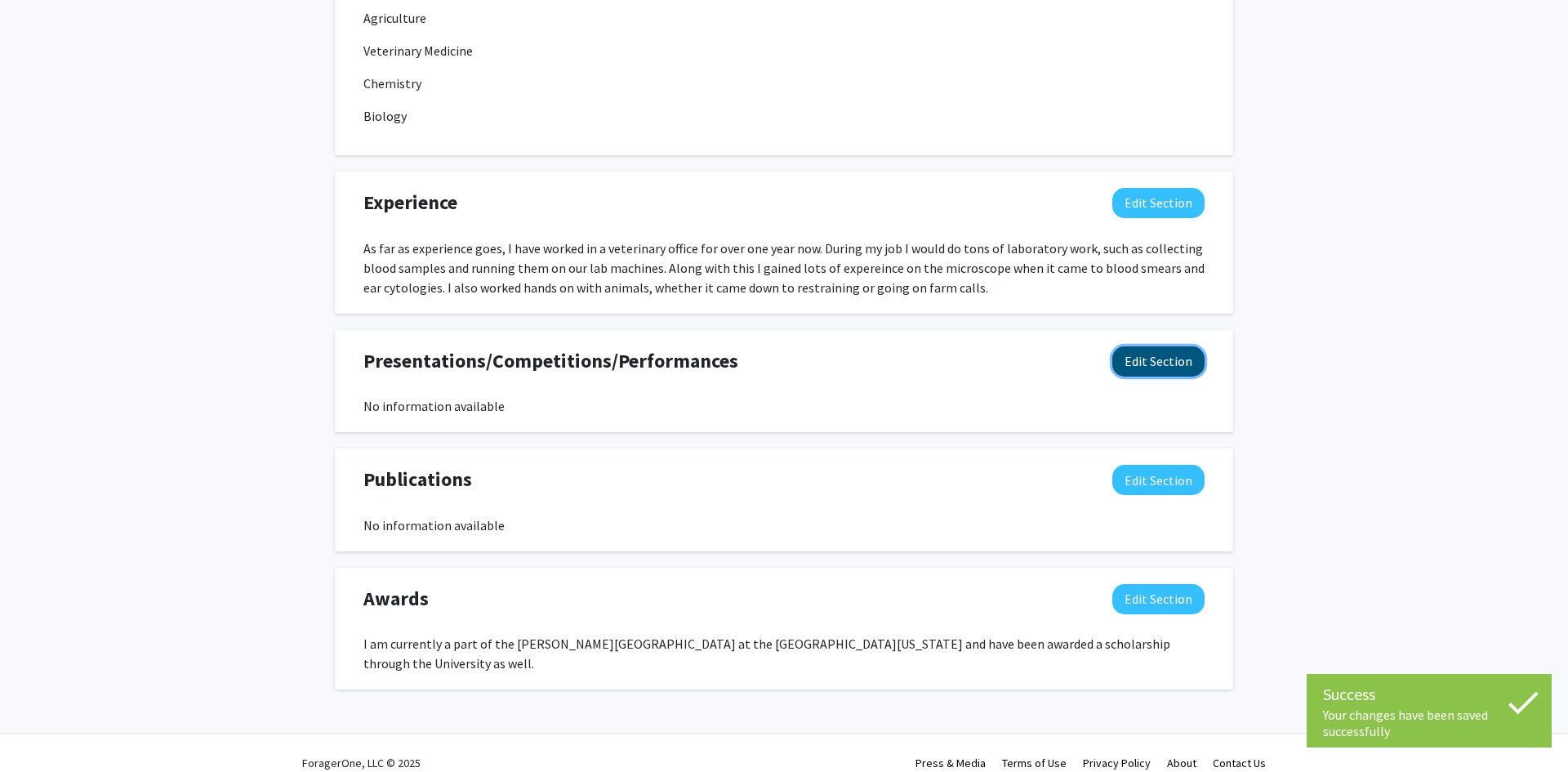
click at [1188, 357] on button "Edit Section" at bounding box center [1158, 361] width 92 height 30
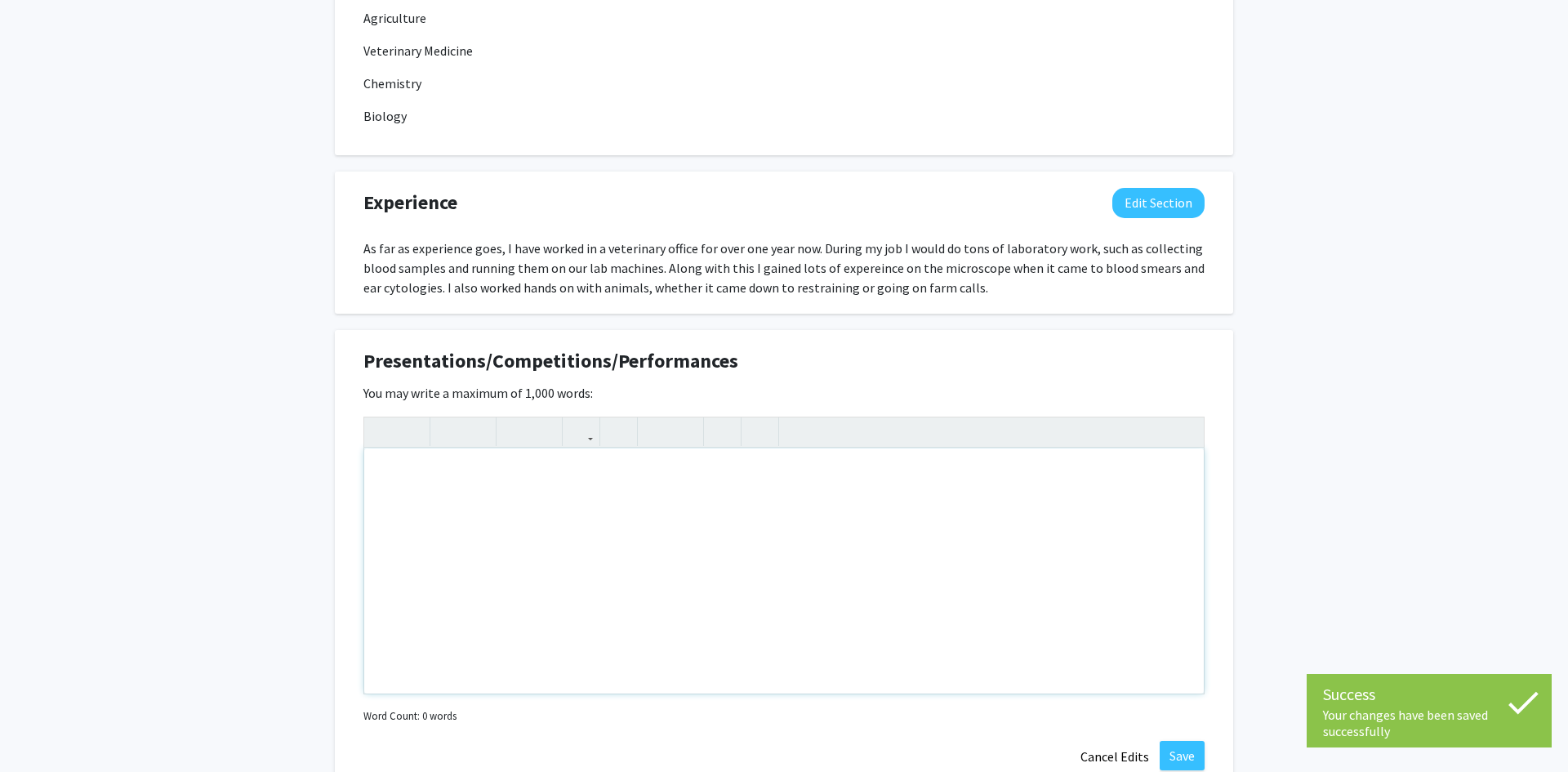
click at [668, 480] on div "Note to users with screen readers: Please deactivate our accessibility plugin f…" at bounding box center [784, 570] width 840 height 245
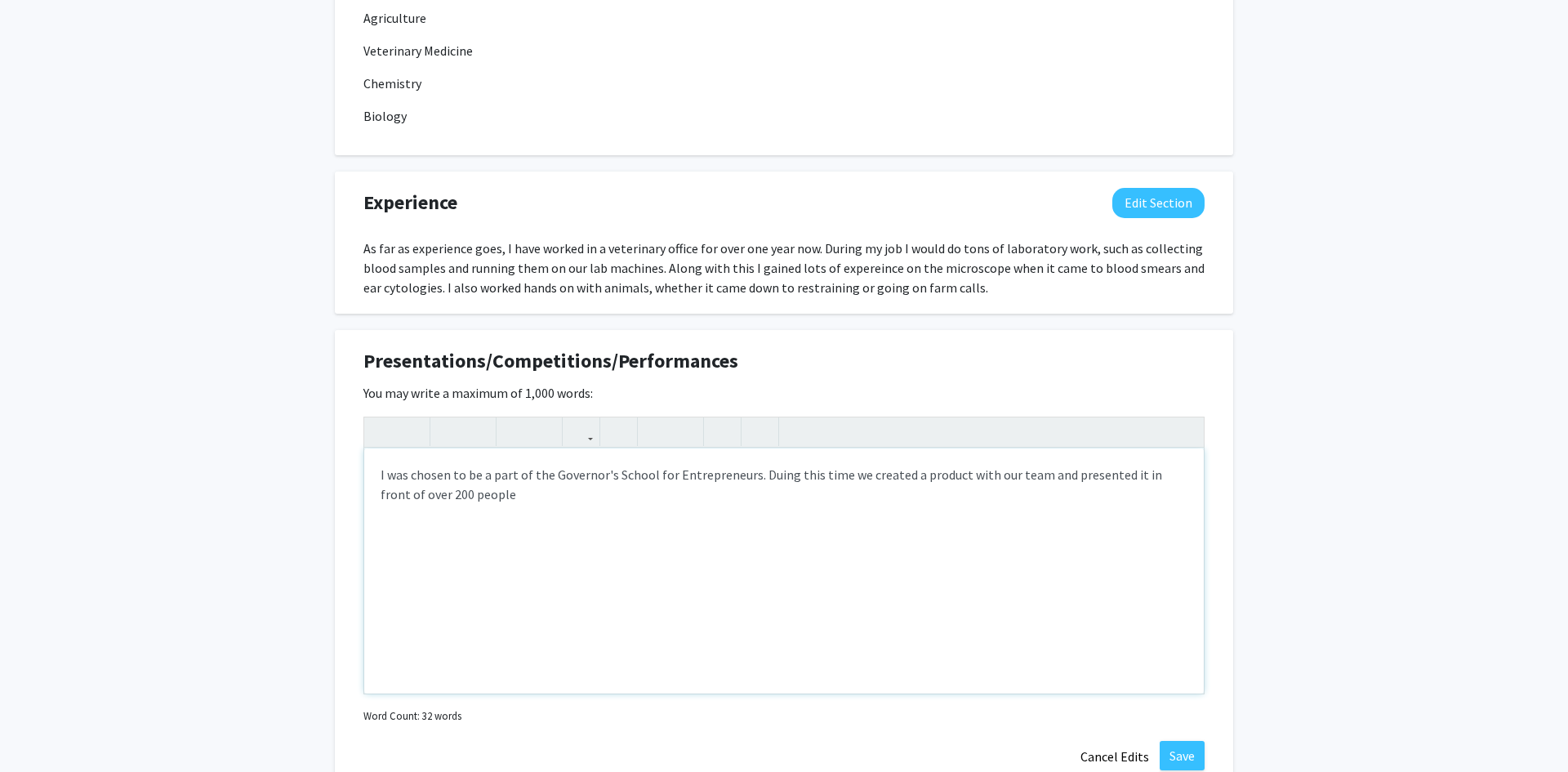
type textarea "I was chosen to be a part of the Governor's School for Entrepreneurs. Duing thi…"
click at [1177, 756] on button "Save" at bounding box center [1181, 754] width 45 height 29
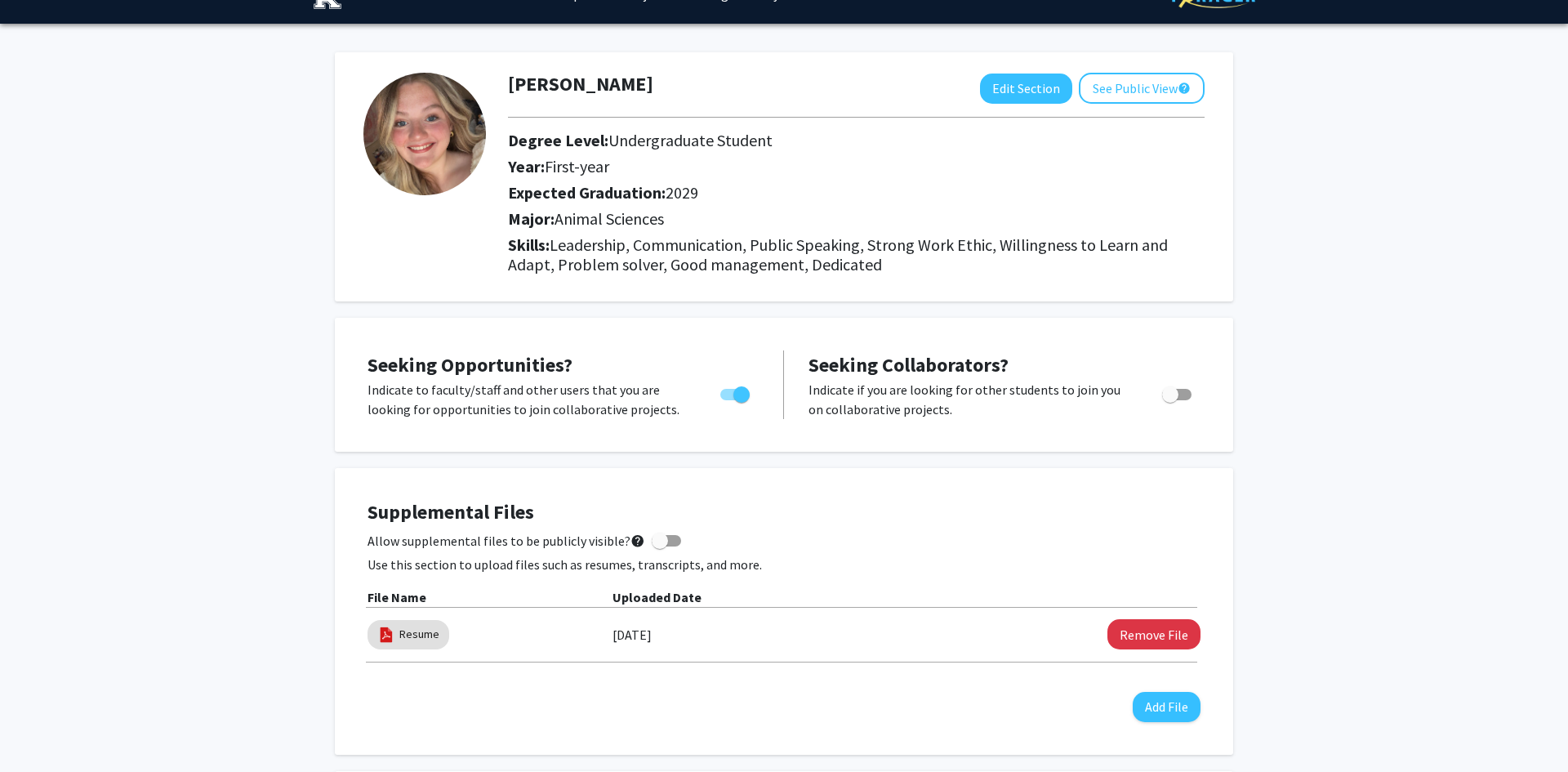
scroll to position [0, 0]
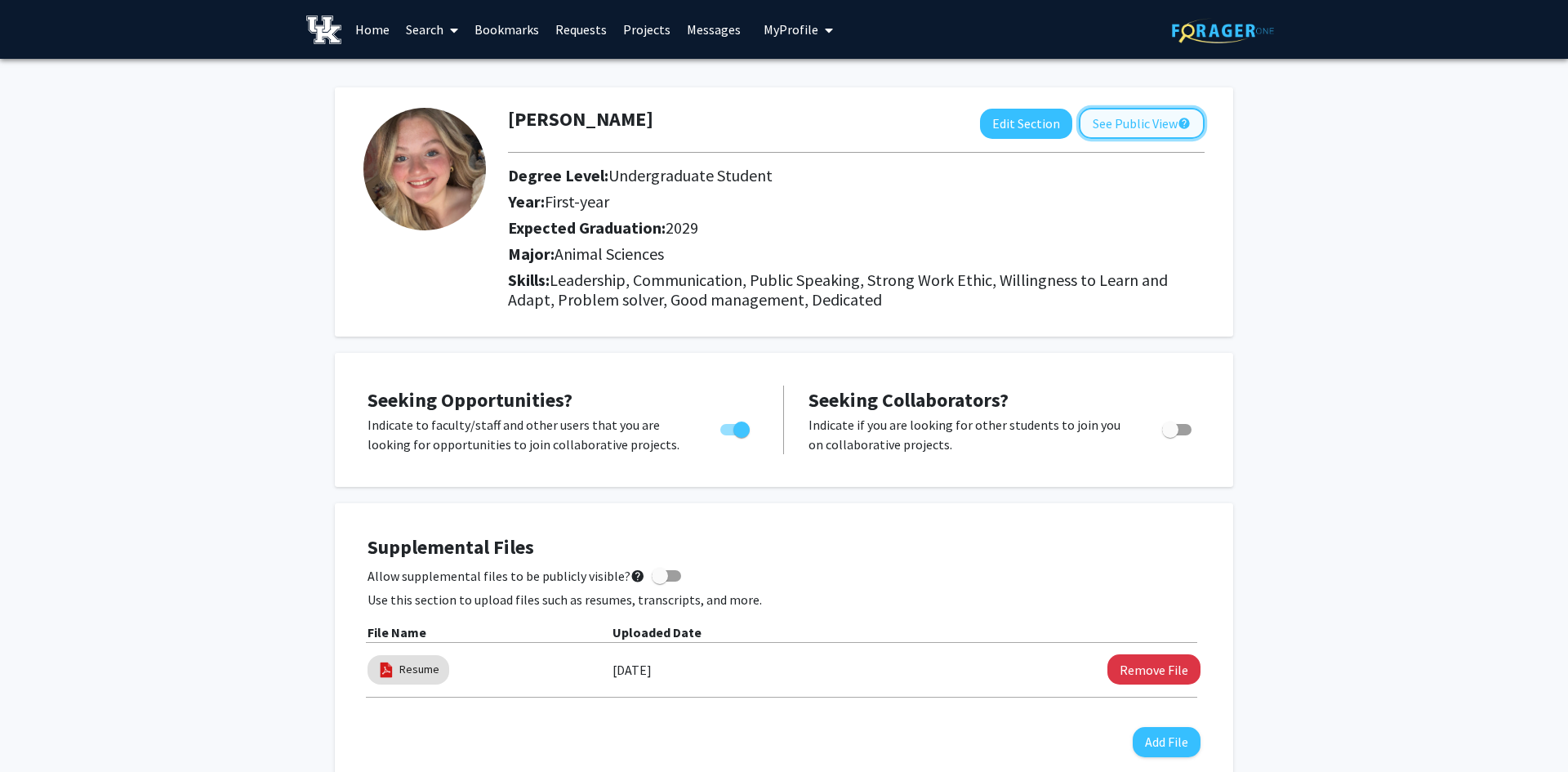
click at [1150, 113] on button "See Public View help" at bounding box center [1141, 123] width 126 height 31
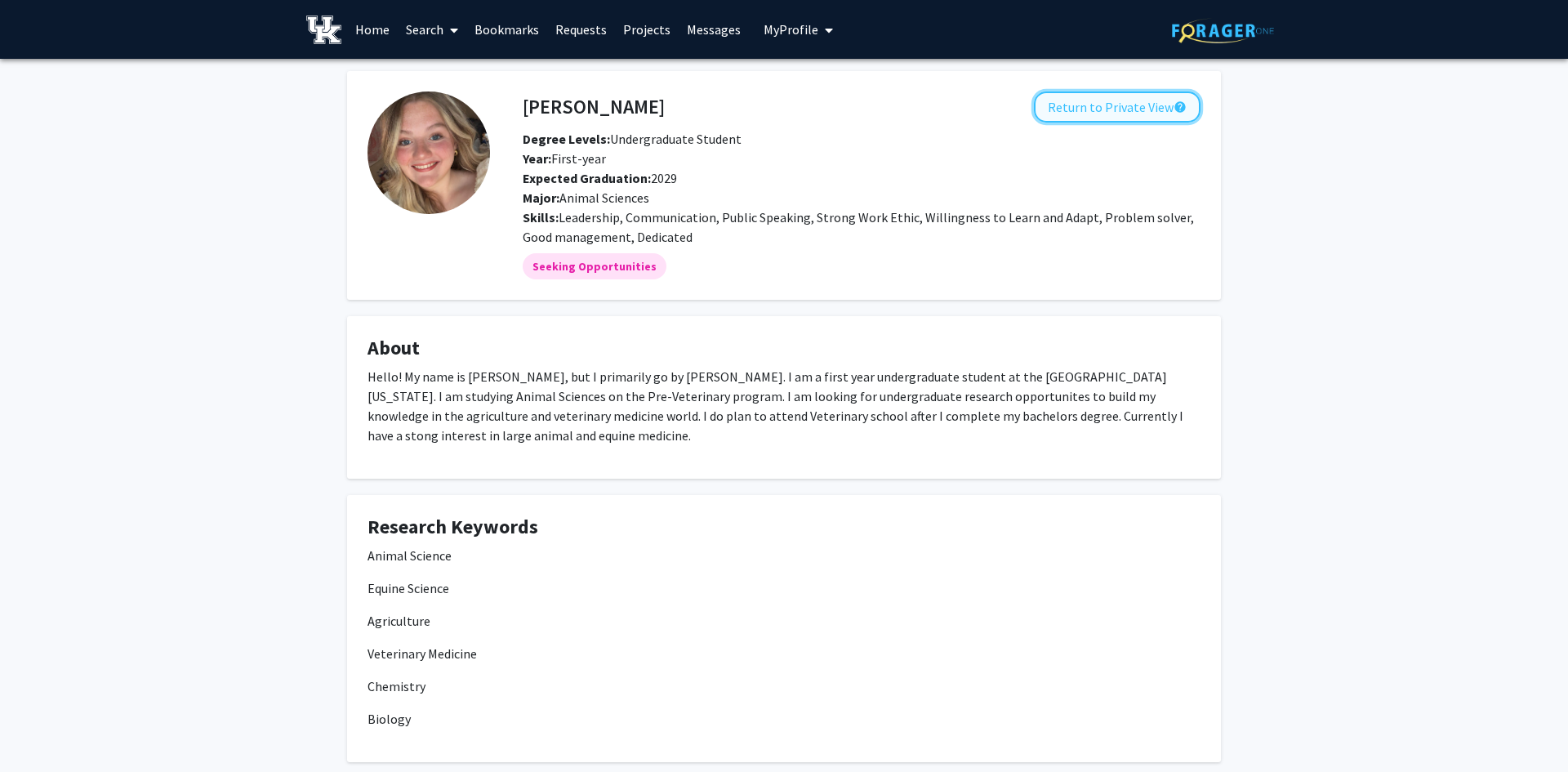
click at [1167, 112] on button "Return to Private View help" at bounding box center [1117, 106] width 167 height 31
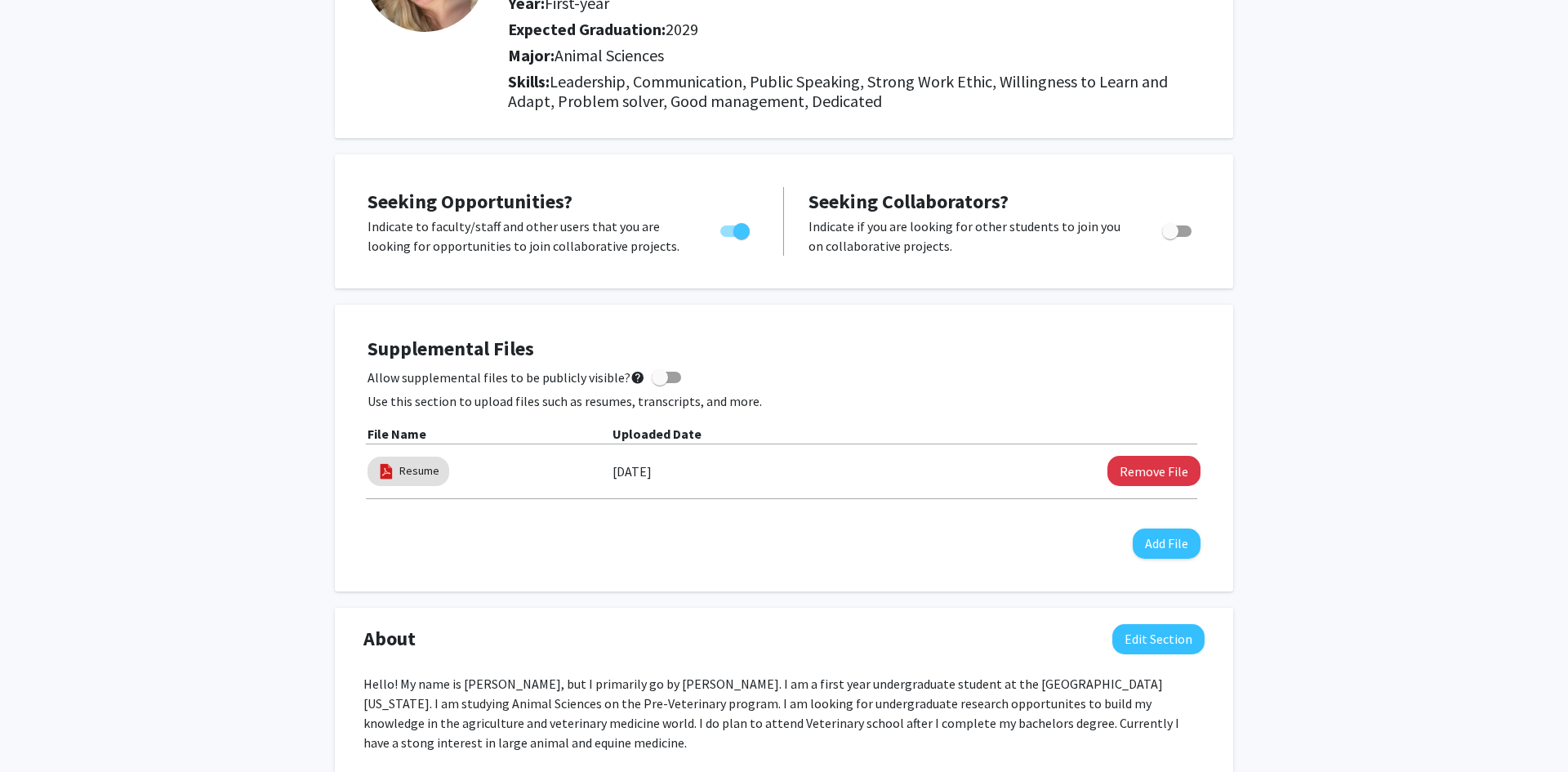
scroll to position [209, 0]
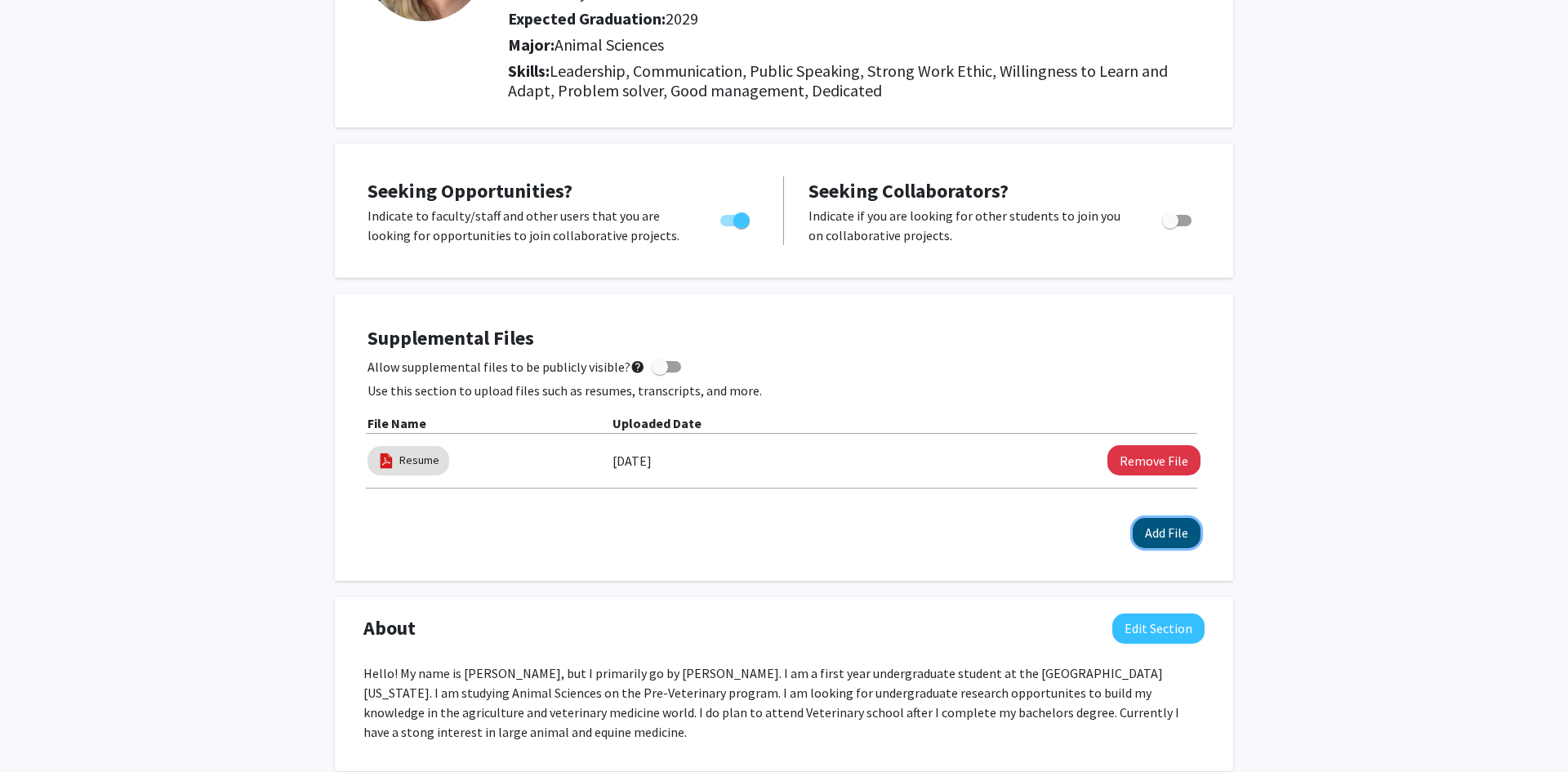
click at [1166, 530] on button "Add File" at bounding box center [1167, 533] width 68 height 30
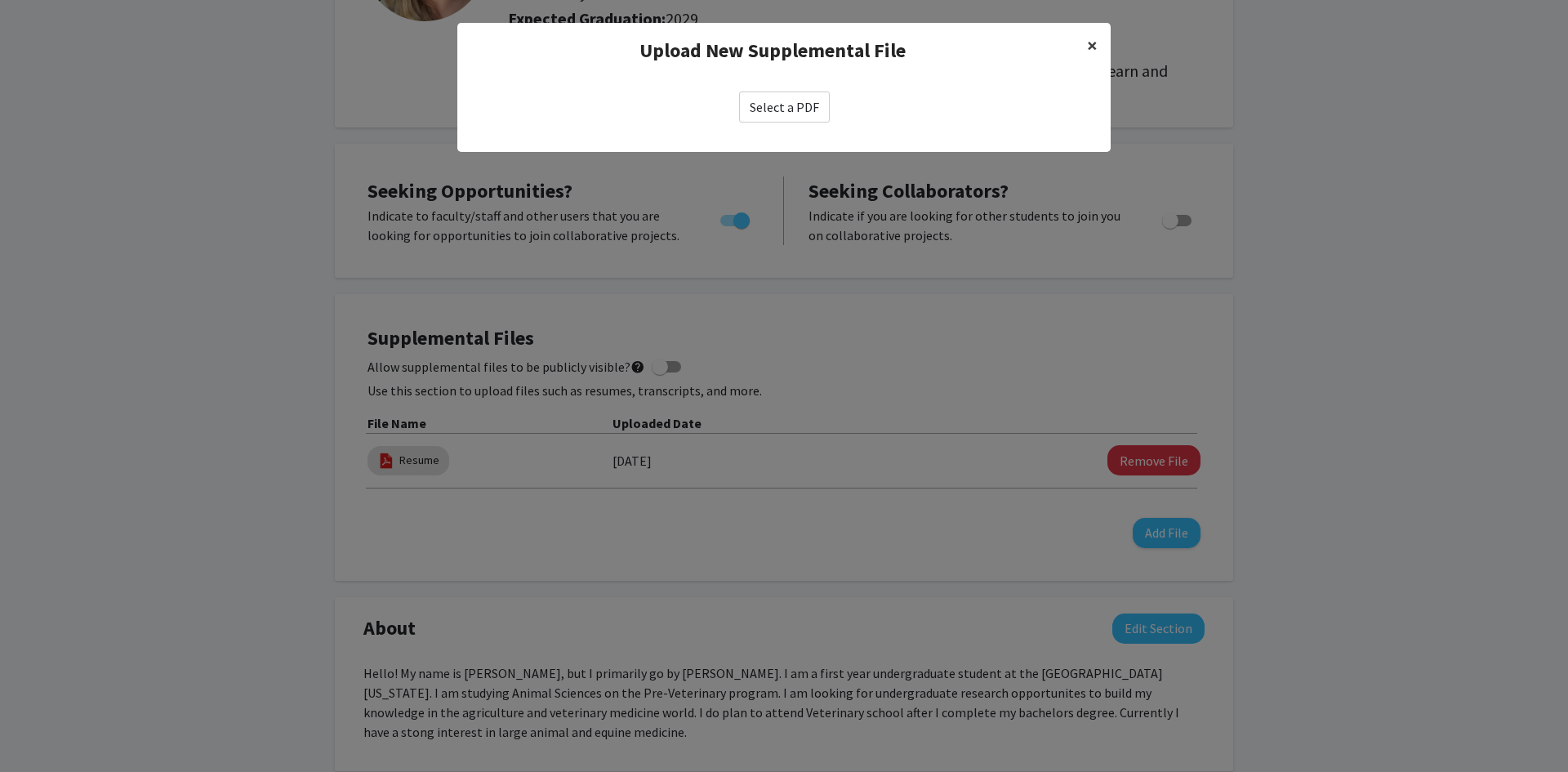
click at [1092, 35] on span "×" at bounding box center [1093, 45] width 11 height 25
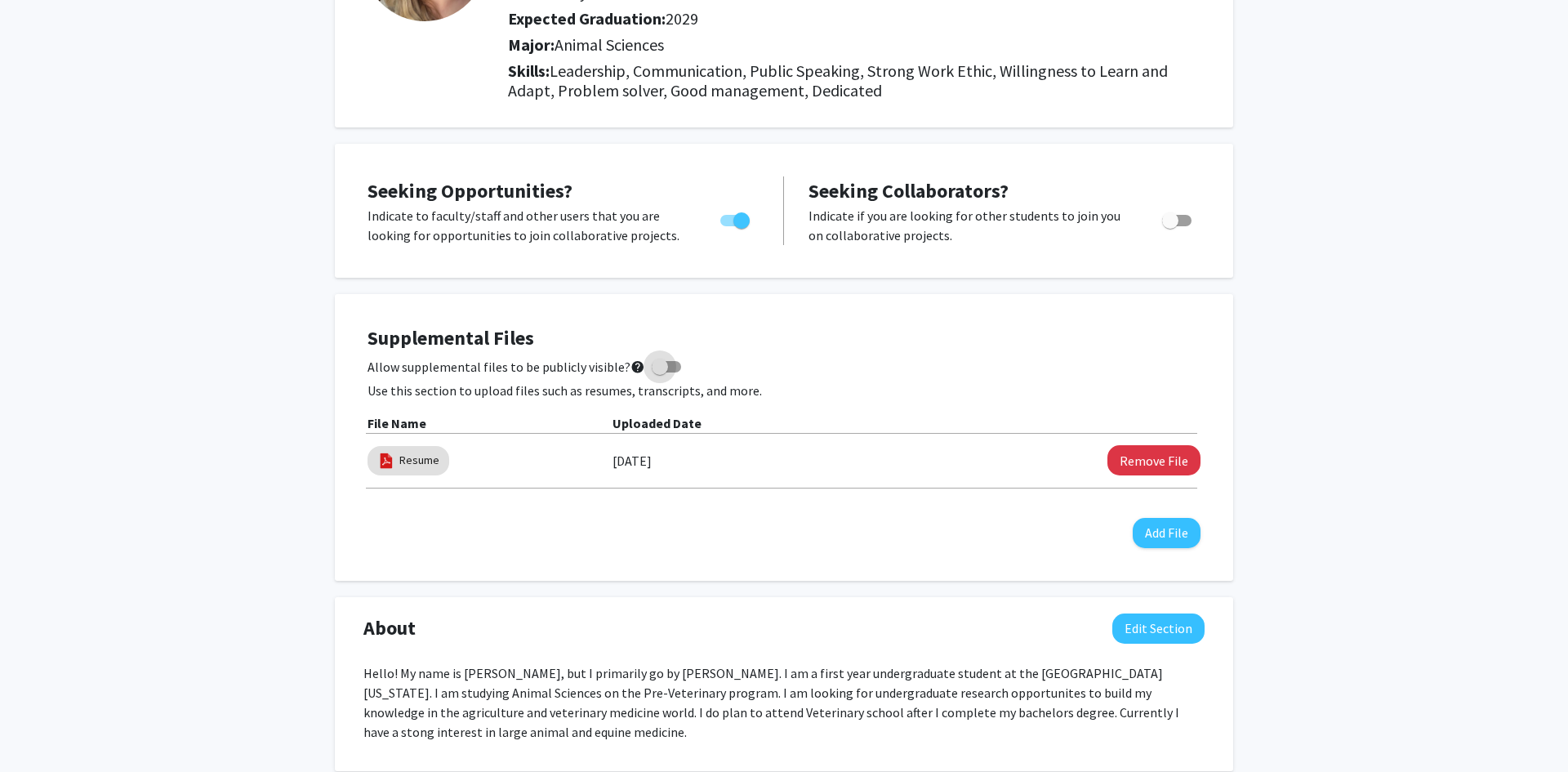
click at [659, 368] on span at bounding box center [660, 366] width 17 height 17
click at [659, 372] on input "Allow supplemental files to be publicly visible? help" at bounding box center [659, 372] width 1 height 1
checkbox input "true"
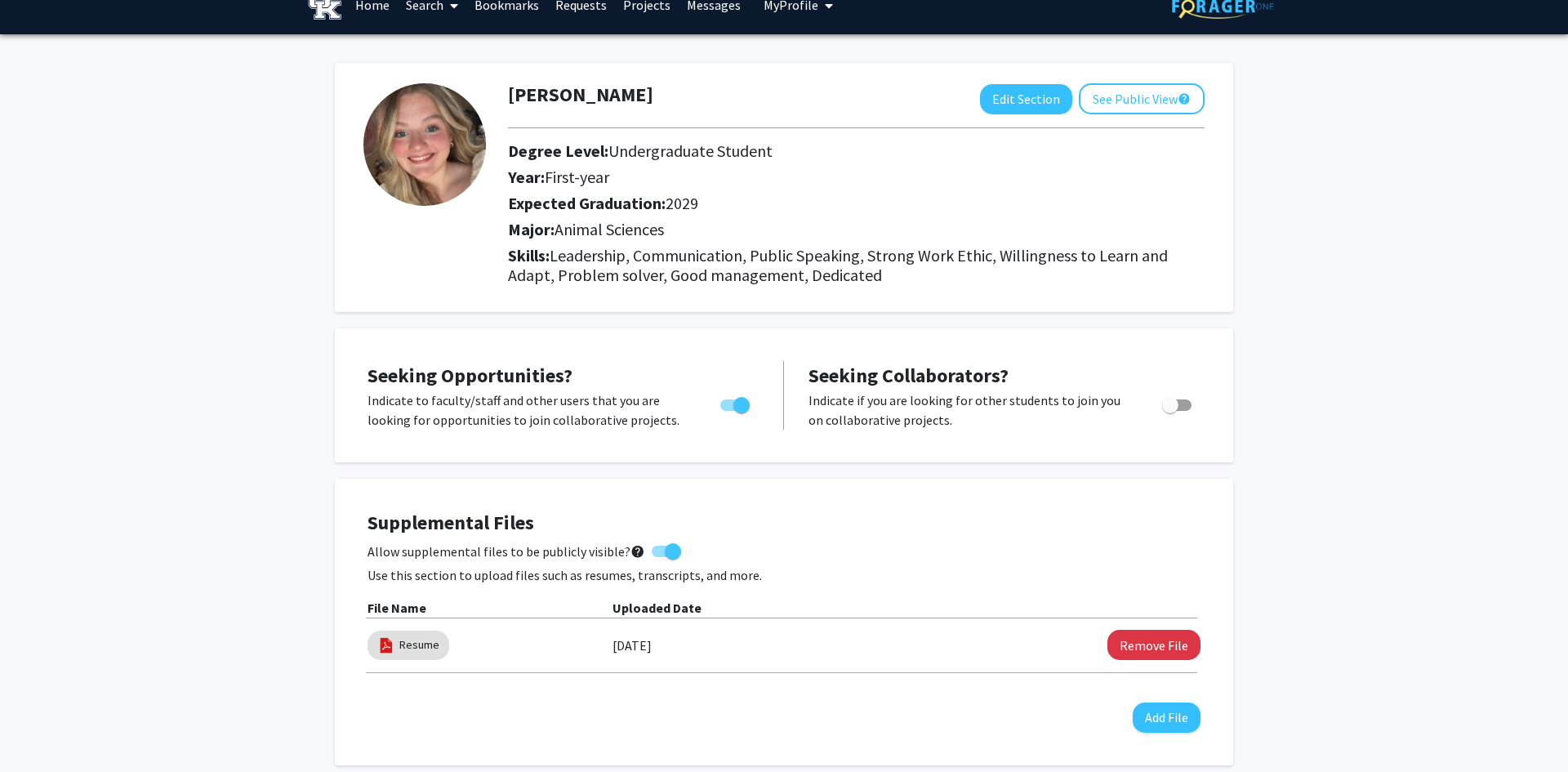
scroll to position [21, 0]
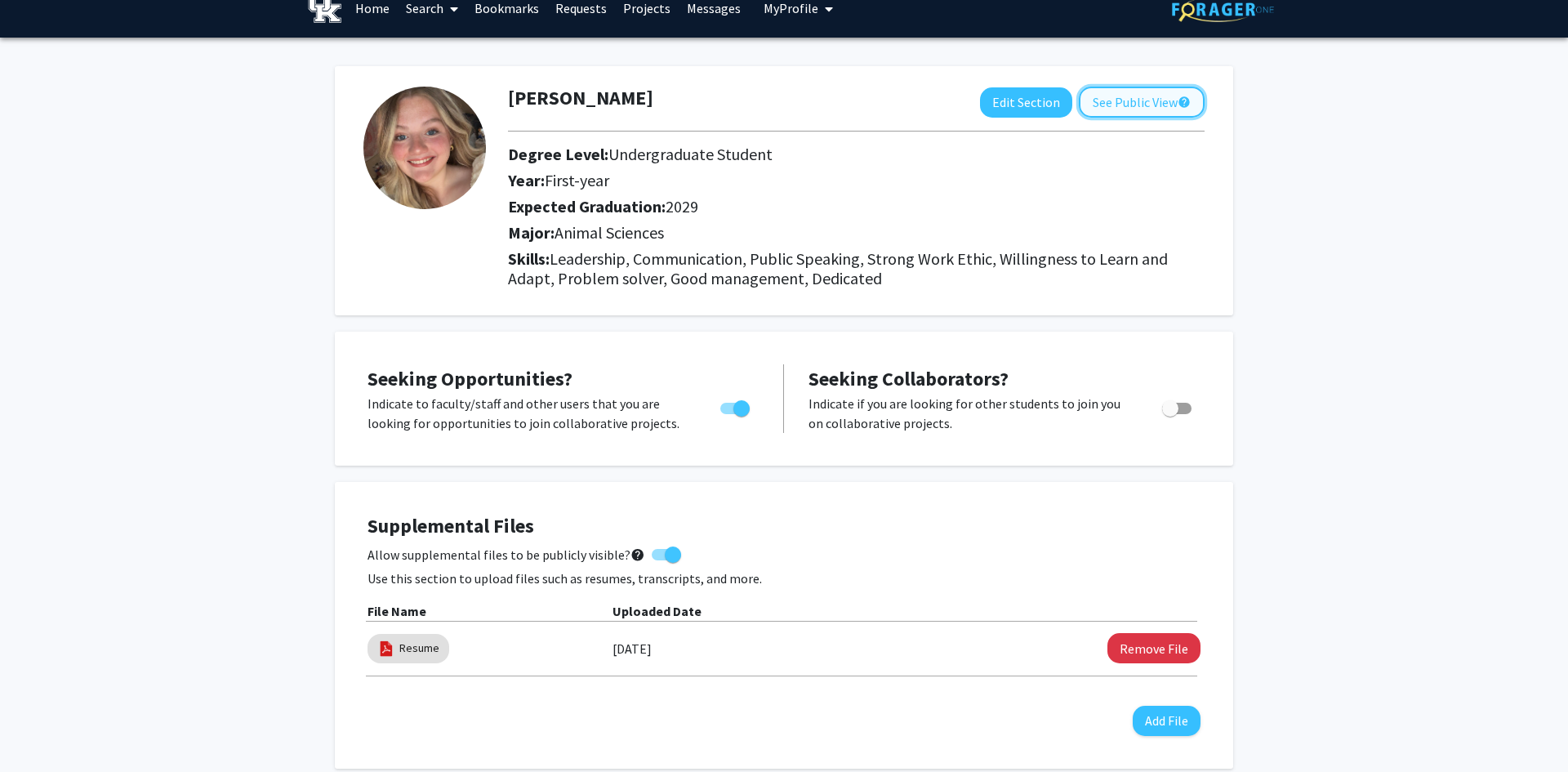
click at [1133, 92] on button "See Public View help" at bounding box center [1141, 102] width 126 height 31
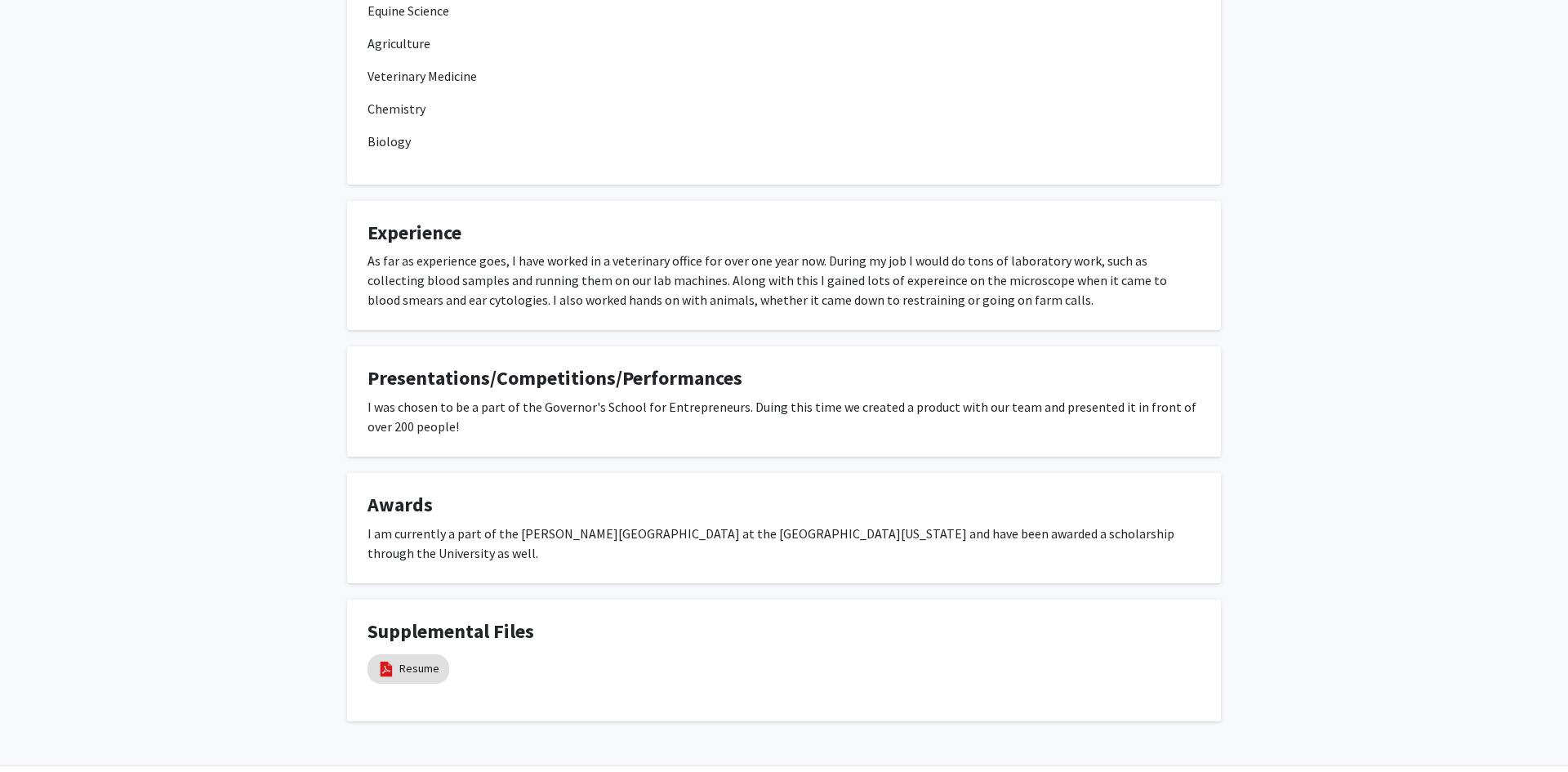
scroll to position [610, 0]
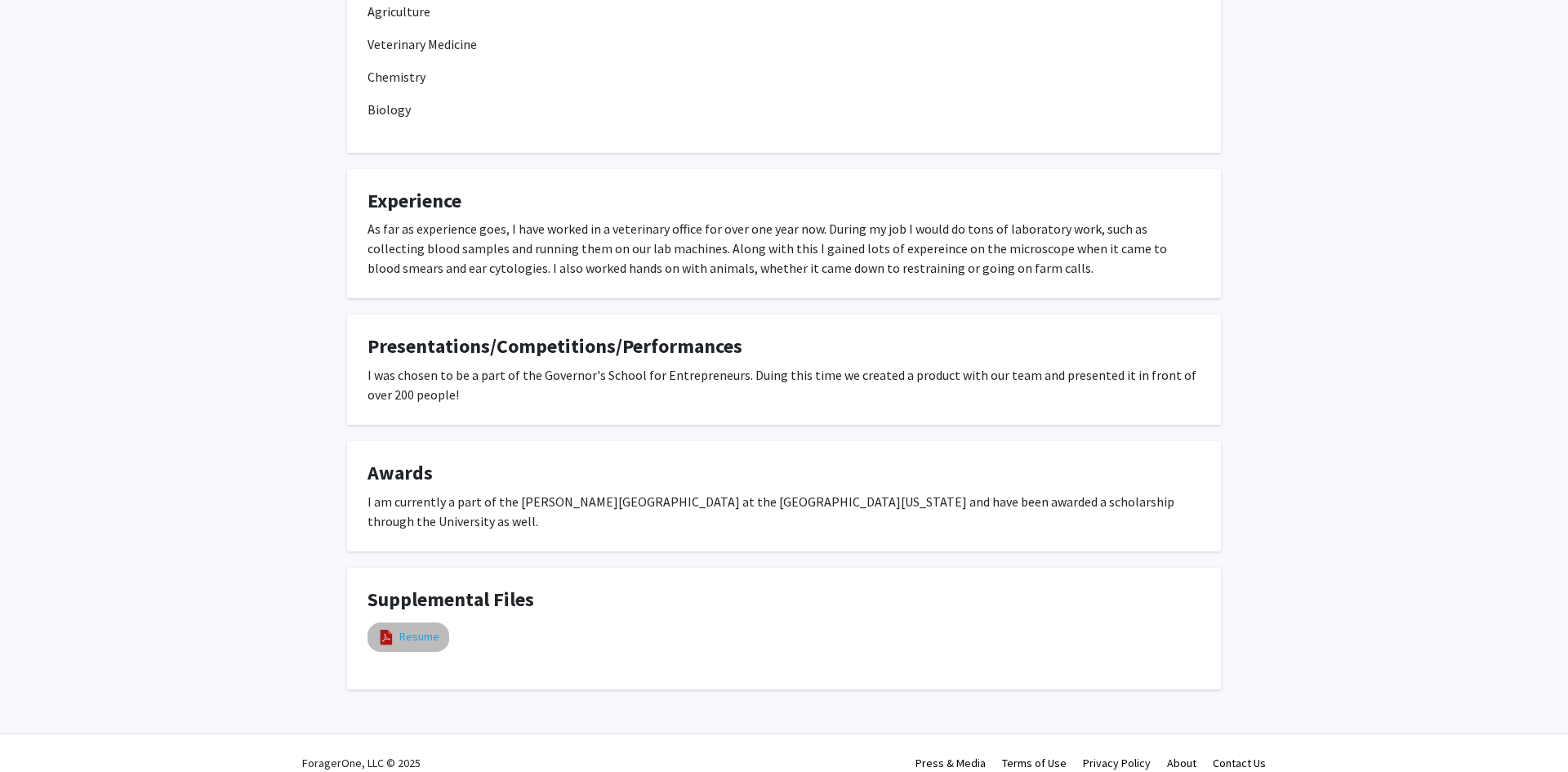
click at [430, 628] on link "Resume" at bounding box center [420, 637] width 40 height 18
select select "custom"
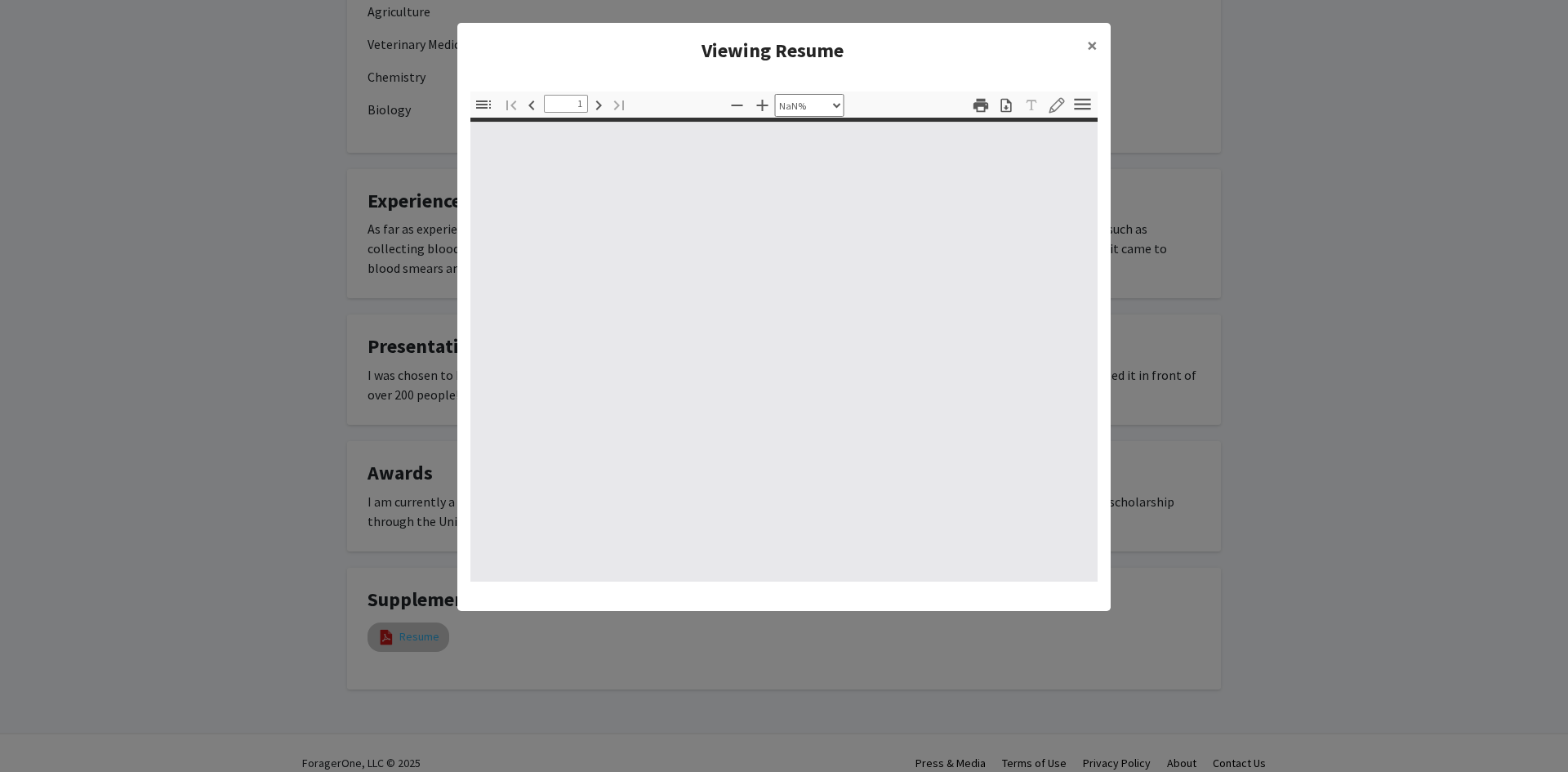
type input "0"
select select "custom"
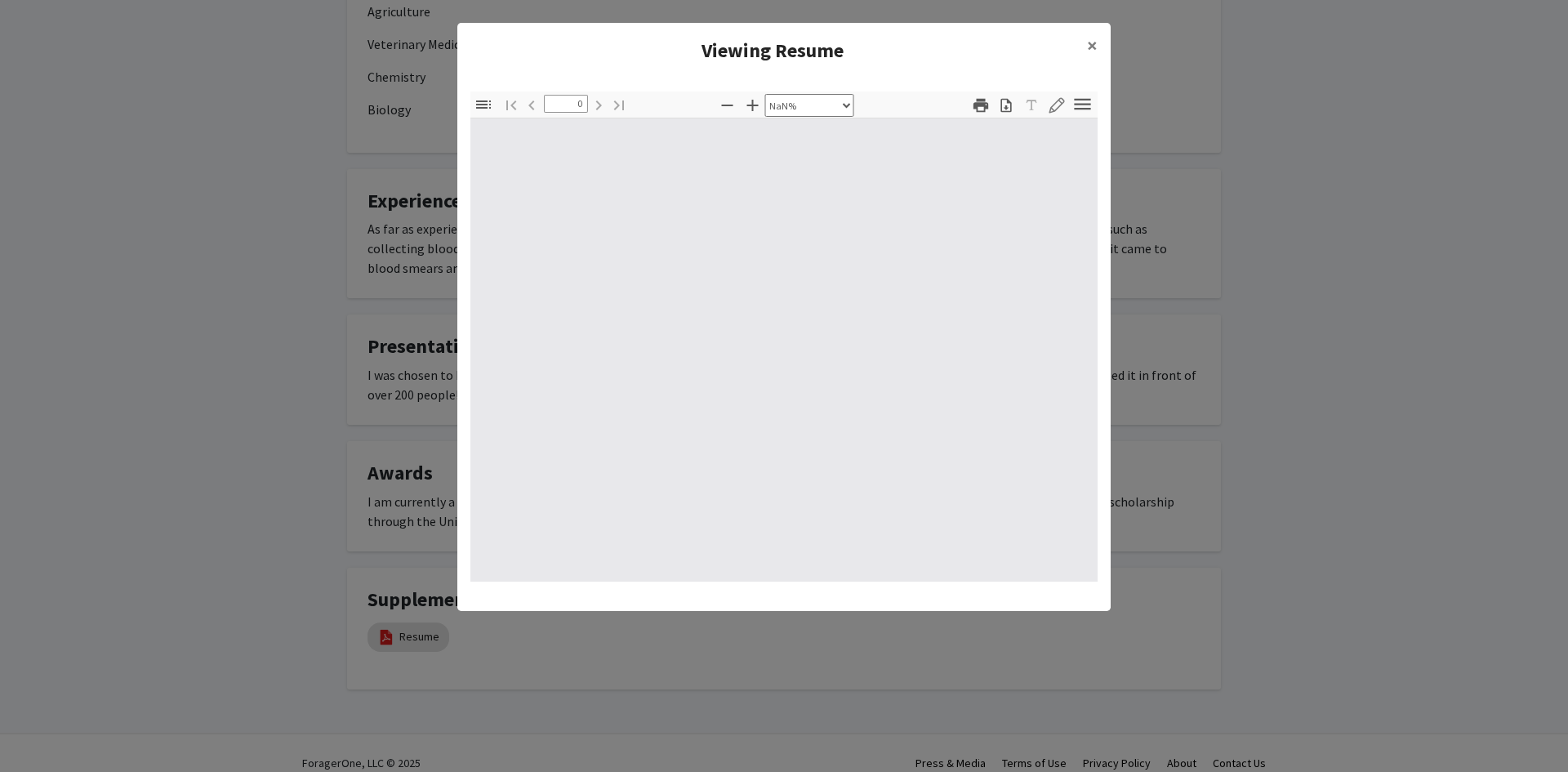
type input "1"
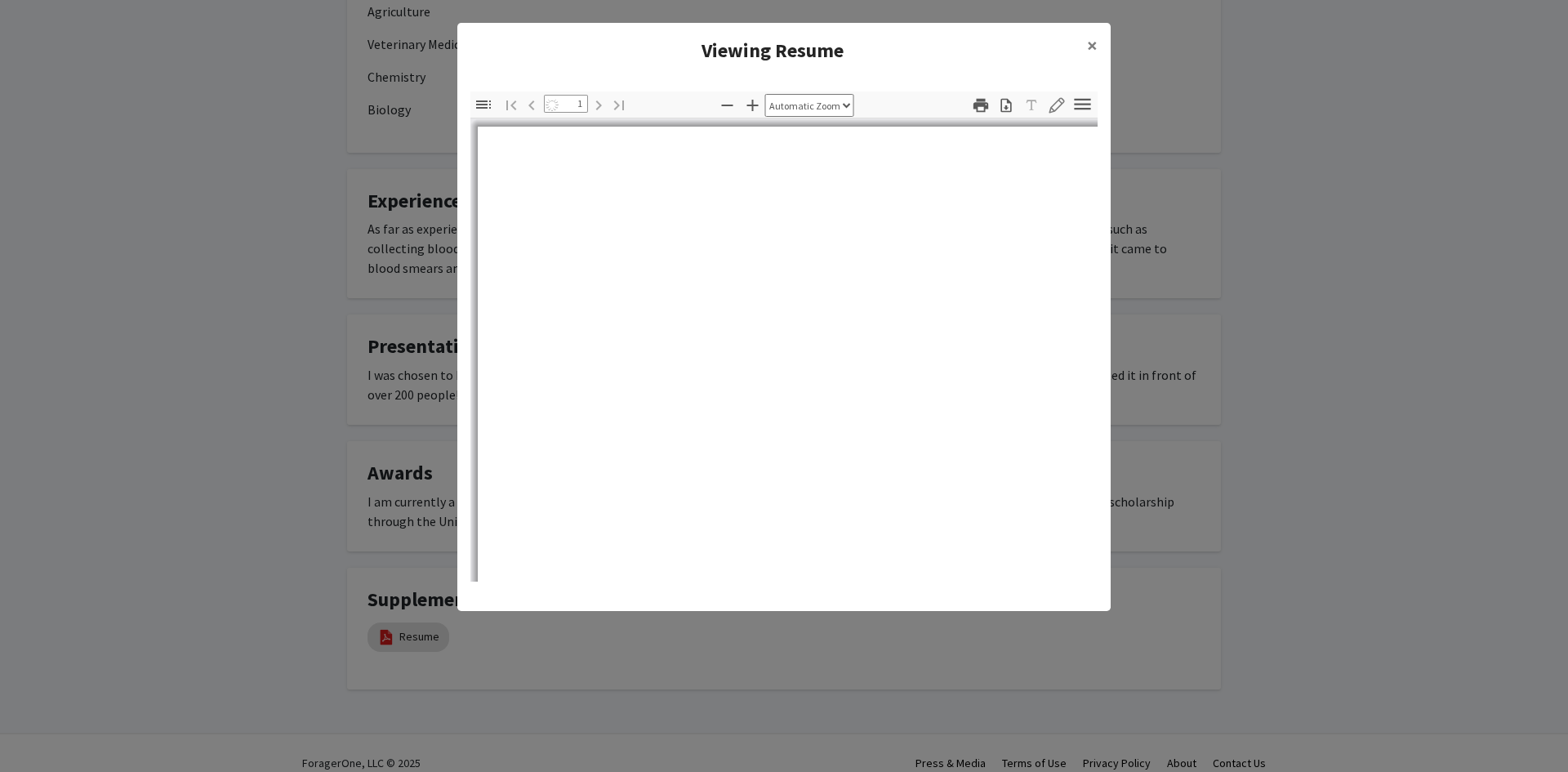
select select "auto"
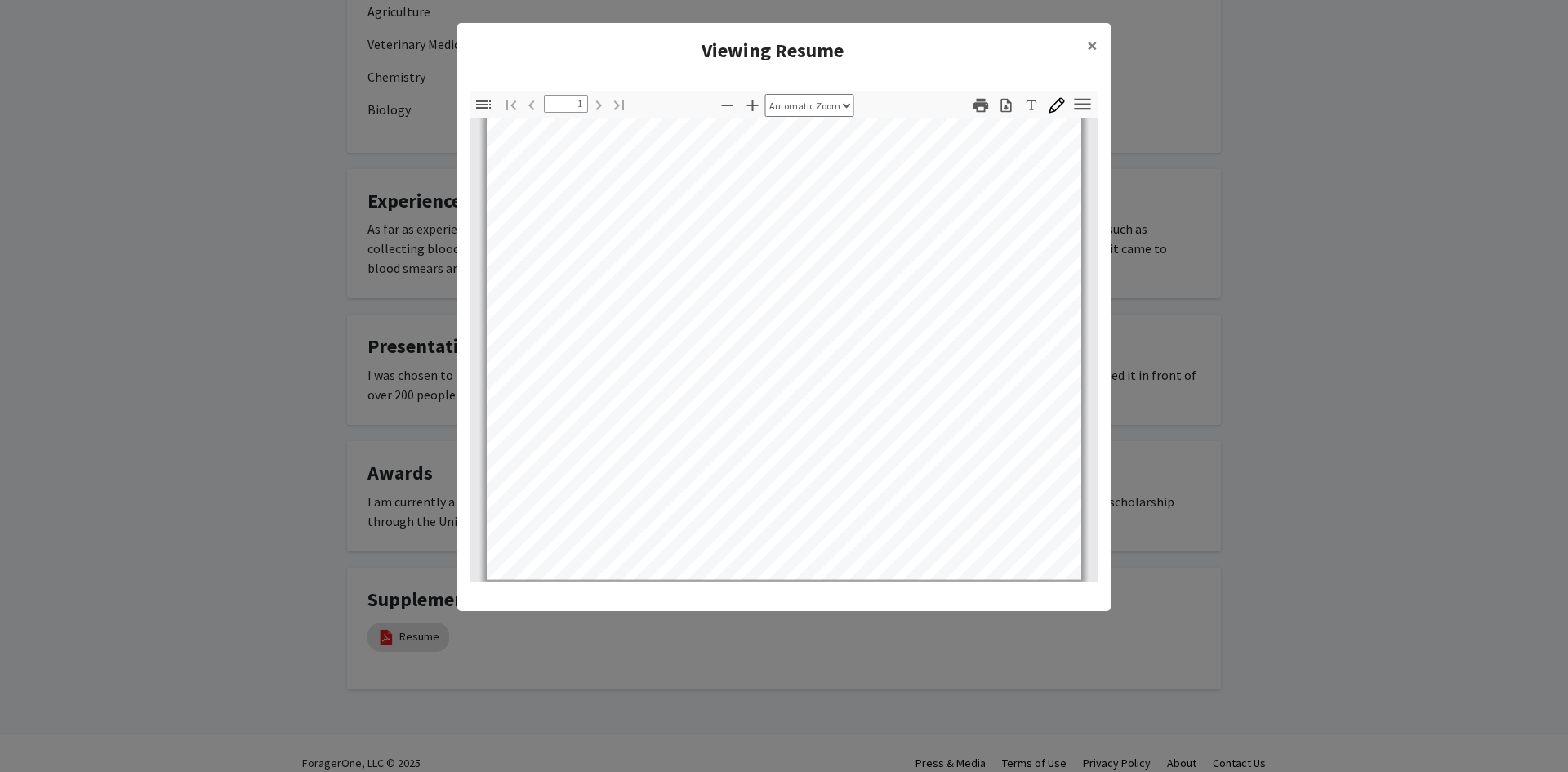
scroll to position [321, 0]
click at [1087, 44] on span "×" at bounding box center [1093, 45] width 11 height 25
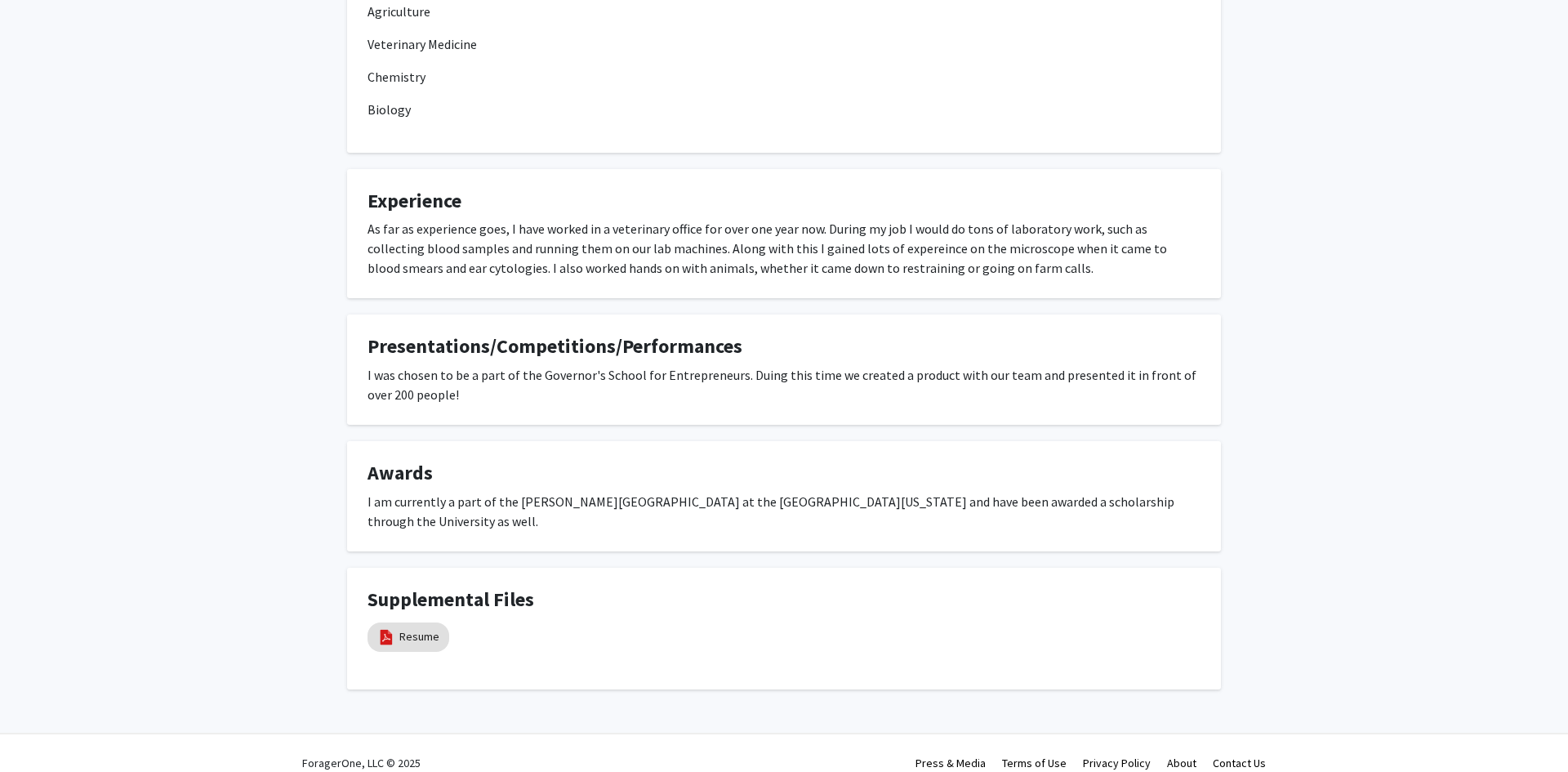
scroll to position [0, 0]
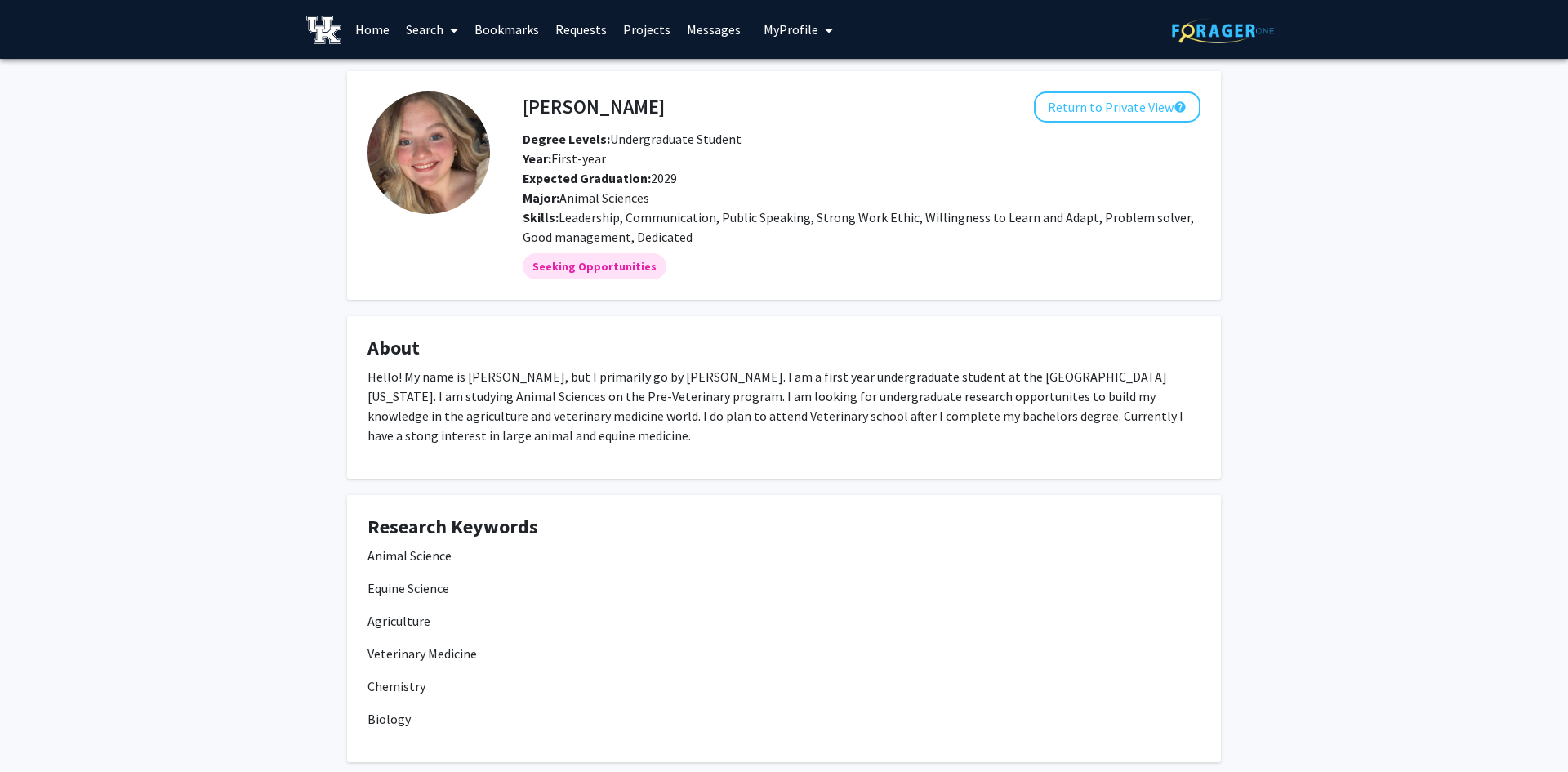
click at [381, 33] on link "Home" at bounding box center [372, 29] width 51 height 57
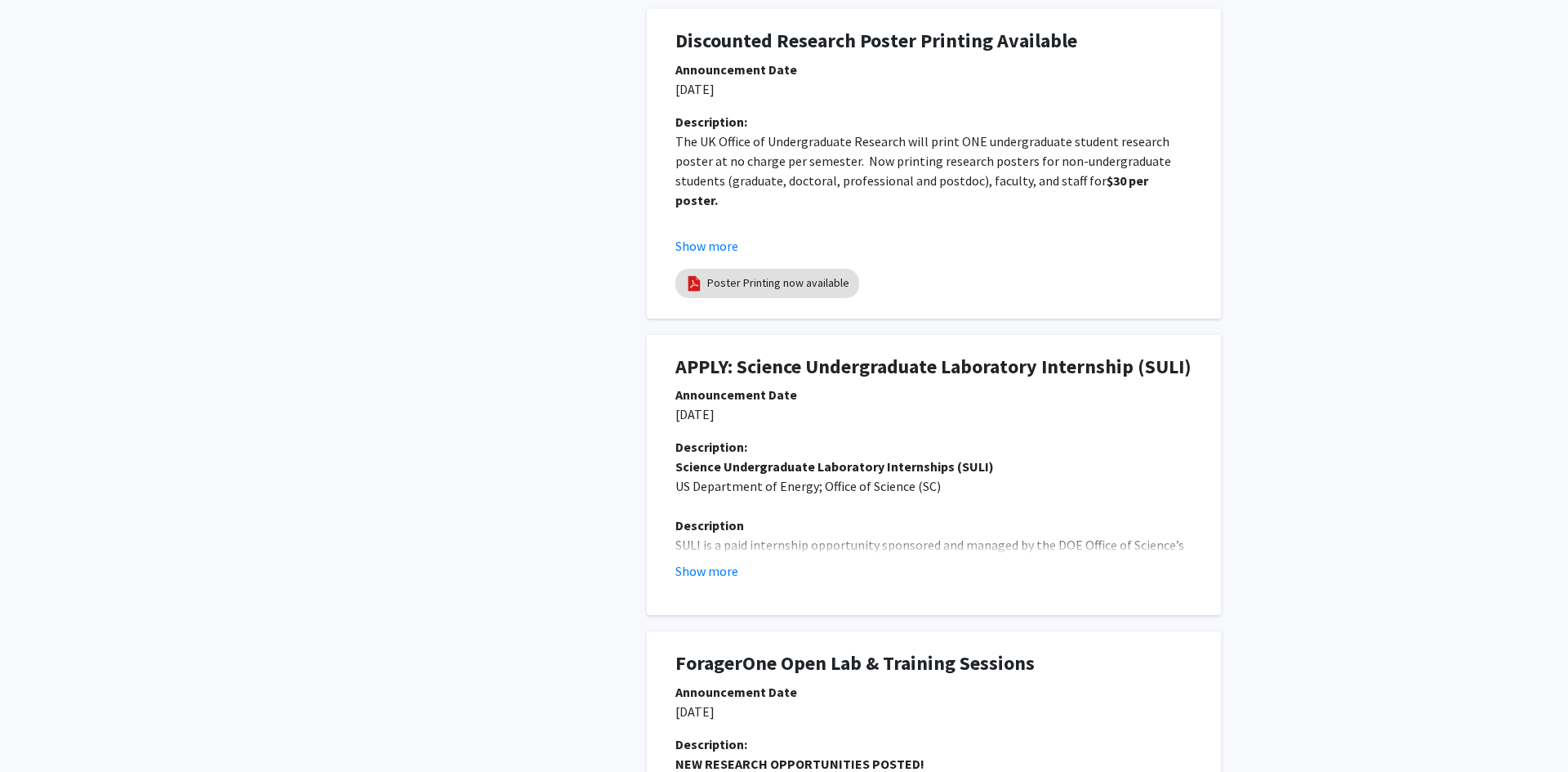
scroll to position [513, 0]
click at [727, 567] on button "Show more" at bounding box center [707, 569] width 63 height 19
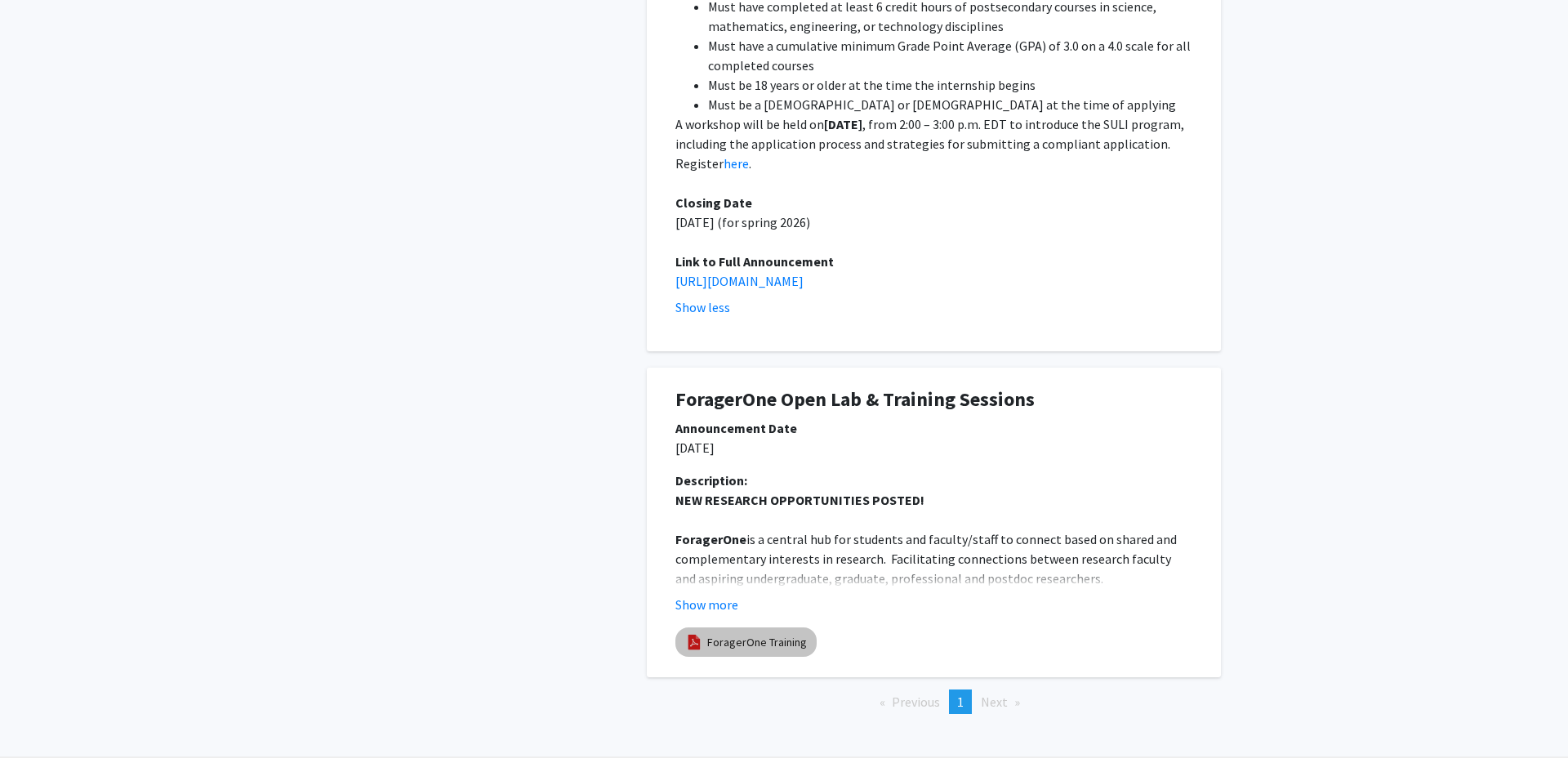
scroll to position [0, 0]
